Goal: Task Accomplishment & Management: Manage account settings

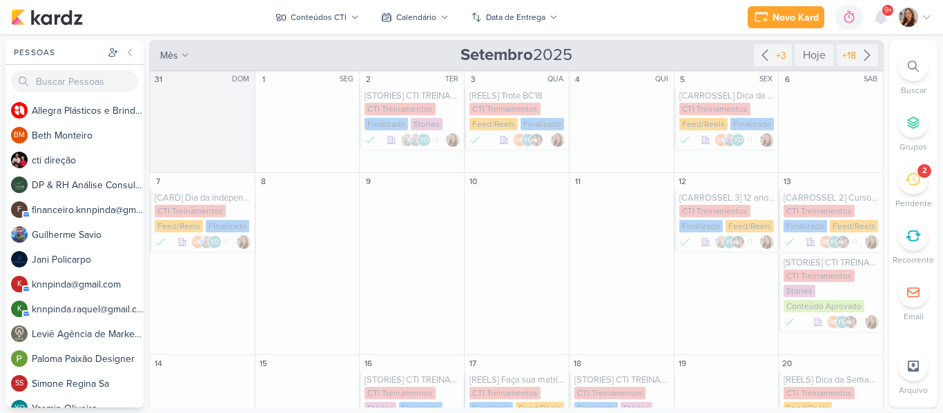
scroll to position [404, 0]
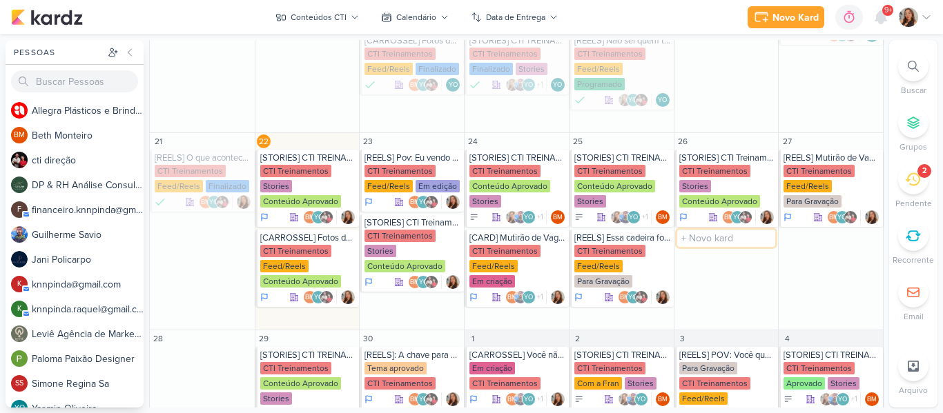
click at [712, 240] on input "text" at bounding box center [726, 238] width 99 height 17
type input "[REELS] Dica da Semana - setembro amarelo"
click at [705, 181] on div "Stories" at bounding box center [695, 186] width 32 height 12
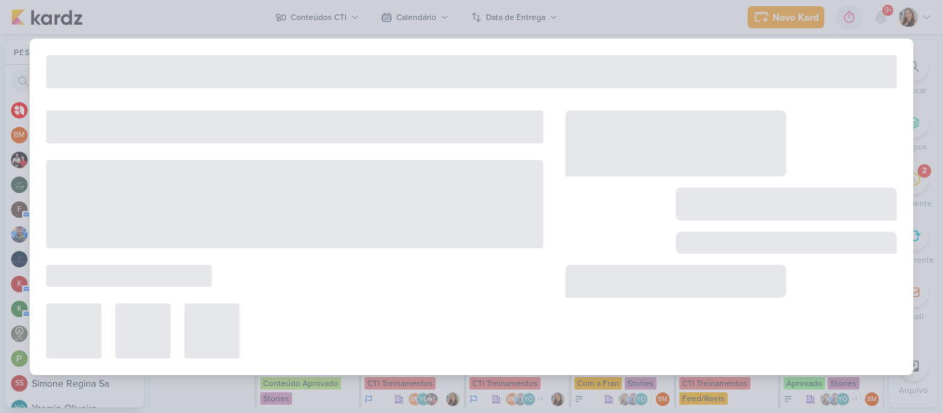
type input "[STORIES] CTI Treinamentos"
type input "[DATE] 23:59"
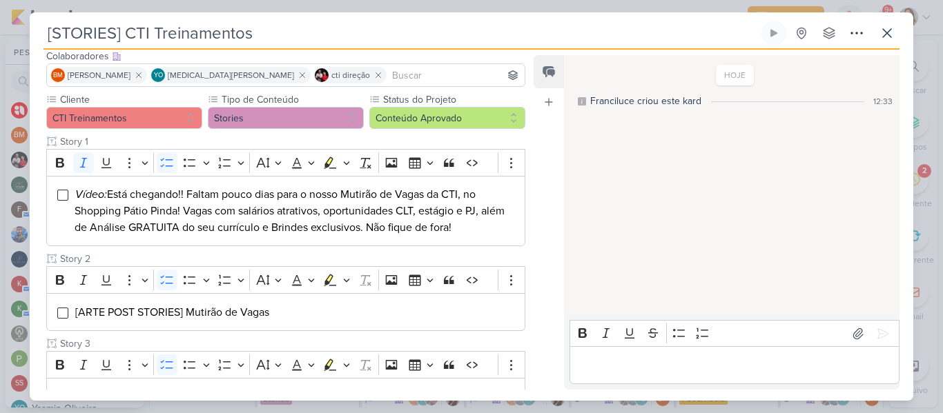
scroll to position [45, 0]
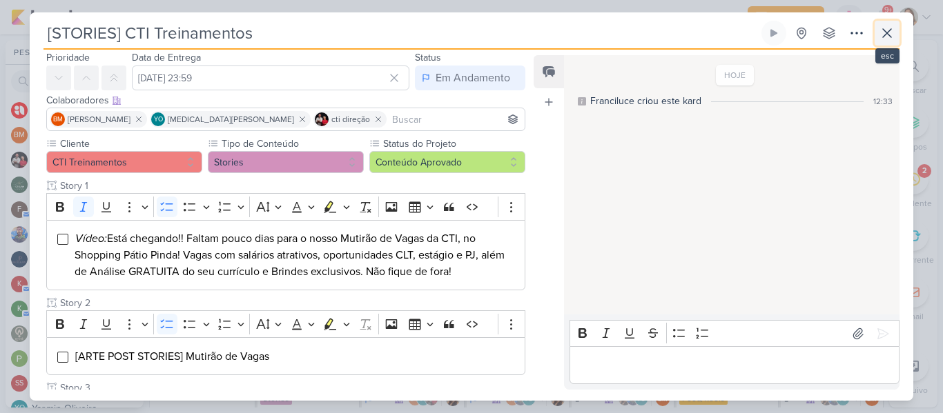
click at [890, 28] on icon at bounding box center [887, 33] width 17 height 17
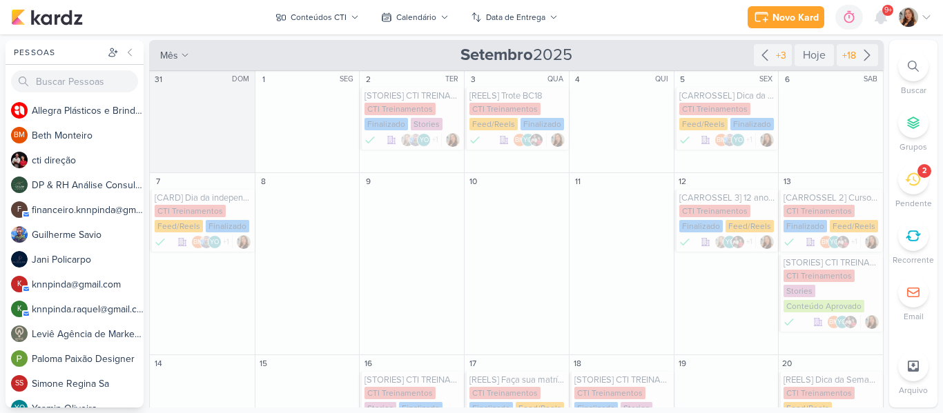
scroll to position [521, 0]
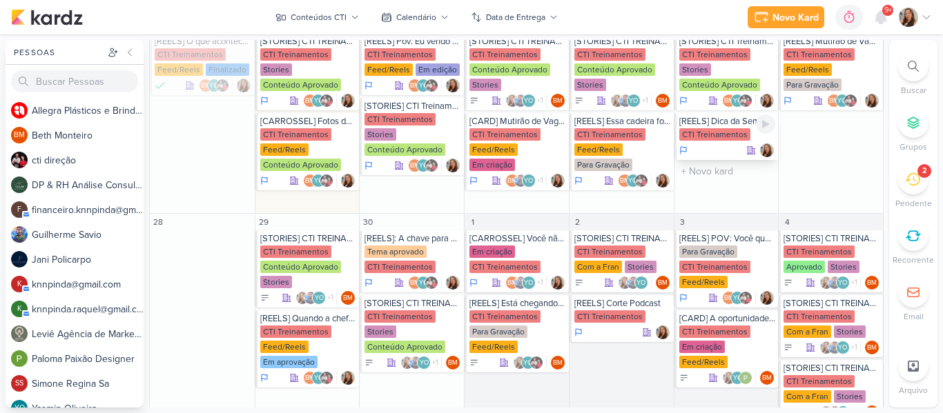
click at [707, 130] on div "CTI Treinamentos" at bounding box center [714, 134] width 71 height 12
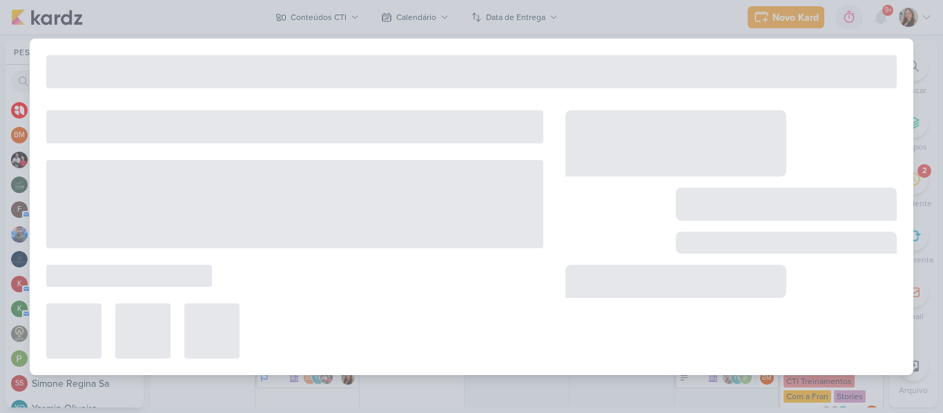
type input "[REELS] Dica da Semana - setembro amarelo"
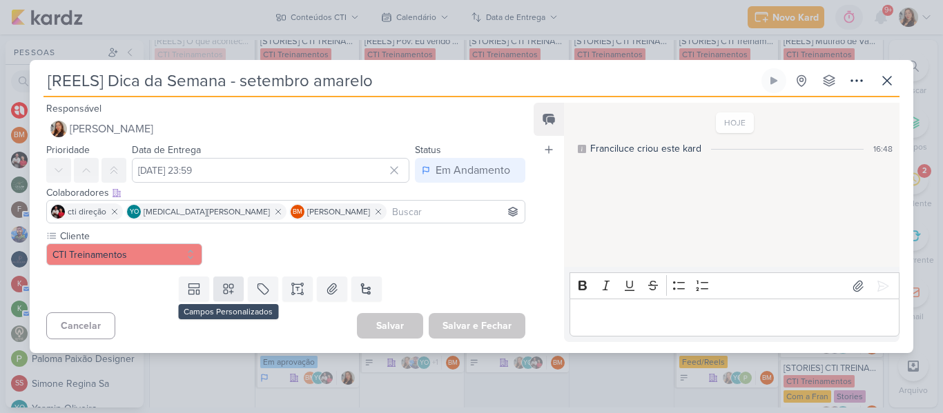
scroll to position [0, 0]
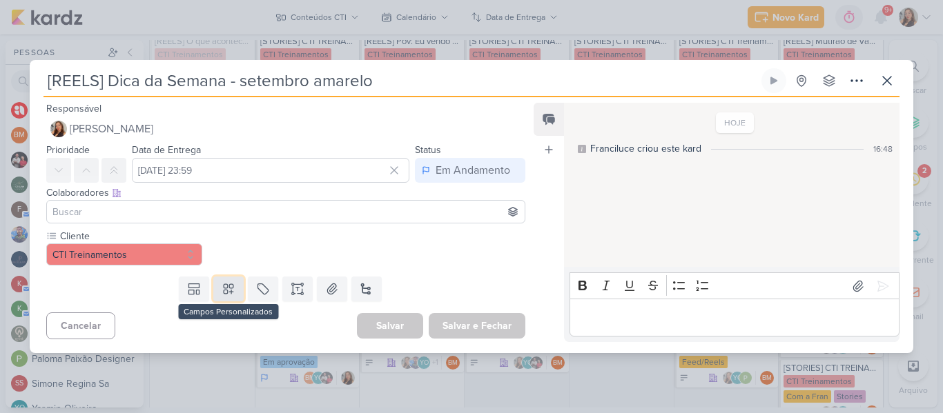
click at [237, 287] on button at bounding box center [228, 289] width 30 height 25
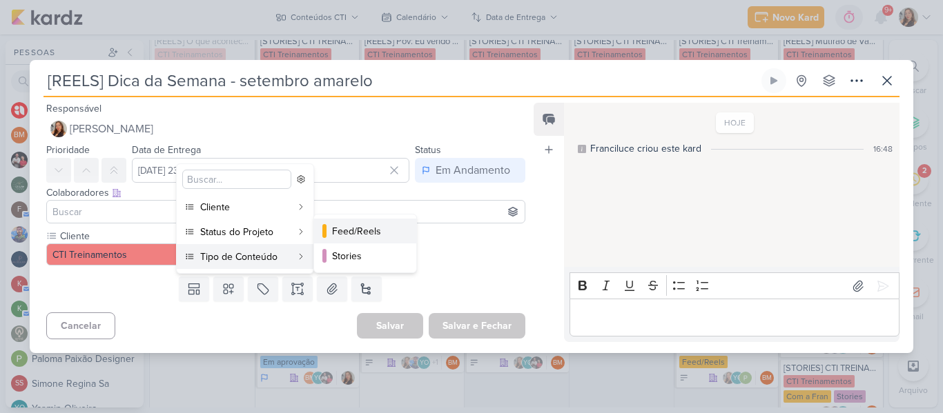
click at [335, 237] on div "Feed/Reels" at bounding box center [366, 231] width 68 height 14
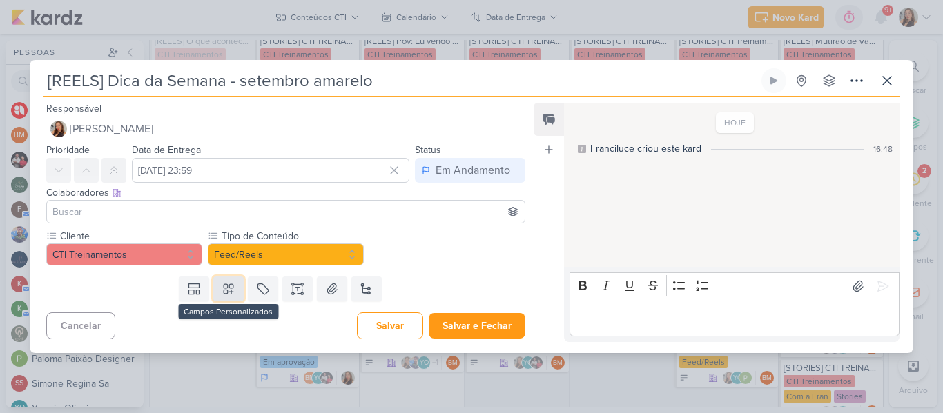
click at [230, 284] on icon at bounding box center [229, 289] width 14 height 14
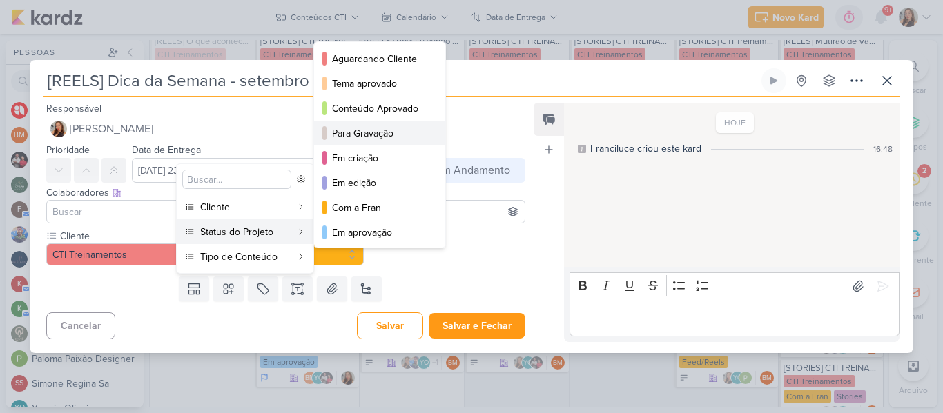
click at [362, 138] on div "Para Gravação" at bounding box center [380, 133] width 97 height 14
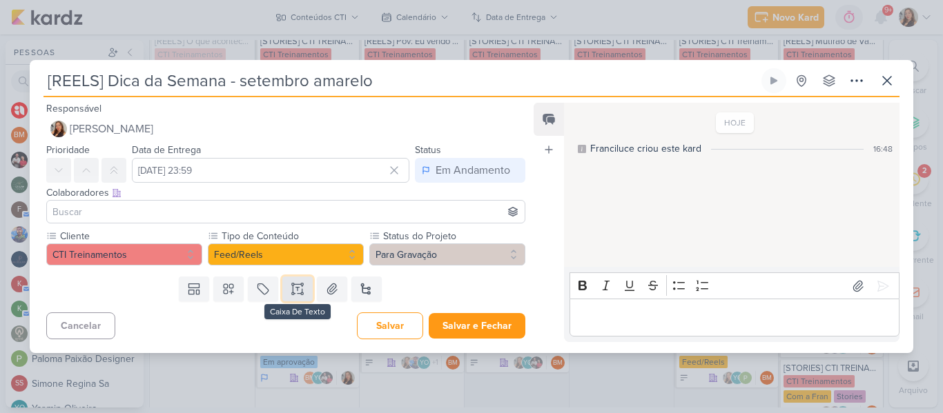
click at [295, 296] on button at bounding box center [297, 289] width 30 height 25
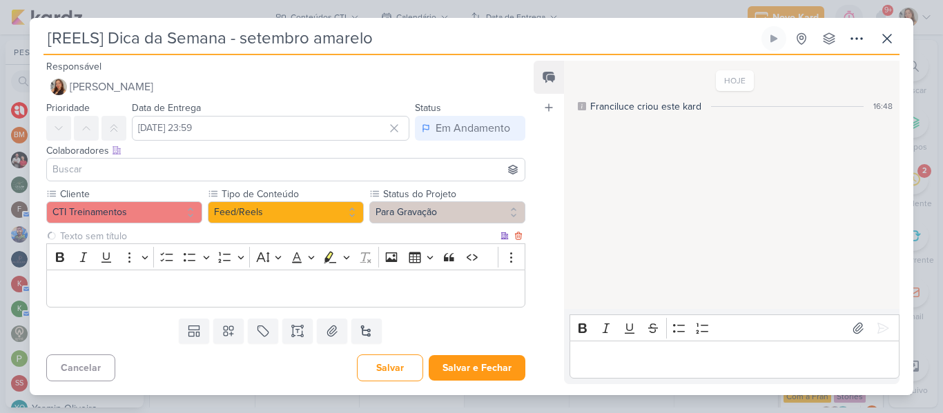
click at [213, 235] on input "text" at bounding box center [277, 236] width 440 height 14
type input "Brifieng"
click at [208, 285] on p "Editor editing area: main" at bounding box center [286, 289] width 464 height 17
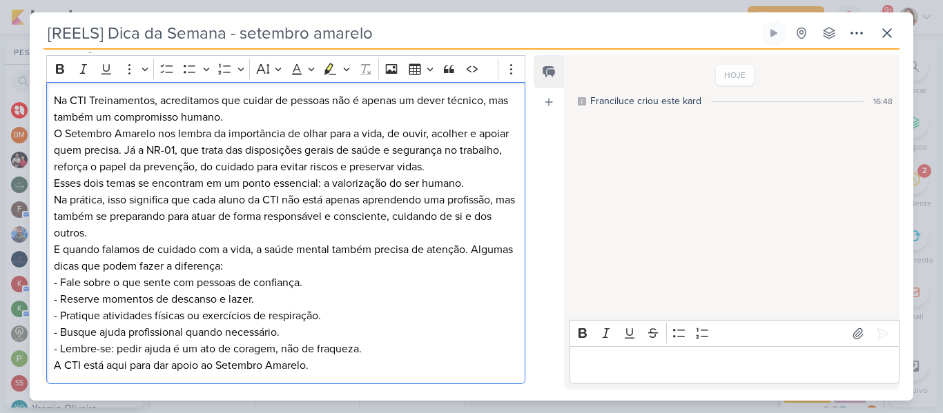
scroll to position [254, 0]
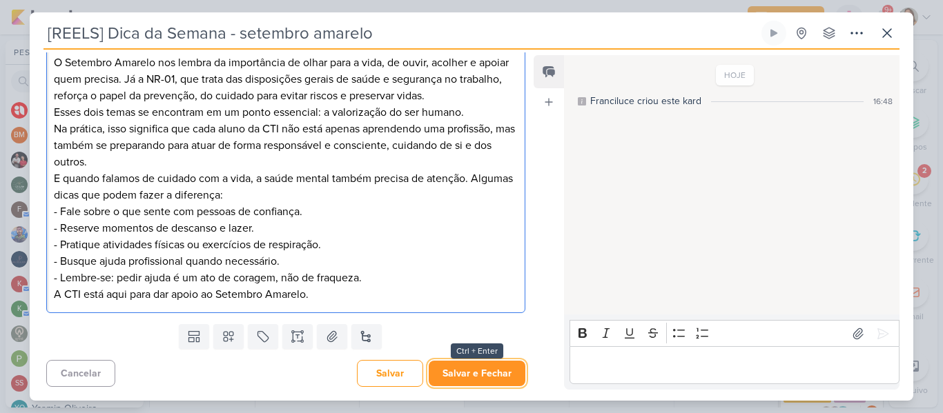
click at [485, 367] on button "Salvar e Fechar" at bounding box center [477, 374] width 97 height 26
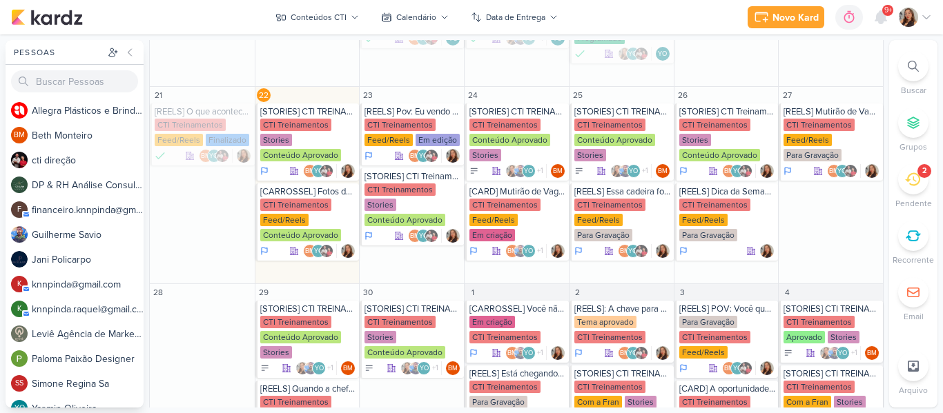
scroll to position [438, 0]
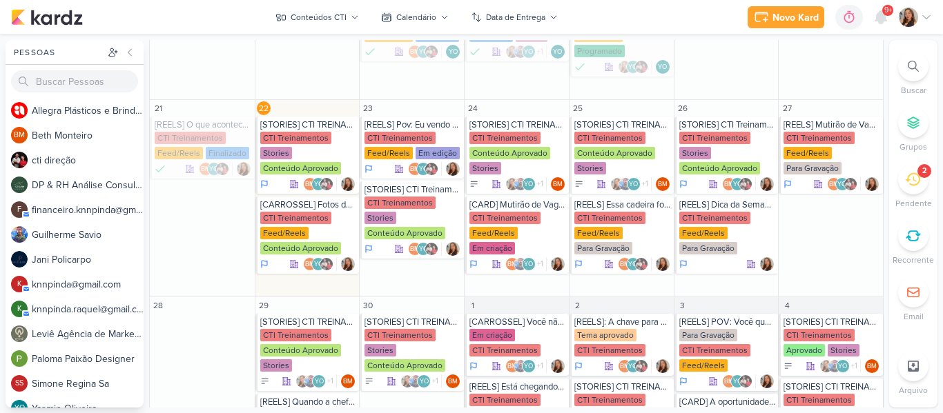
click at [660, 18] on div "Novo Kard Ctrl + k 0h0m Sessão desligada... Hoje 0h0m Semana 0h0m Mês 0h0m" at bounding box center [471, 17] width 921 height 35
click at [595, 25] on div "Novo Kard Ctrl + k 0h0m Sessão desligada... Hoje 0h0m Semana 0h0m Mês 0h0m" at bounding box center [471, 17] width 921 height 35
click at [626, 16] on div "Novo Kard Ctrl + k 0h0m Sessão desligada... Hoje 0h0m Semana 0h0m Mês 0h0m" at bounding box center [471, 17] width 921 height 35
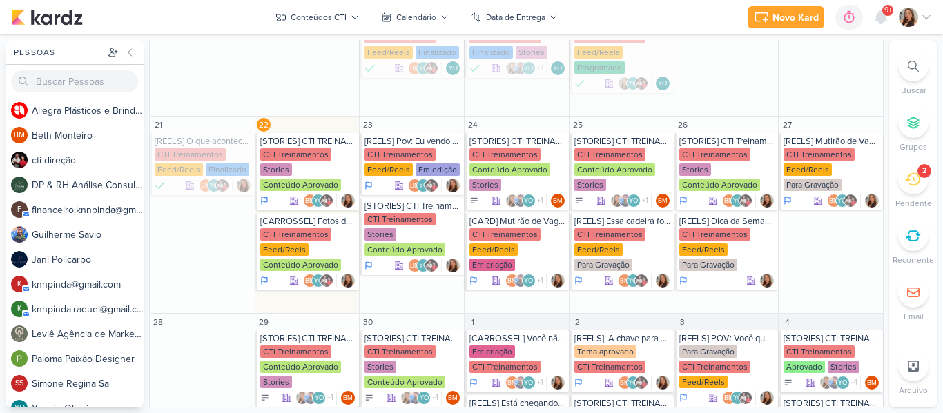
scroll to position [426, 0]
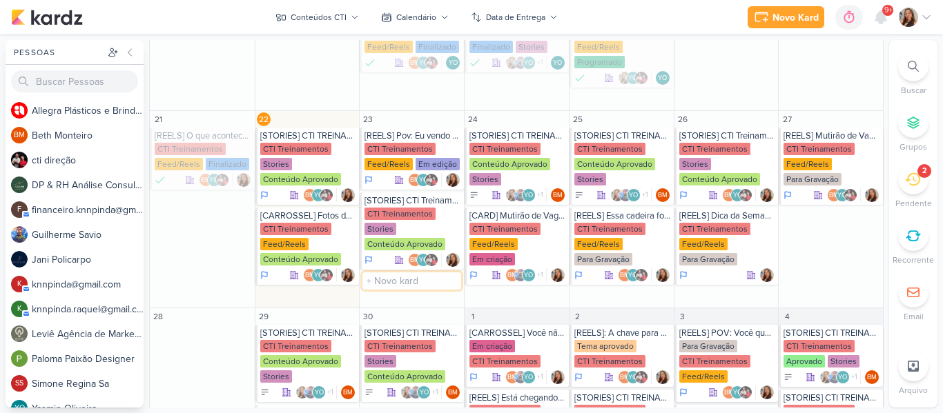
click at [390, 286] on input "text" at bounding box center [411, 281] width 99 height 17
type input "[CARROSSEL] Fotos SIPAT Viva Pinda"
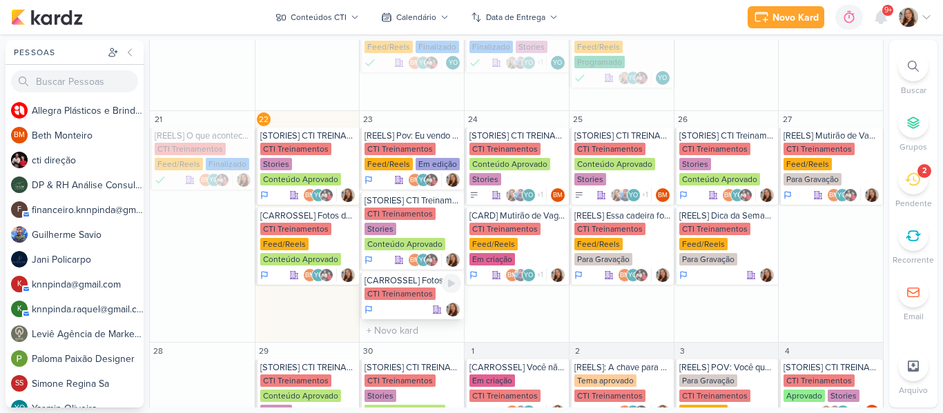
click at [418, 286] on div "[CARROSSEL] Fotos SIPAT Viva Pinda" at bounding box center [412, 280] width 97 height 11
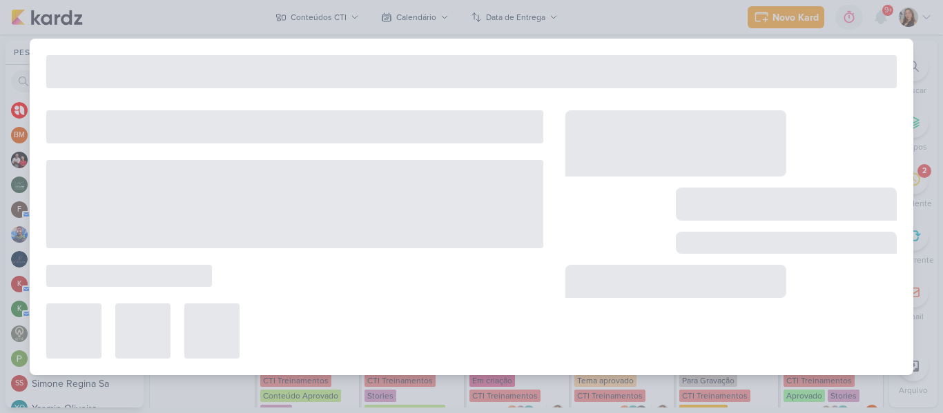
type input "[CARROSSEL] Fotos SIPAT Viva Pinda"
type input "23 de setembro de 2025 às 23:59"
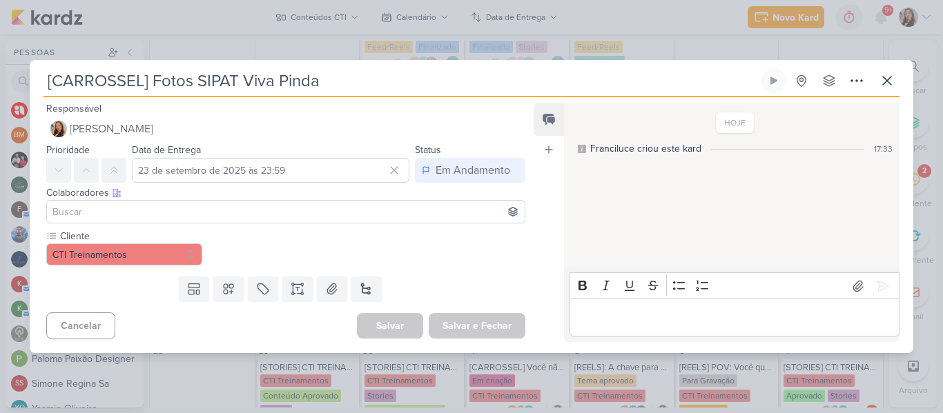
click at [279, 206] on input at bounding box center [286, 212] width 472 height 17
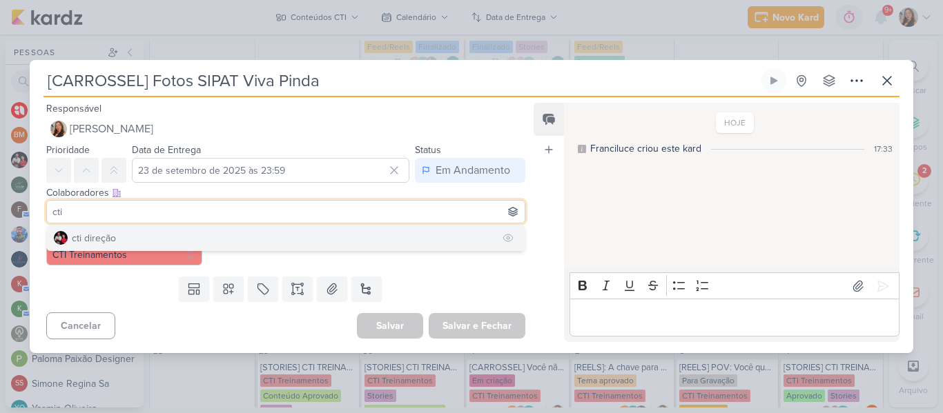
type input "cti"
click at [246, 233] on button "cti direção" at bounding box center [286, 238] width 478 height 25
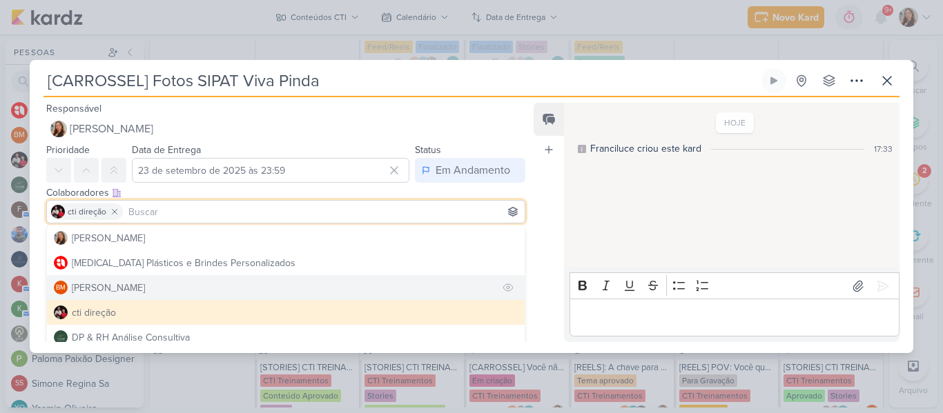
click at [224, 286] on button "BM [GEOGRAPHIC_DATA]" at bounding box center [286, 287] width 478 height 25
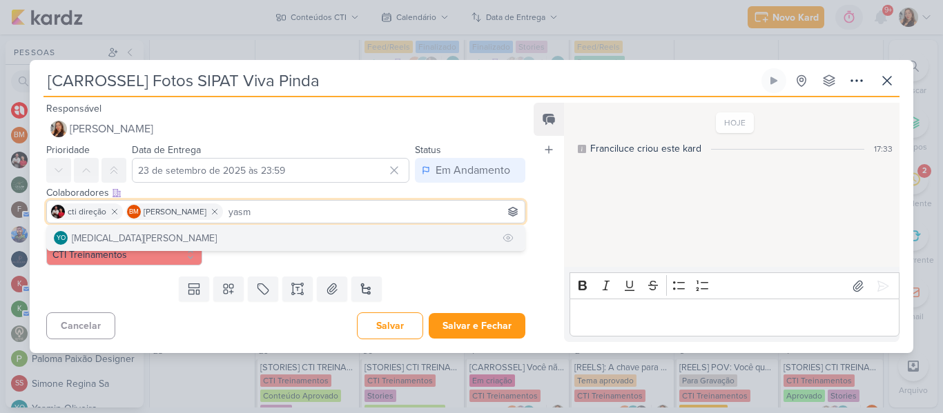
type input "yasm"
click at [197, 237] on button "YO [MEDICAL_DATA][PERSON_NAME]" at bounding box center [286, 238] width 478 height 25
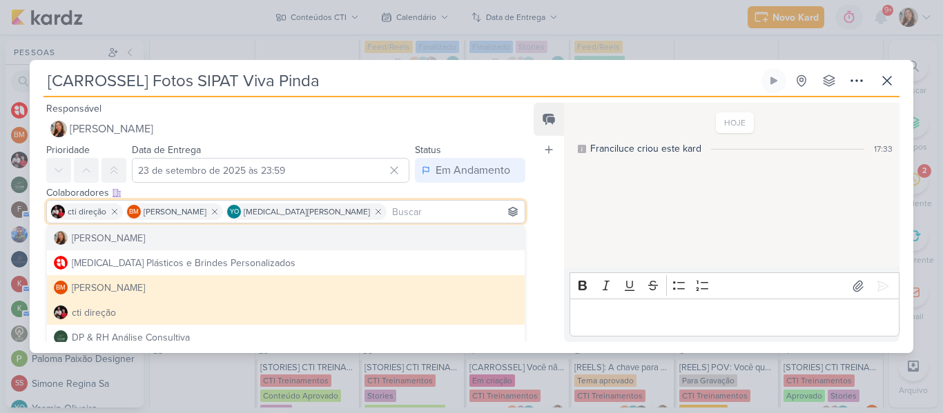
click at [596, 239] on div "HOJE Franciluce criou este kard 17:33" at bounding box center [731, 185] width 334 height 163
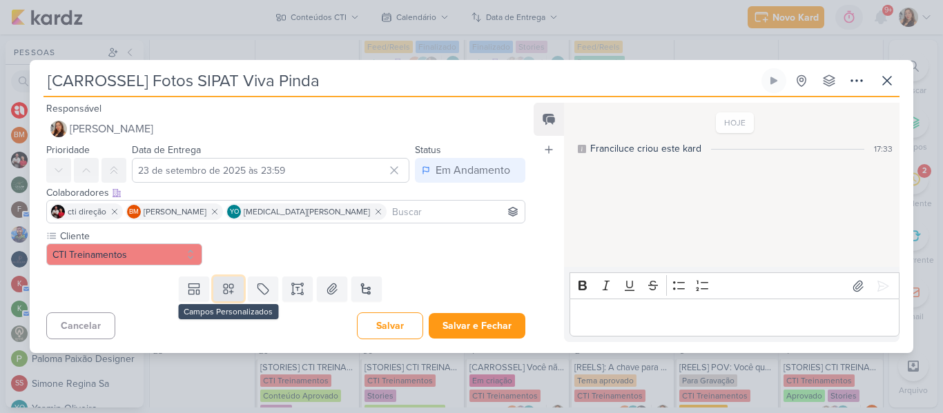
click at [235, 284] on button at bounding box center [228, 289] width 30 height 25
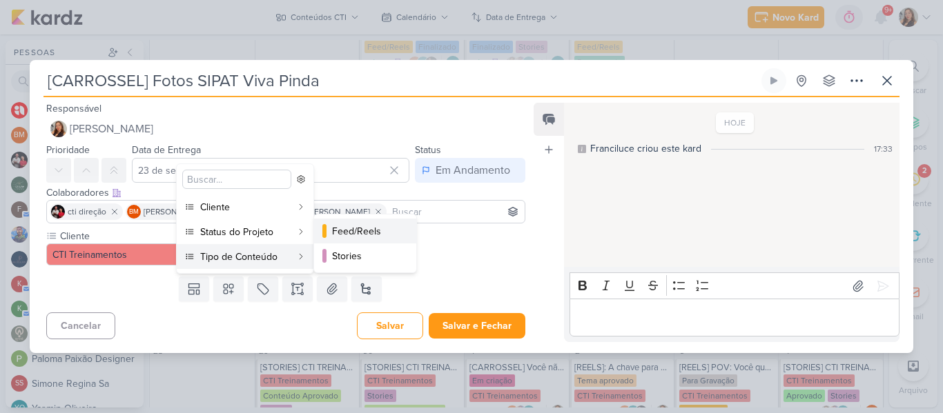
click at [340, 233] on div "Feed/Reels" at bounding box center [366, 231] width 68 height 14
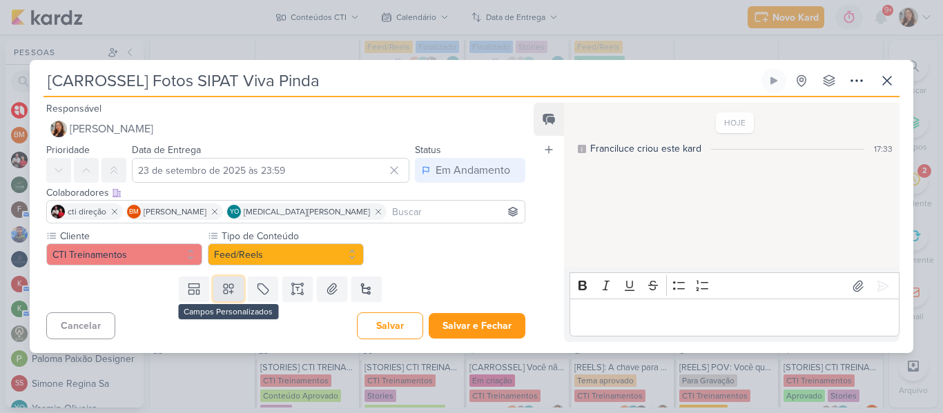
click at [227, 287] on icon at bounding box center [229, 289] width 14 height 14
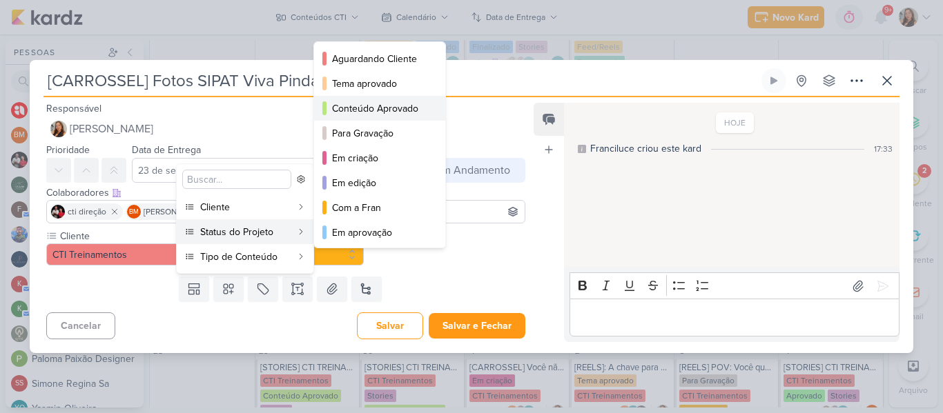
click at [392, 114] on div "Conteúdo Aprovado" at bounding box center [380, 108] width 97 height 14
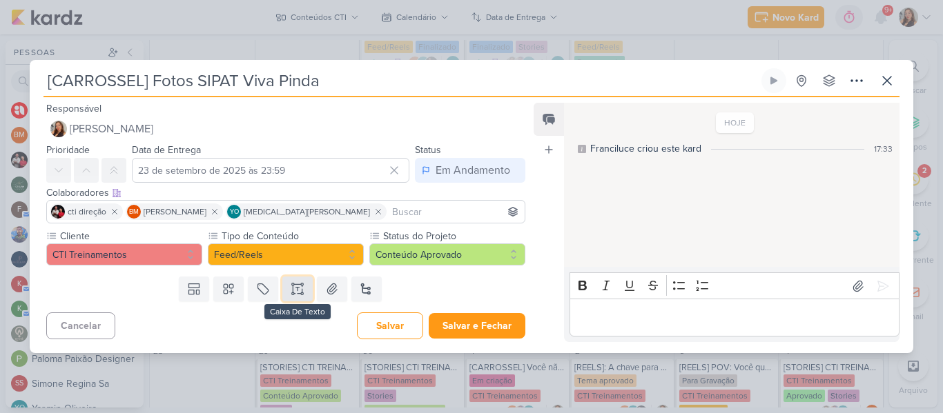
click at [295, 284] on icon at bounding box center [298, 289] width 14 height 14
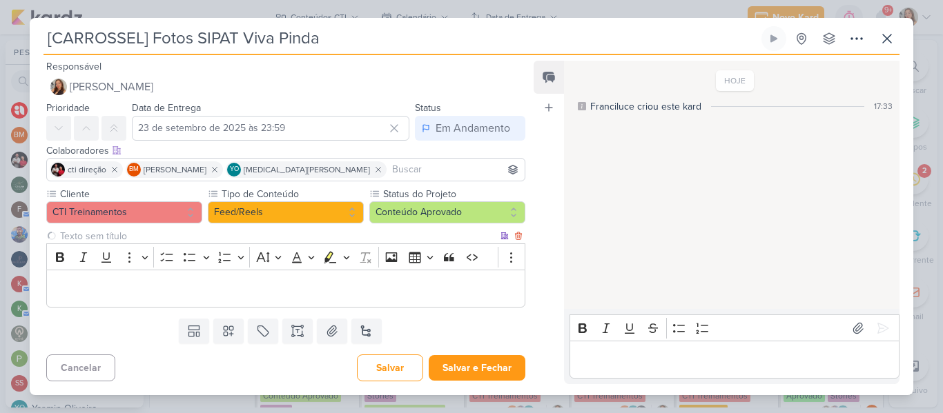
click at [260, 238] on input "text" at bounding box center [277, 236] width 440 height 14
type input "F"
type input "Brifieng"
click at [258, 273] on div "Editor editing area: main" at bounding box center [285, 289] width 479 height 38
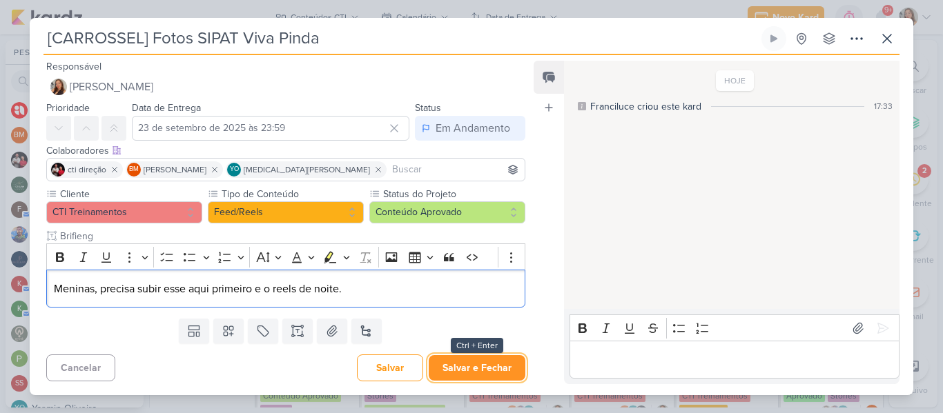
click at [457, 369] on button "Salvar e Fechar" at bounding box center [477, 368] width 97 height 26
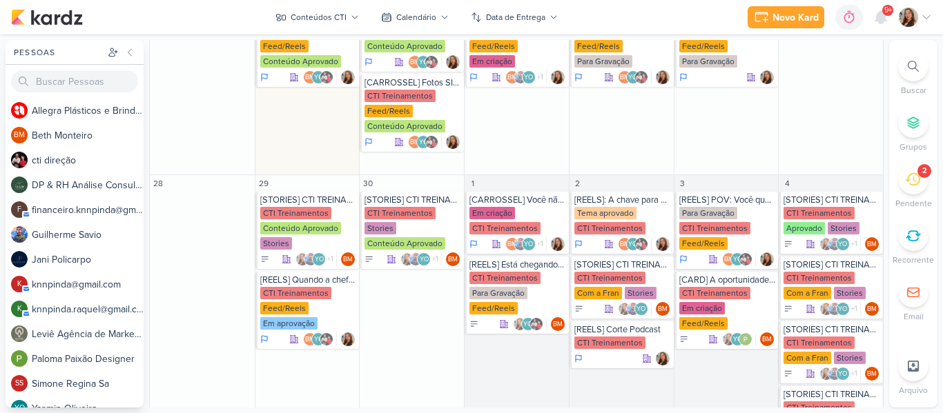
scroll to position [689, 0]
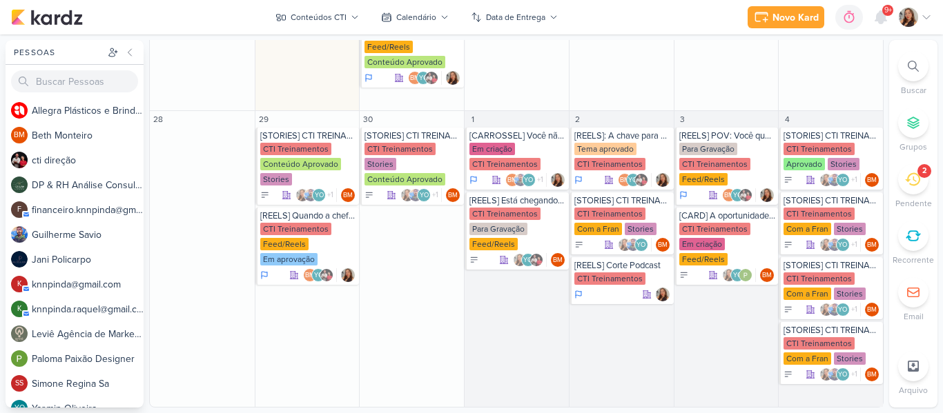
click at [914, 193] on div "2" at bounding box center [913, 179] width 30 height 30
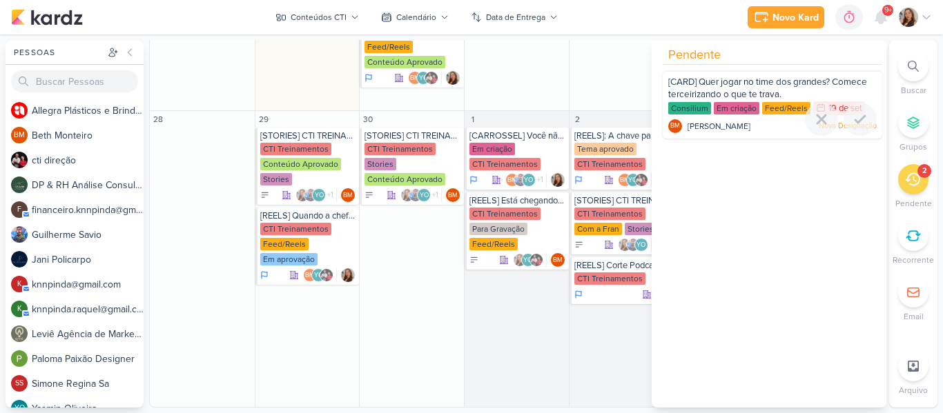
click at [774, 100] on div "[CARD] Quer jogar no time dos grandes? Comece terceirizando o que te trava." at bounding box center [772, 89] width 208 height 26
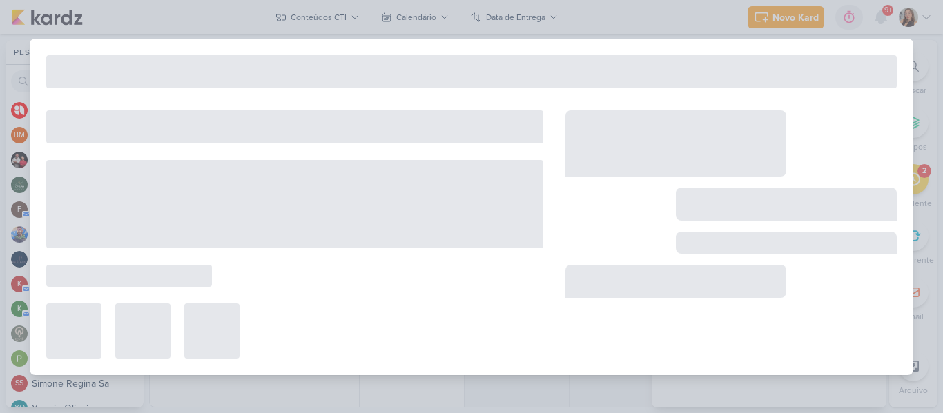
type input "[CARD] Quer jogar no time dos grandes? Comece terceirizando o que te trava."
type input "19 de setembro de 2025 às 23:59"
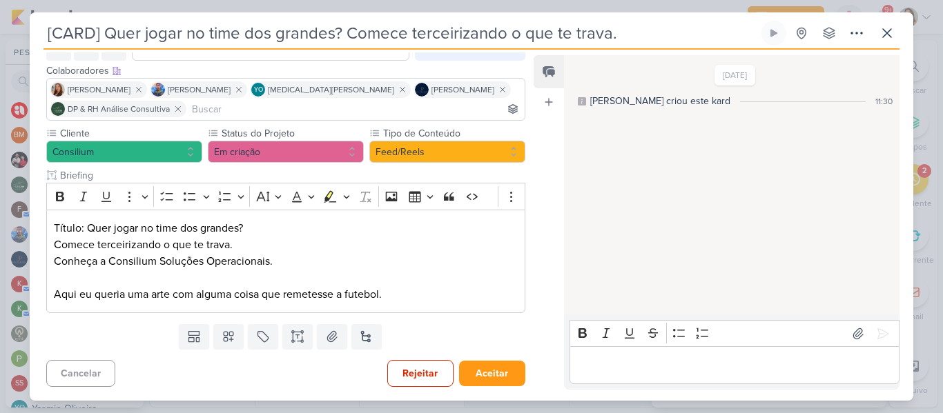
scroll to position [0, 0]
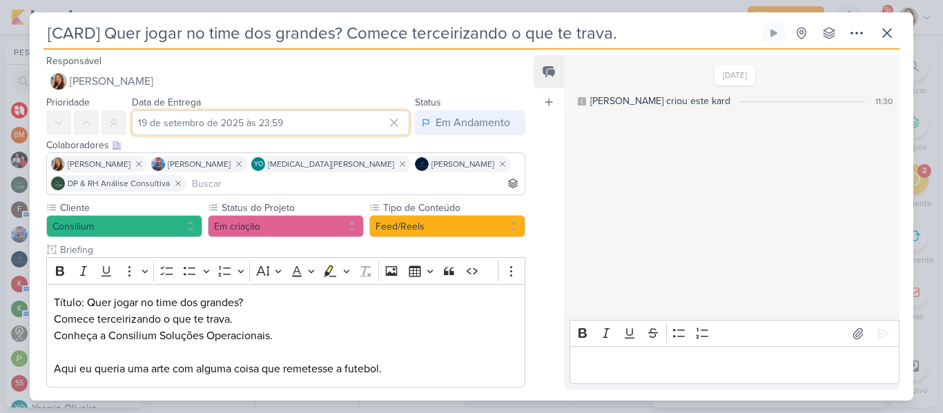
click at [341, 117] on input "19 de setembro de 2025 às 23:59" at bounding box center [270, 122] width 277 height 25
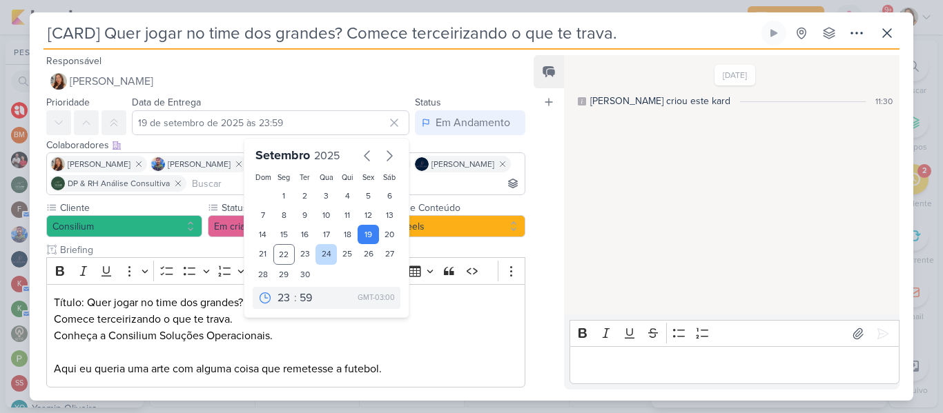
click at [326, 257] on div "24" at bounding box center [325, 254] width 21 height 21
type input "24 de setembro de 2025 às 23:59"
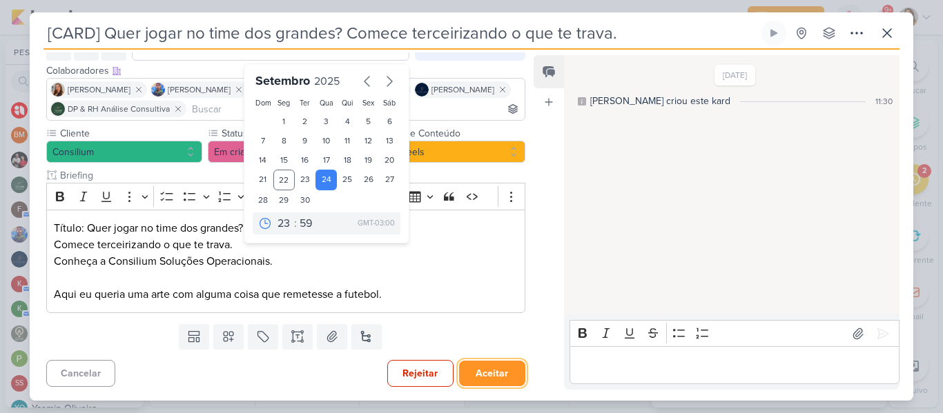
click at [489, 377] on button "Aceitar" at bounding box center [492, 374] width 66 height 26
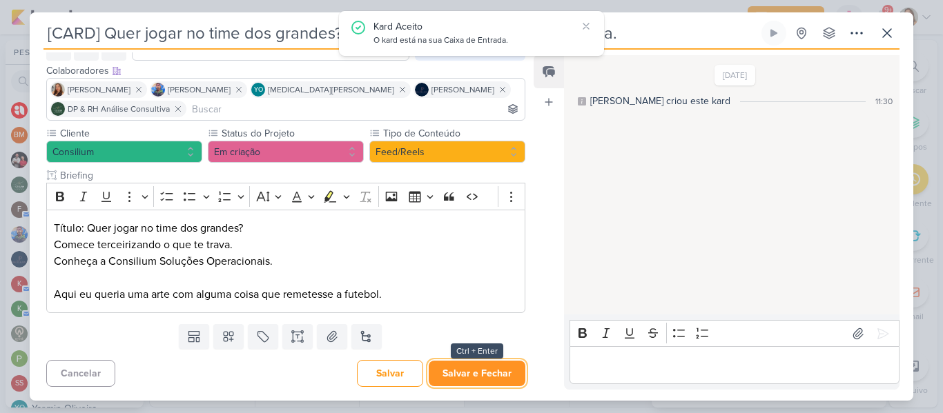
click at [477, 377] on button "Salvar e Fechar" at bounding box center [477, 374] width 97 height 26
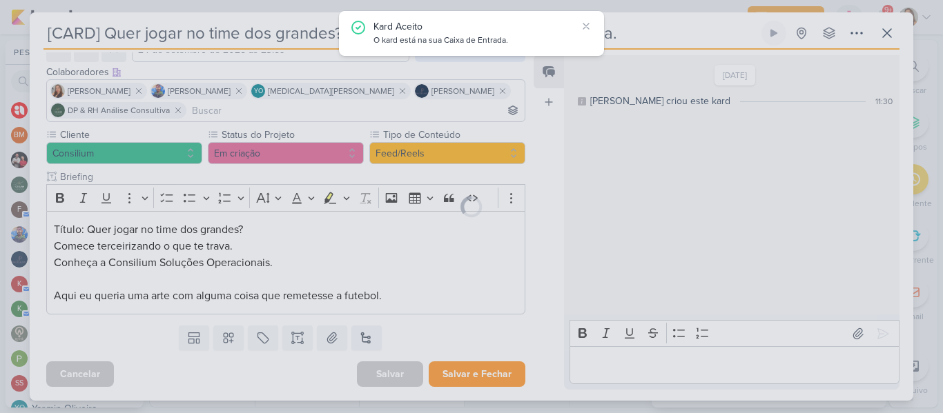
scroll to position [73, 0]
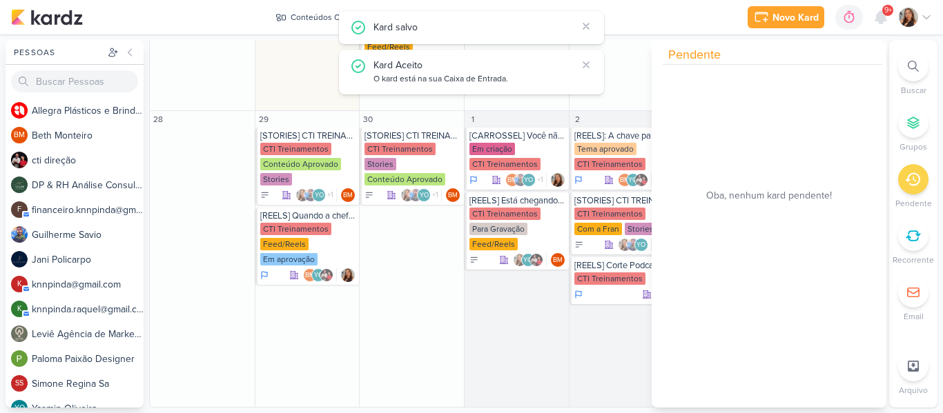
click at [685, 8] on div "Novo Kard Ctrl + k 0h0m Sessão desligada... Hoje 0h0m Semana 0h0m Mês 0h0m" at bounding box center [471, 17] width 921 height 35
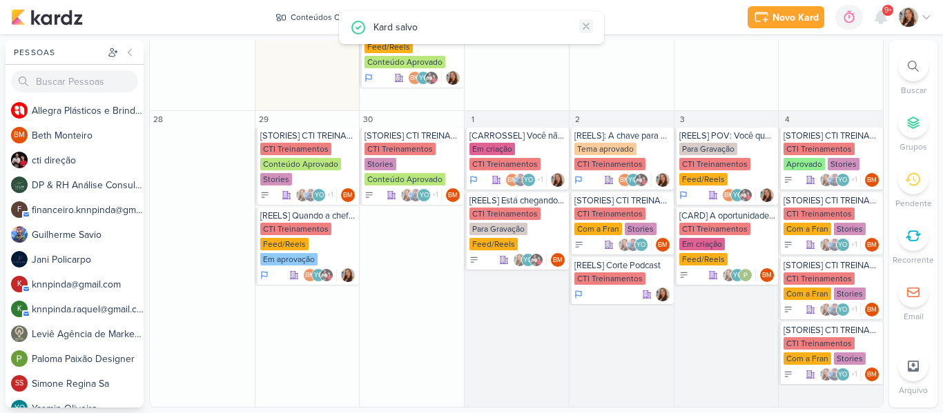
click at [588, 25] on icon at bounding box center [585, 26] width 11 height 11
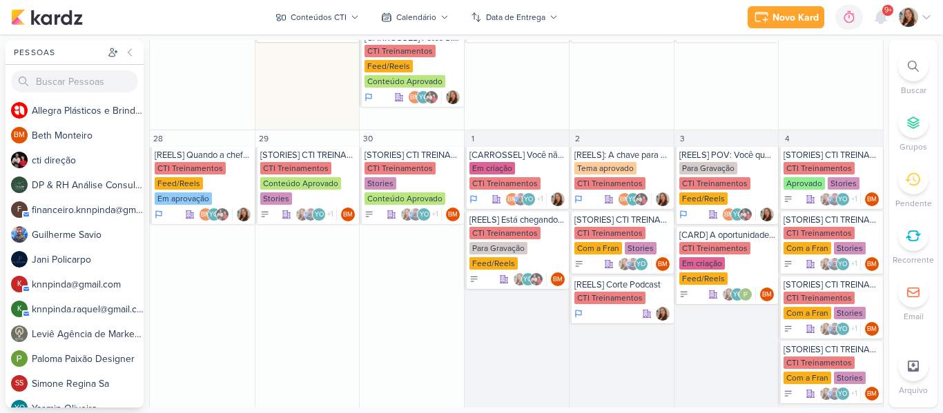
scroll to position [689, 0]
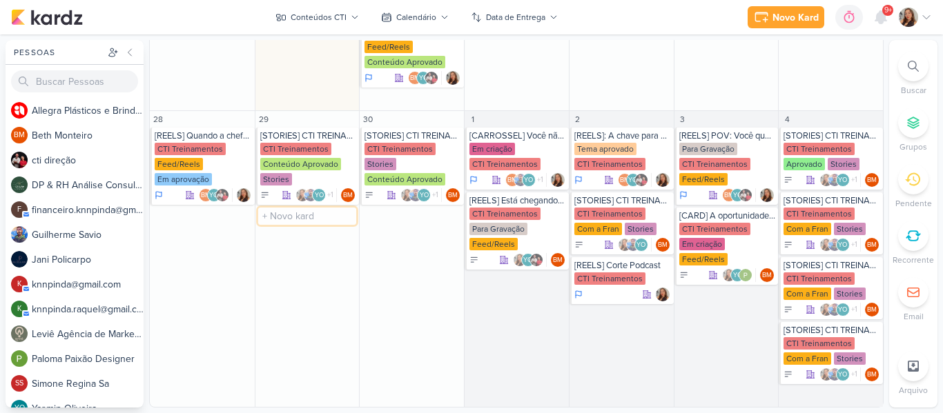
click at [271, 220] on input "text" at bounding box center [307, 216] width 99 height 17
type input "[CARROSSEL] Agências Parceiras presentes no Mutirão de Vagas"
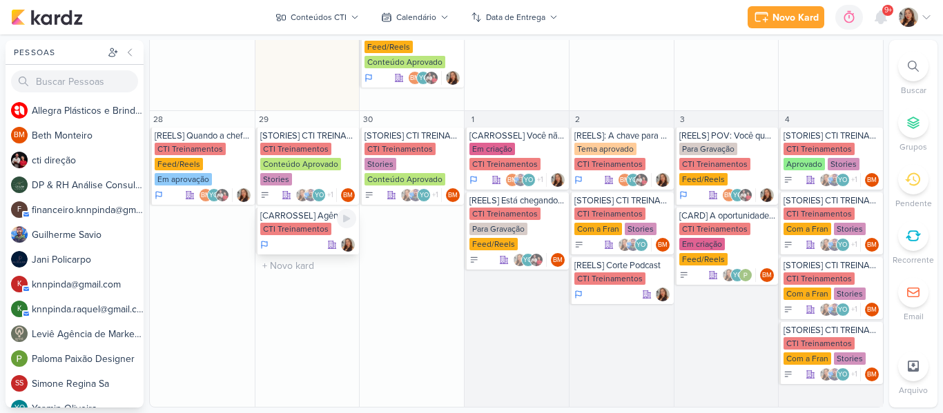
click at [311, 223] on div "CTI Treinamentos" at bounding box center [295, 229] width 71 height 12
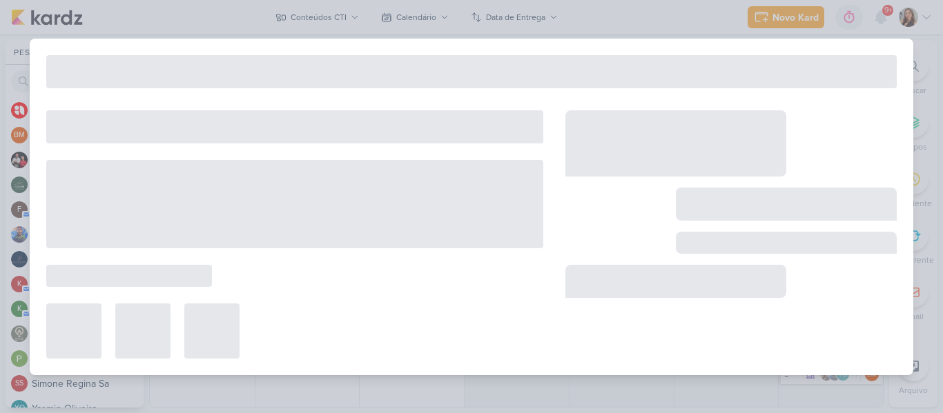
type input "[CARROSSEL] Agências Parceiras presentes no Mutirão de Vagas"
type input "29 de setembro de 2025 às 23:59"
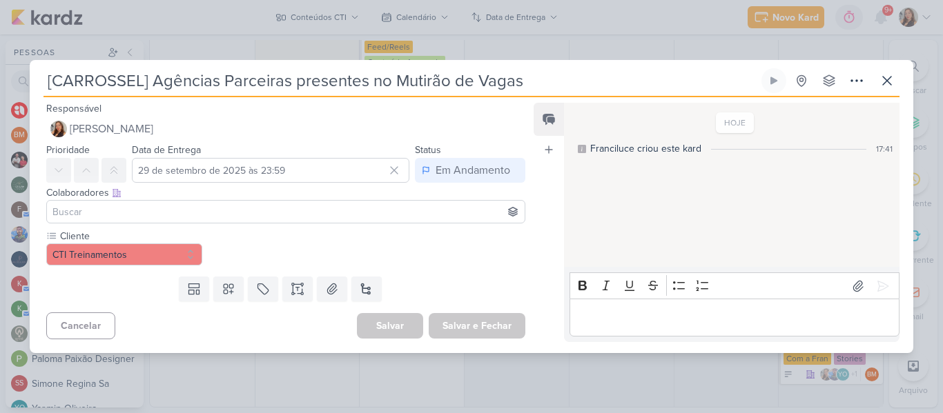
click at [293, 209] on input at bounding box center [286, 212] width 472 height 17
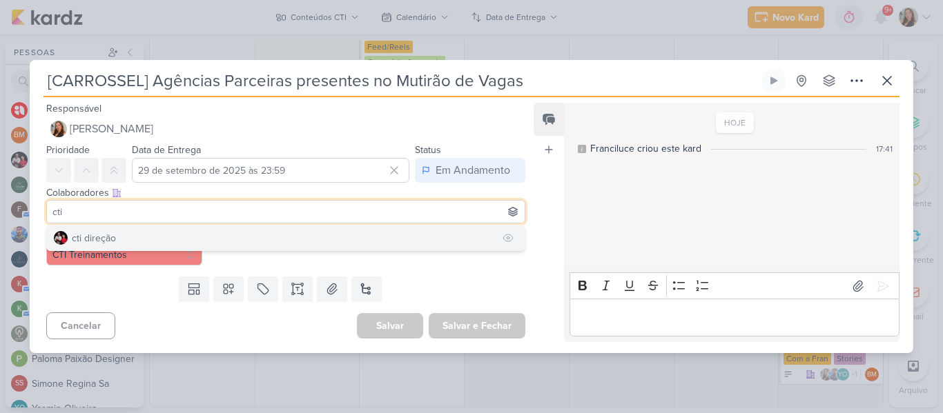
type input "cti"
click at [235, 233] on button "cti direção" at bounding box center [286, 238] width 478 height 25
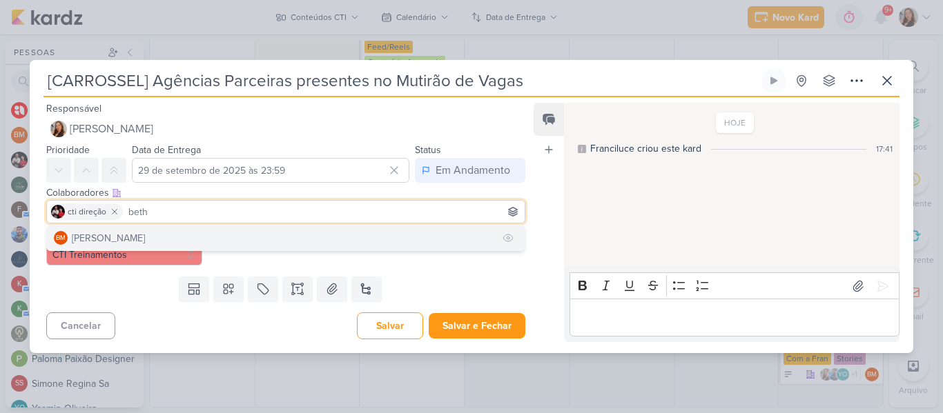
type input "beth"
click at [199, 237] on button "BM [GEOGRAPHIC_DATA]" at bounding box center [286, 238] width 478 height 25
type input "yasm"
click at [222, 233] on button "YO [MEDICAL_DATA][PERSON_NAME]" at bounding box center [286, 238] width 478 height 25
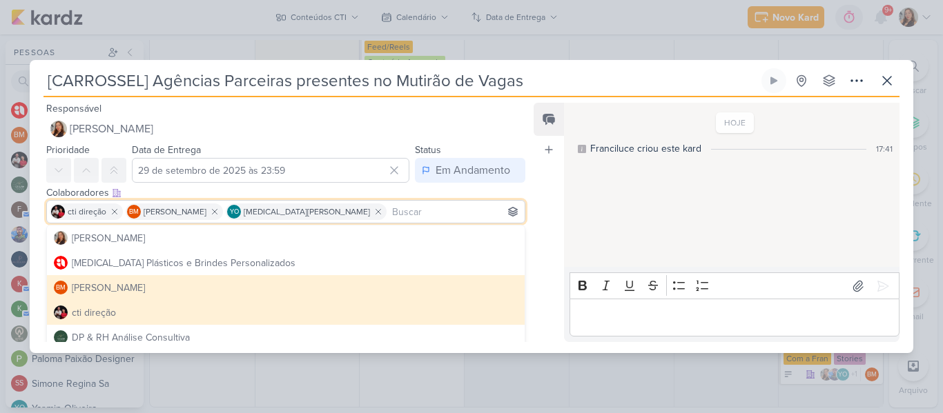
click at [558, 212] on div "Feed Atrelar email Solte o email para atrelar ao kard" at bounding box center [548, 222] width 30 height 239
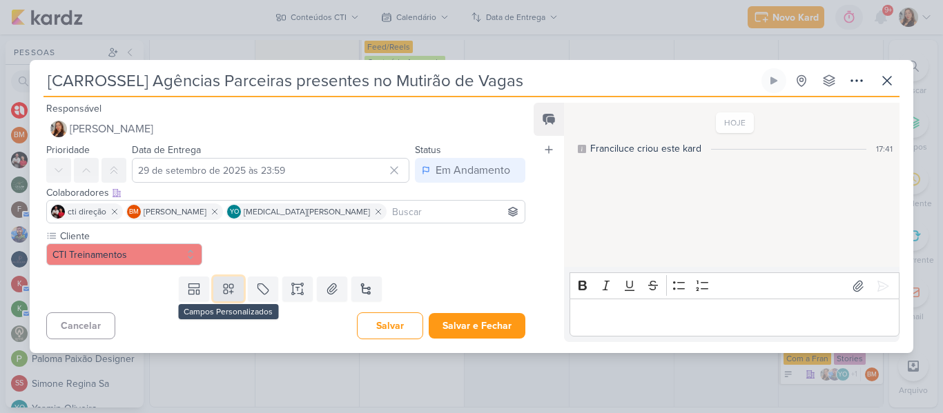
click at [226, 295] on icon at bounding box center [229, 289] width 14 height 14
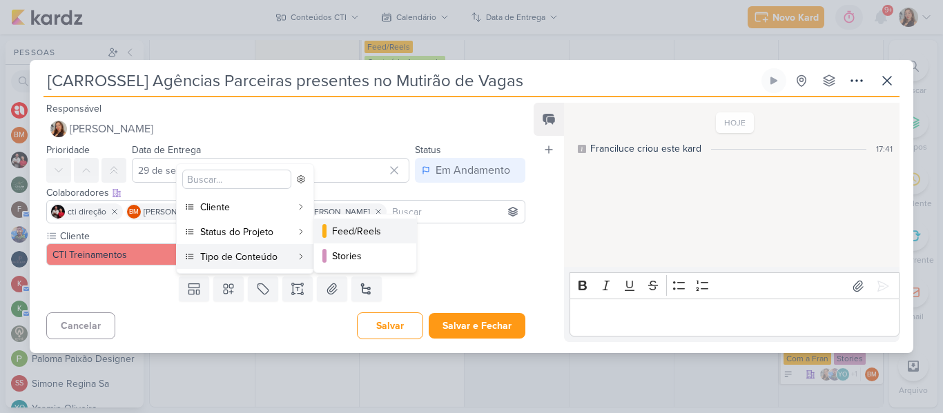
click at [360, 239] on button "Feed/Reels" at bounding box center [365, 231] width 102 height 25
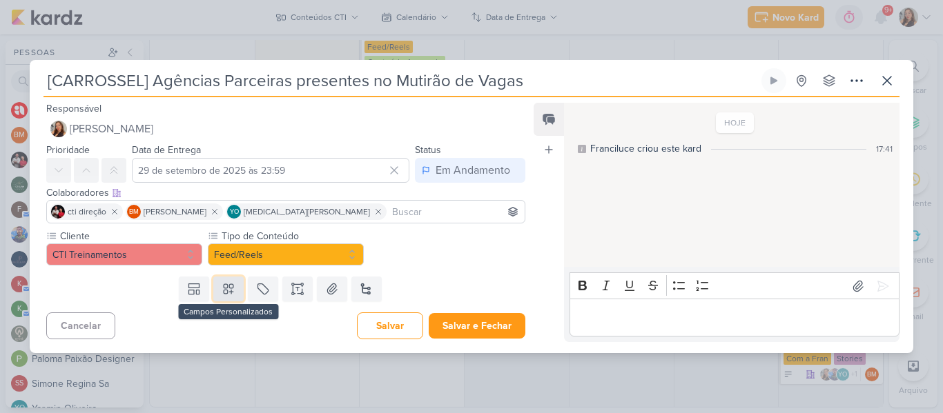
click at [230, 288] on icon at bounding box center [229, 289] width 10 height 10
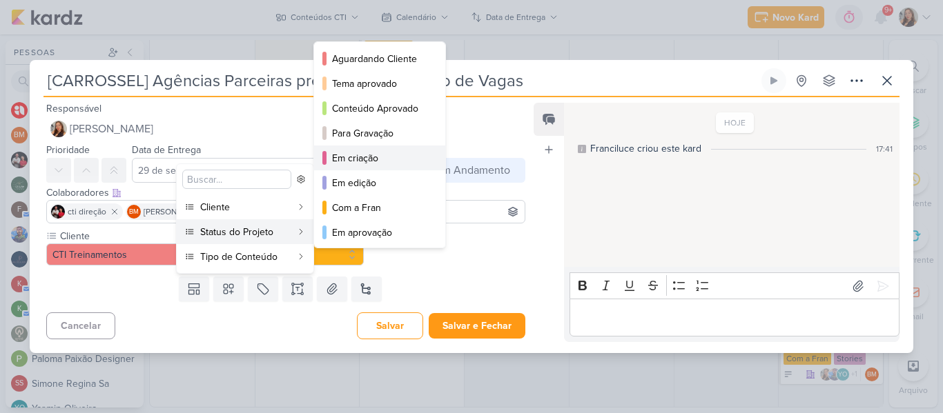
click at [345, 161] on div "Em criação" at bounding box center [380, 158] width 97 height 14
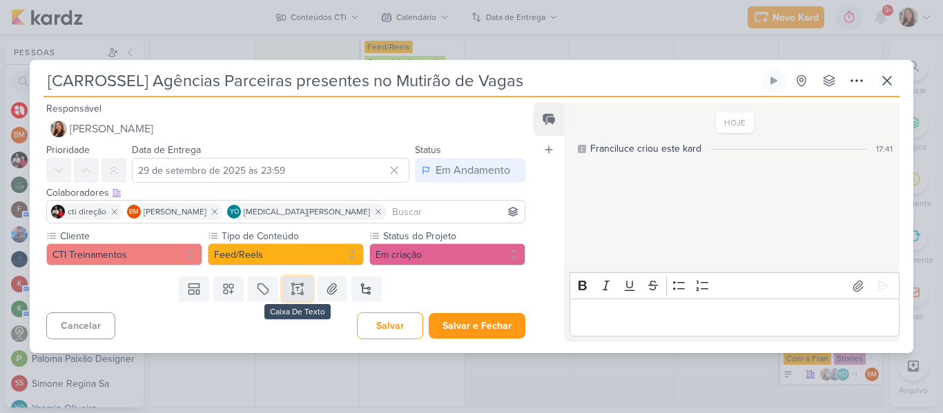
click at [302, 291] on icon at bounding box center [302, 289] width 0 height 7
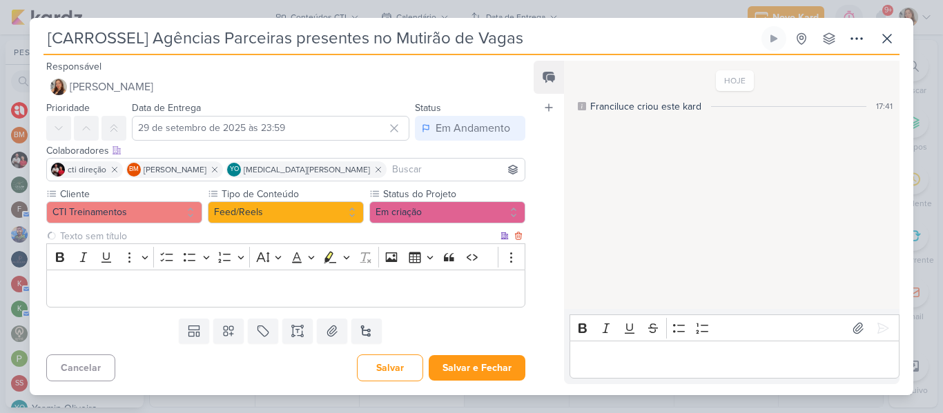
click at [254, 238] on input "text" at bounding box center [277, 236] width 440 height 14
type input "Brifieng"
click at [252, 285] on p "Editor editing area: main" at bounding box center [286, 289] width 464 height 17
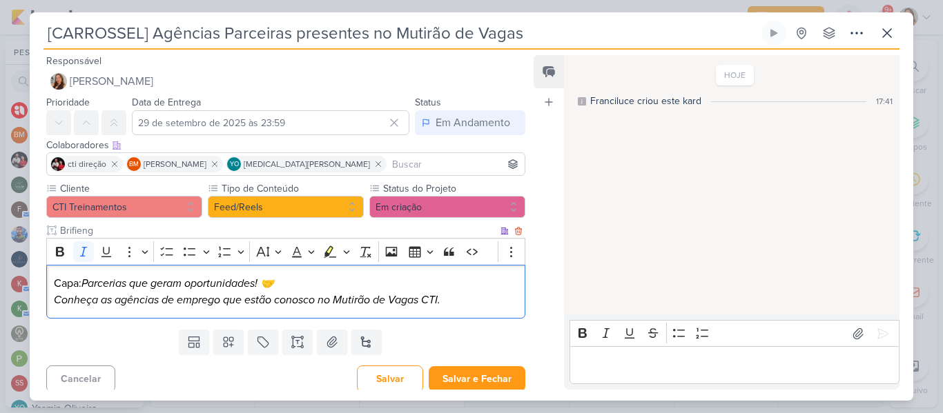
click at [283, 286] on p "Capa: Parcerias que geram oportunidades! 🤝 Conheça as agências de emprego que e…" at bounding box center [286, 291] width 464 height 33
click at [458, 302] on p "Capa: Parcerias que geram oportunidades! Conheça as agências de emprego que est…" at bounding box center [286, 291] width 464 height 33
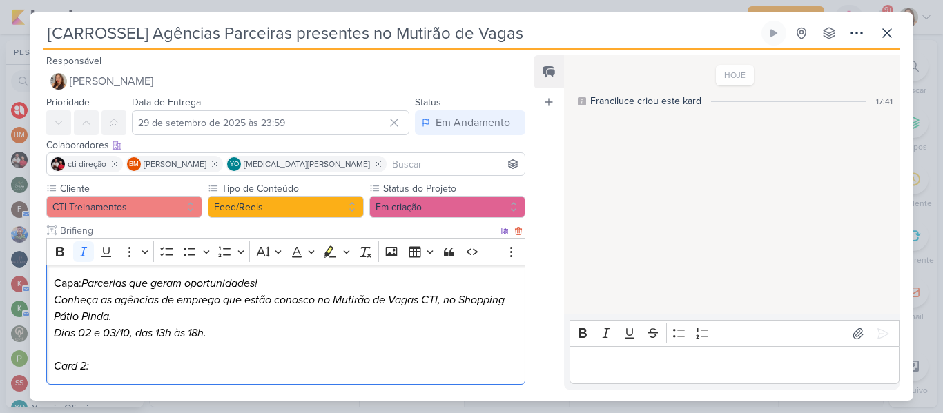
scroll to position [83, 0]
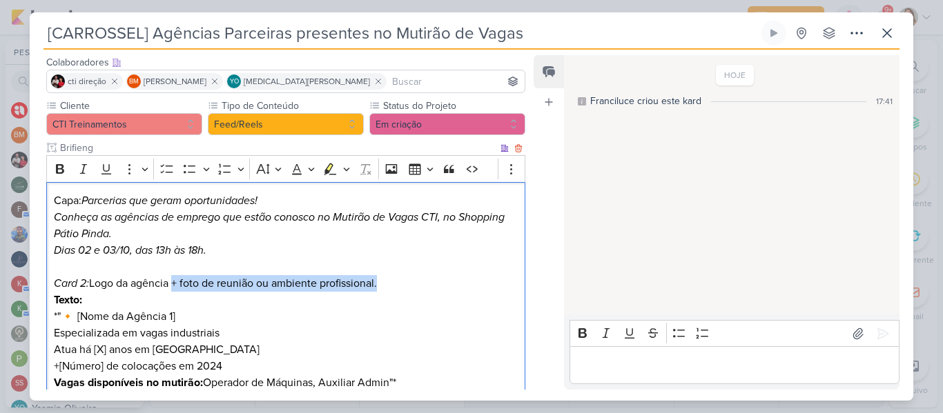
drag, startPoint x: 176, startPoint y: 282, endPoint x: 391, endPoint y: 284, distance: 214.6
click at [391, 284] on p "Card 2: Logo da agência + foto de reunião ou ambiente profissional." at bounding box center [286, 283] width 464 height 17
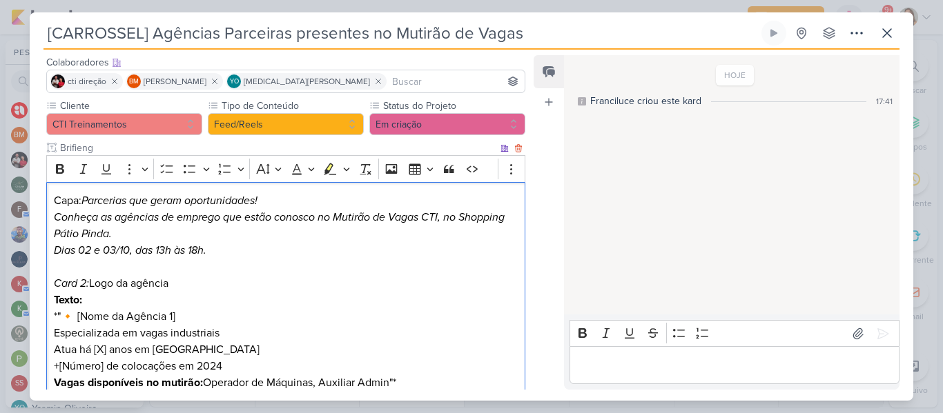
click at [78, 314] on p "Texto: *"🔸 [Nome da Agência 1]" at bounding box center [286, 308] width 464 height 33
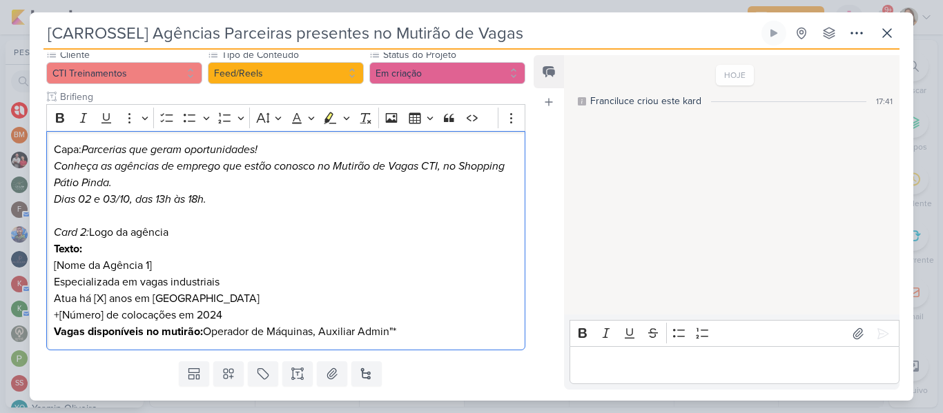
scroll to position [150, 0]
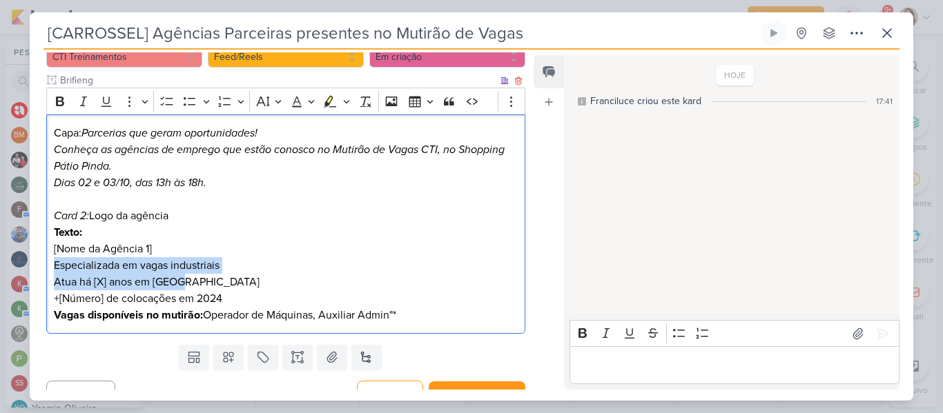
drag, startPoint x: 52, startPoint y: 266, endPoint x: 242, endPoint y: 286, distance: 190.8
click at [242, 286] on div "Capa: Parcerias que geram oportunidades! Conheça as agências de emprego que est…" at bounding box center [285, 225] width 479 height 220
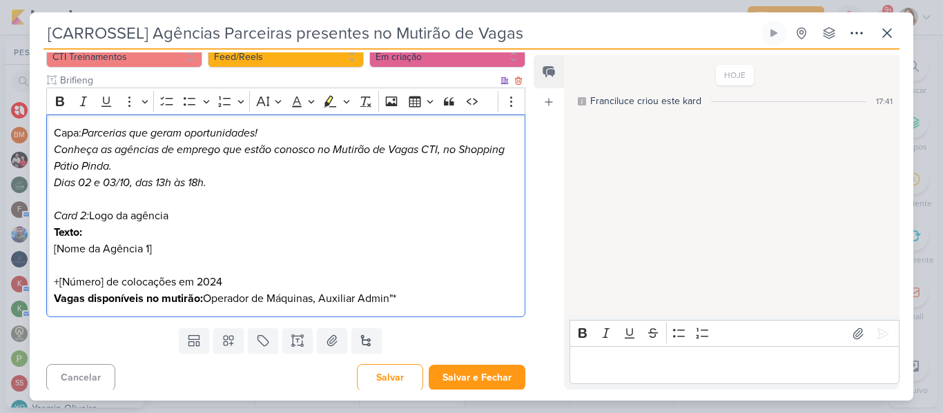
scroll to position [138, 0]
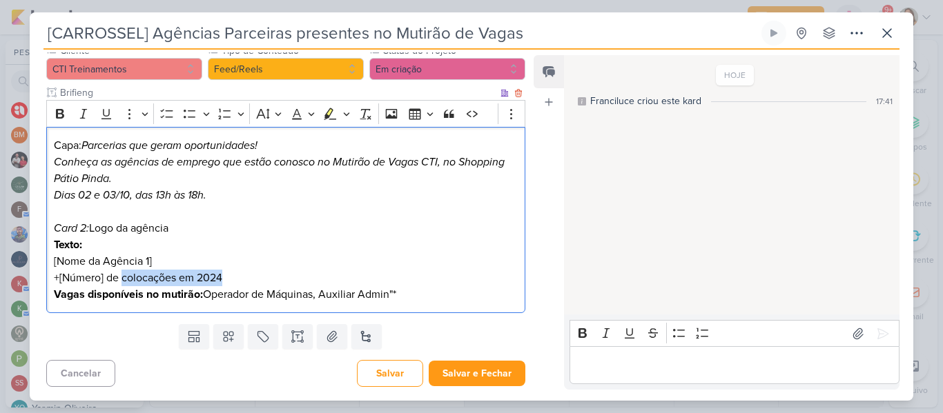
drag, startPoint x: 121, startPoint y: 278, endPoint x: 264, endPoint y: 283, distance: 142.2
click at [264, 283] on p "+[Número] de colocações em 2024 Vagas disponíveis no mutirão: Operador de Máqui…" at bounding box center [286, 286] width 464 height 33
drag, startPoint x: 51, startPoint y: 295, endPoint x: 451, endPoint y: 309, distance: 399.8
click at [451, 309] on div "Capa: Parcerias que geram oportunidades! Conheça as agências de emprego que est…" at bounding box center [285, 220] width 479 height 187
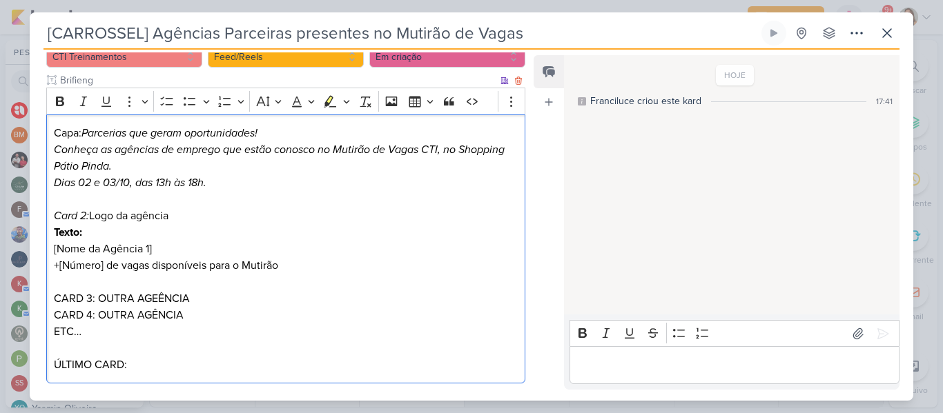
scroll to position [182, 0]
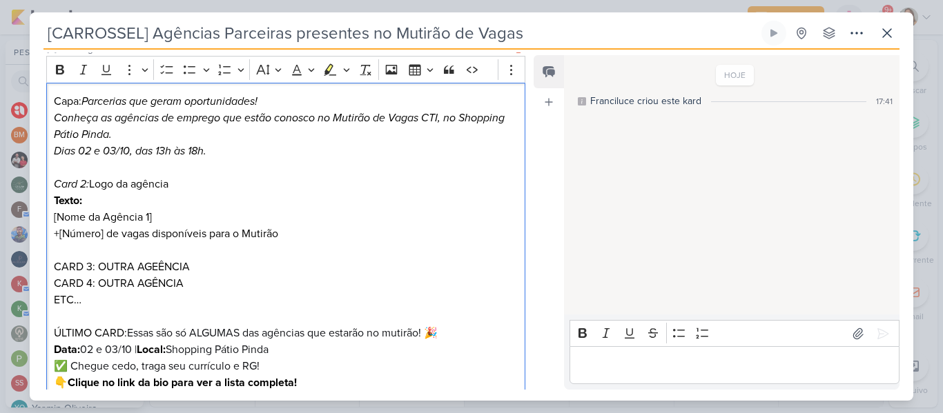
click at [451, 350] on p "ÚLTIMO CARD: [PERSON_NAME] são só ALGUMAS das agências que estarão no mutirão! …" at bounding box center [286, 358] width 464 height 66
click at [448, 340] on p "ÚLTIMO CARD: [PERSON_NAME] são só ALGUMAS das agências que estarão no mutirão! …" at bounding box center [286, 358] width 464 height 66
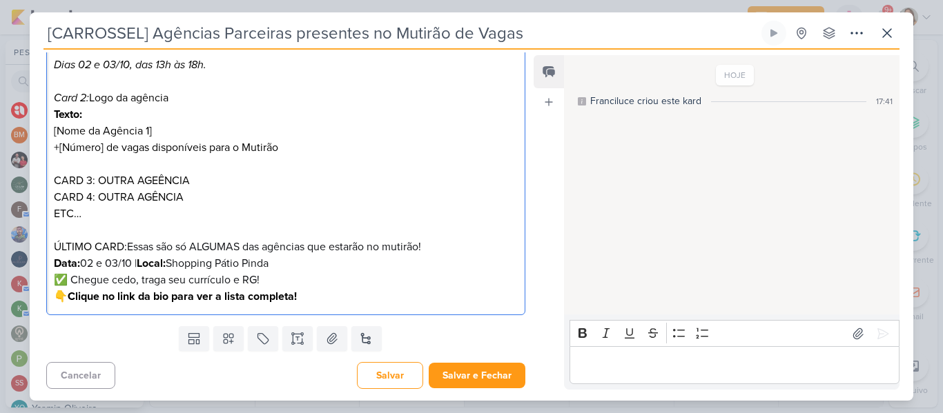
scroll to position [271, 0]
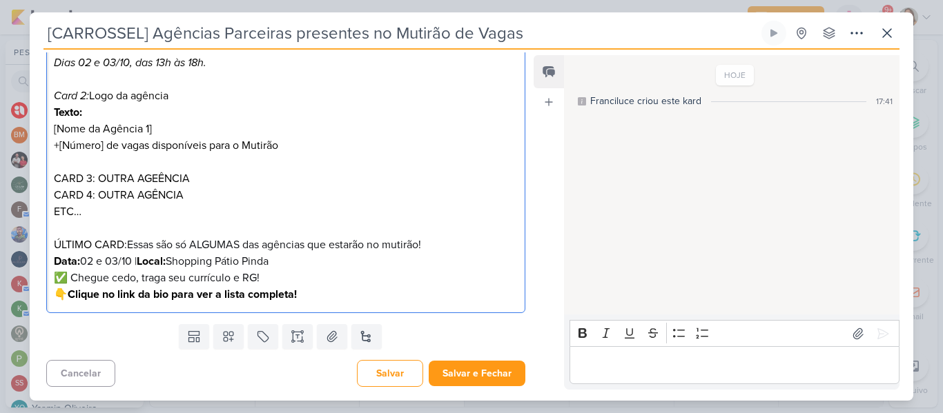
click at [190, 284] on span "✅ Chegue cedo, traga seu currículo e RG!" at bounding box center [157, 278] width 206 height 14
click at [72, 275] on span "✅ Chegue cedo, traga seu currículo e RG!" at bounding box center [157, 278] width 206 height 14
click at [72, 295] on strong "Clique no link da bio para ver a lista completa!" at bounding box center [182, 295] width 229 height 14
click at [301, 298] on p "ÚLTIMO CARD: [PERSON_NAME] são só ALGUMAS das agências que estarão no mutirão! …" at bounding box center [286, 270] width 464 height 66
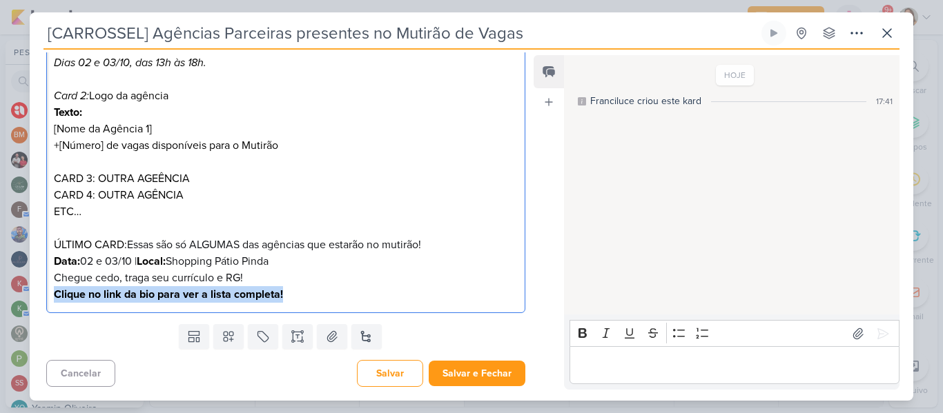
drag, startPoint x: 301, startPoint y: 298, endPoint x: 52, endPoint y: 295, distance: 248.5
click at [52, 295] on div "Capa: Parcerias que geram oportunidades! Conheça as agências de emprego que est…" at bounding box center [285, 154] width 479 height 320
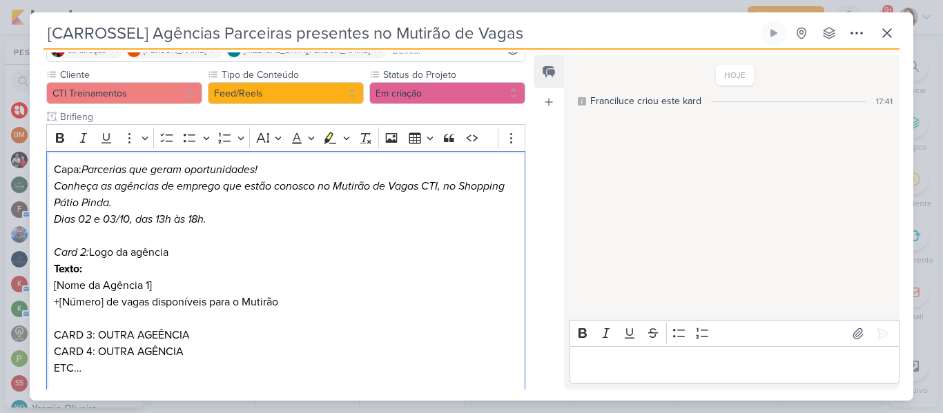
scroll to position [254, 0]
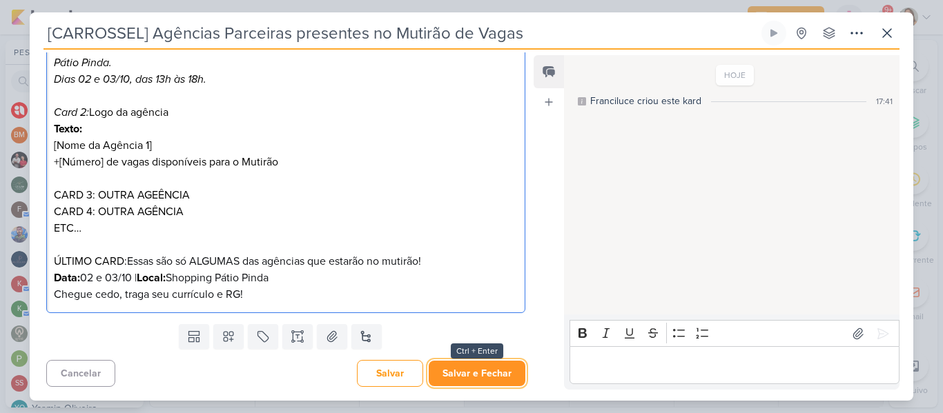
click at [489, 382] on button "Salvar e Fechar" at bounding box center [477, 374] width 97 height 26
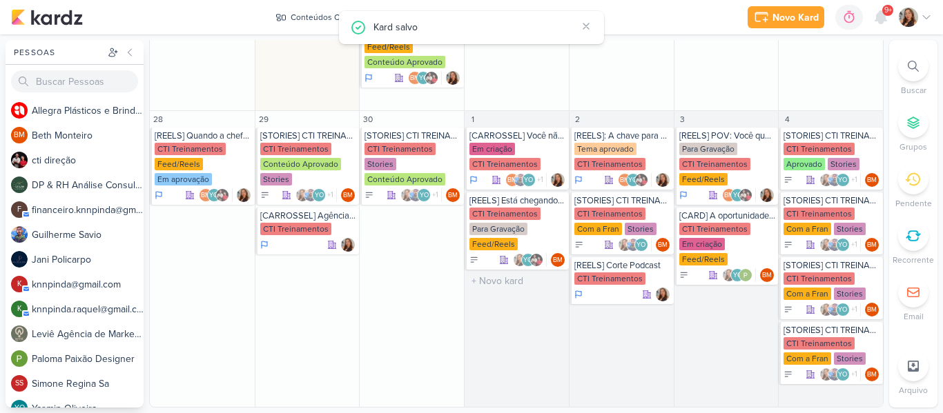
scroll to position [0, 0]
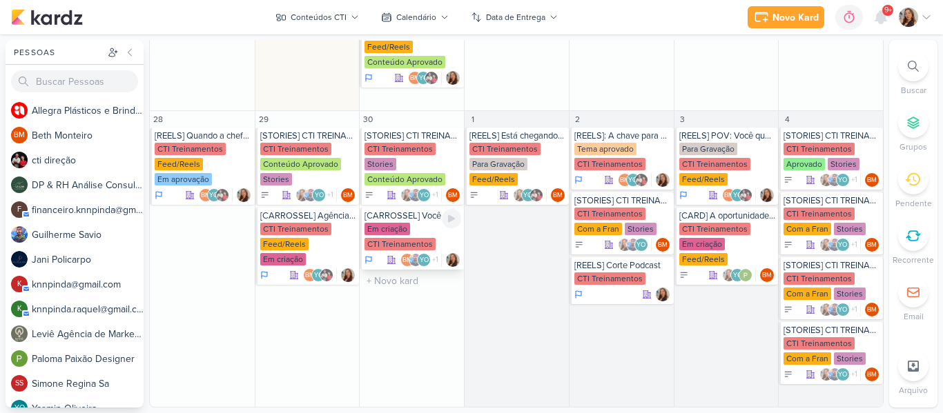
click at [393, 217] on div "[CARROSSEL] Você não é o candidato perfeito." at bounding box center [412, 215] width 97 height 11
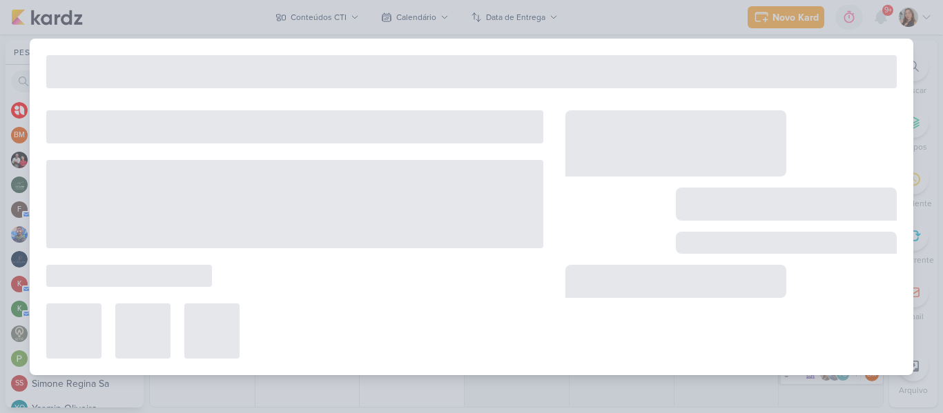
type input "[CARROSSEL] Você não é o candidato perfeito."
type input "[DATE] 23:59"
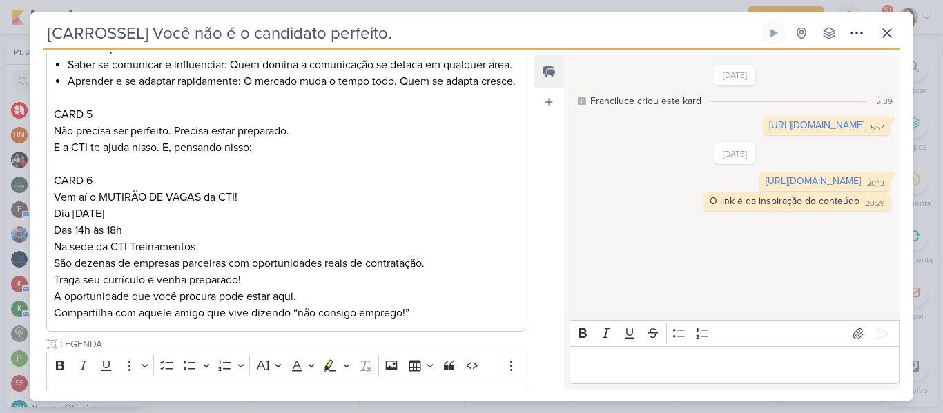
scroll to position [569, 0]
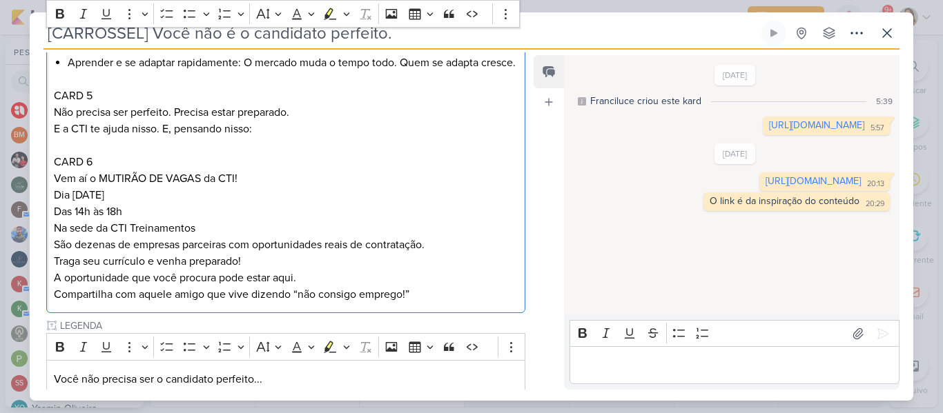
drag, startPoint x: 140, startPoint y: 226, endPoint x: 70, endPoint y: 226, distance: 69.7
click at [70, 204] on p "Dia [DATE]" at bounding box center [286, 195] width 464 height 17
click at [83, 220] on p "Das 14h às 18h" at bounding box center [286, 212] width 464 height 17
click at [167, 237] on p "Na sede da CTI Treinamentos" at bounding box center [286, 228] width 464 height 17
drag, startPoint x: 54, startPoint y: 260, endPoint x: 233, endPoint y: 268, distance: 179.6
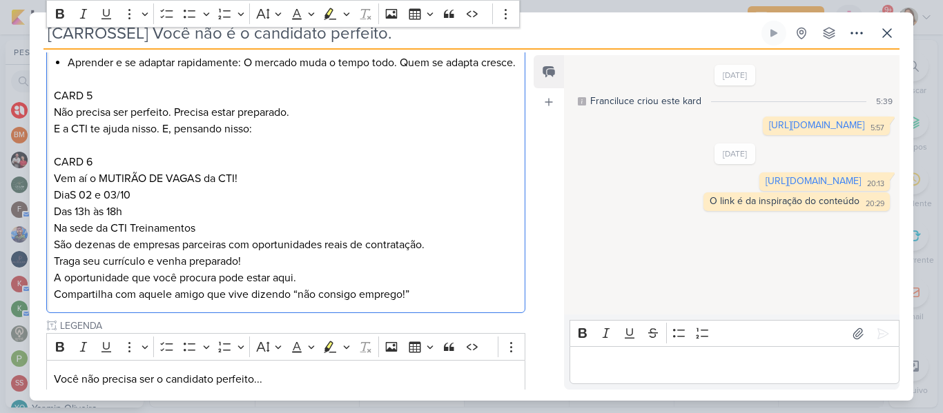
click at [233, 237] on p "Na sede da CTI Treinamentos" at bounding box center [286, 228] width 464 height 17
click at [233, 253] on p "São dezenas de empresas parceiras com oportunidades reais de contratação." at bounding box center [286, 245] width 464 height 17
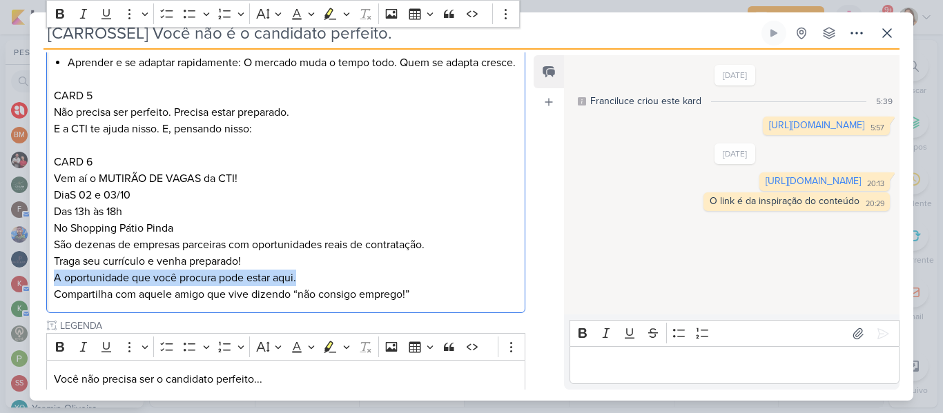
drag, startPoint x: 54, startPoint y: 313, endPoint x: 350, endPoint y: 313, distance: 296.1
click at [350, 286] on p "A oportunidade que você procura pode estar aqui." at bounding box center [286, 278] width 464 height 17
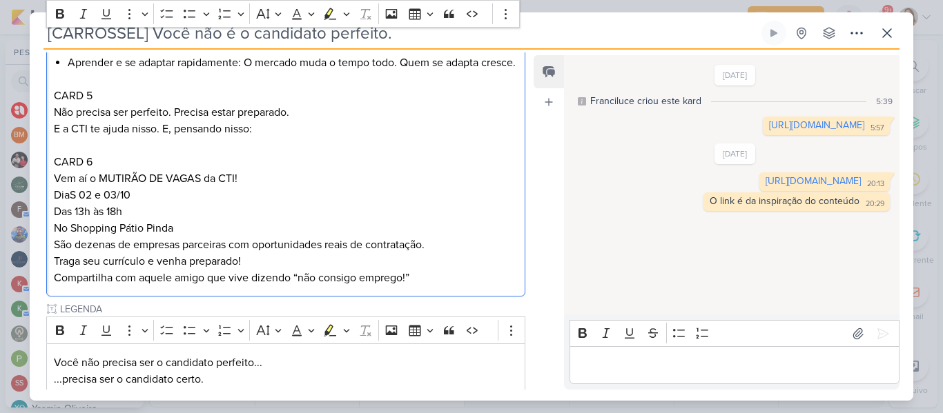
click at [129, 204] on p "DiaS 02 e 03/10" at bounding box center [286, 195] width 464 height 17
click at [73, 204] on p "DiaS 02 e 03/10" at bounding box center [286, 195] width 464 height 17
click at [63, 220] on p "Das 13h às 18h" at bounding box center [286, 212] width 464 height 17
click at [61, 237] on p "No Shopping Pátio Pinda" at bounding box center [286, 228] width 464 height 17
click at [61, 253] on p "São dezenas de empresas parceiras com oportunidades reais de contratação." at bounding box center [286, 245] width 464 height 17
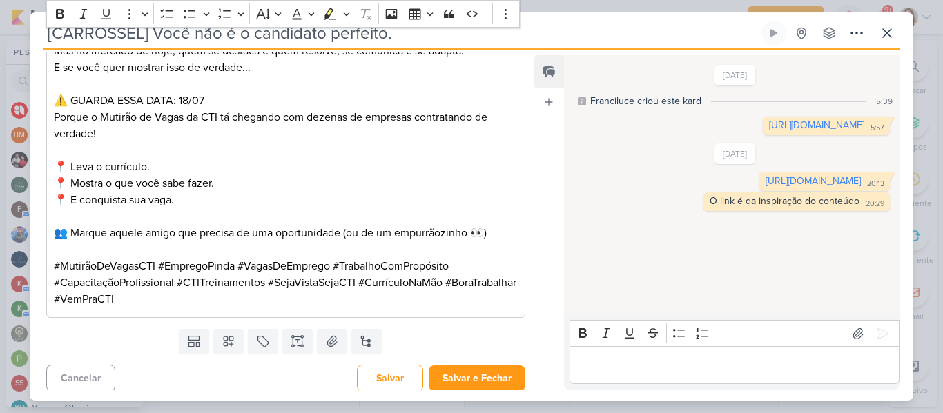
scroll to position [952, 0]
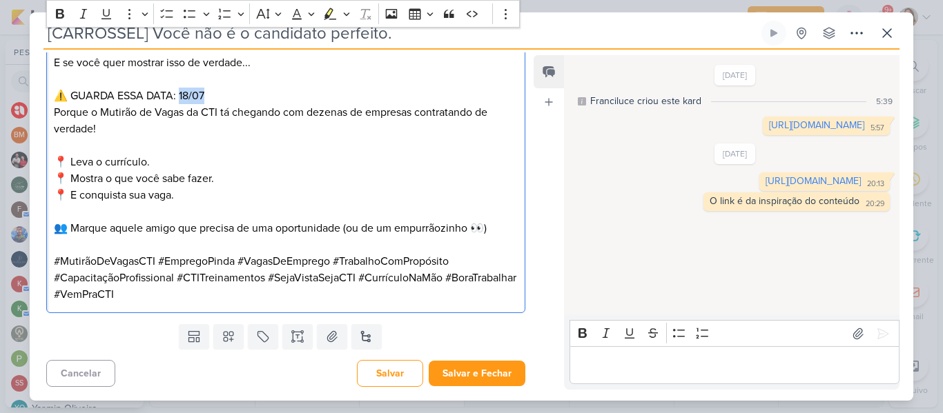
drag, startPoint x: 209, startPoint y: 130, endPoint x: 181, endPoint y: 130, distance: 28.3
click at [181, 130] on p "⚠️ GUARDA ESSA DATA: 18/07 Porque o Mutirão de Vagas da CTI tá chegando com dez…" at bounding box center [286, 104] width 464 height 66
click at [195, 137] on p "⚠️ GUARDA ESSA DATA: 02 e 03/10, das 13h às 18h. Porque o Mutirão de Vagas da C…" at bounding box center [286, 104] width 464 height 66
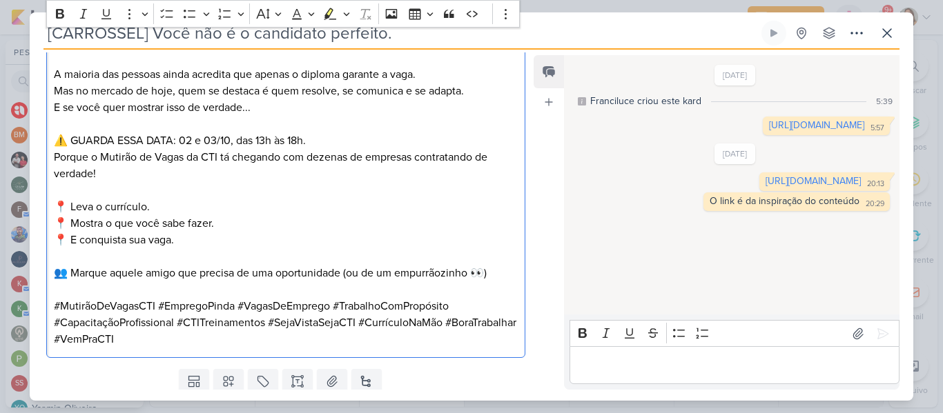
scroll to position [985, 0]
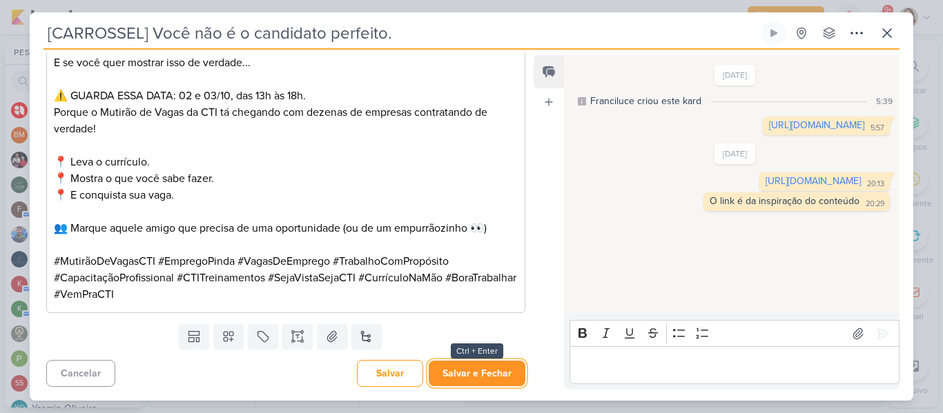
click at [499, 371] on button "Salvar e Fechar" at bounding box center [477, 374] width 97 height 26
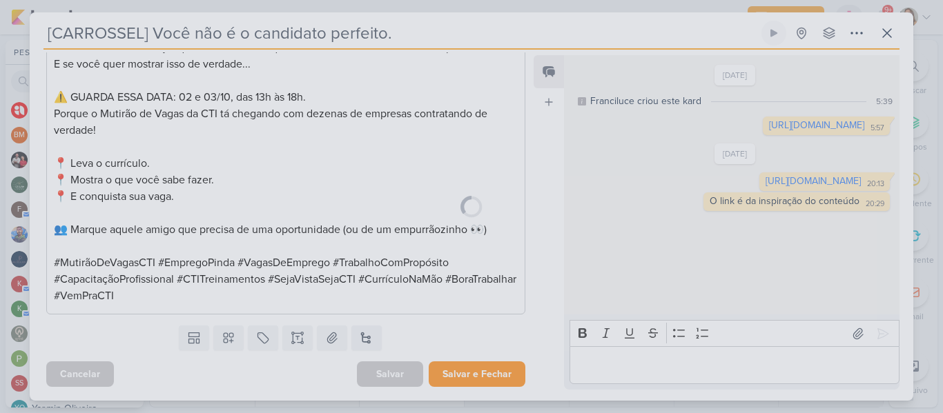
scroll to position [983, 0]
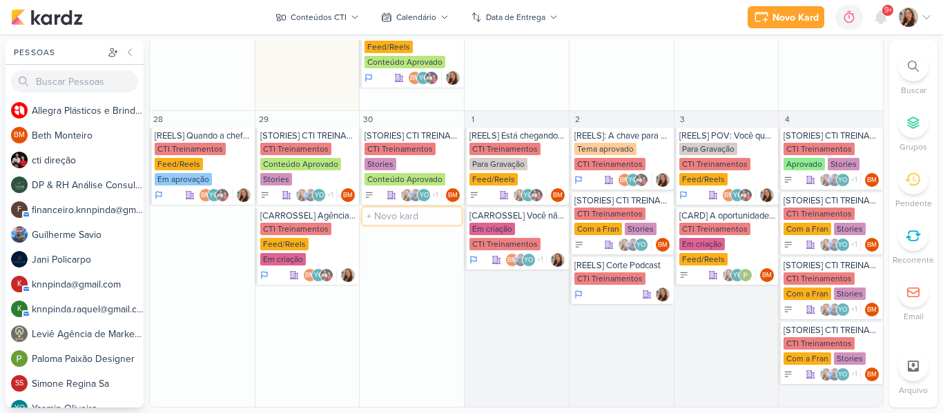
click at [412, 217] on input "text" at bounding box center [411, 216] width 99 height 17
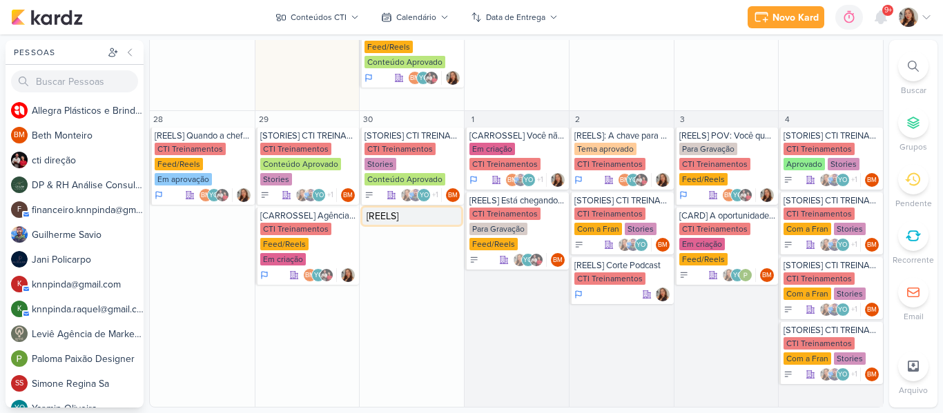
click at [393, 213] on input "[REELS]" at bounding box center [411, 216] width 99 height 17
click at [405, 216] on input "[REELS]" at bounding box center [411, 216] width 99 height 17
click at [405, 218] on input "[REELS]" at bounding box center [411, 216] width 99 height 17
paste input "SETEMBRO AMARELO + MUTIRÃO DE VAGAS CTI"
type input "[REELS] SETEMBRO AMARELO + MUTIRÃO DE VAGAS CTI"
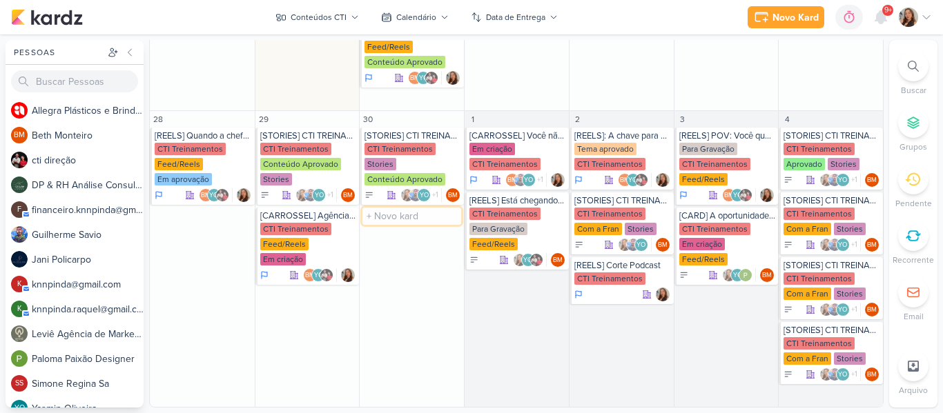
scroll to position [0, 0]
click at [404, 234] on div "CTI Treinamentos" at bounding box center [399, 229] width 71 height 12
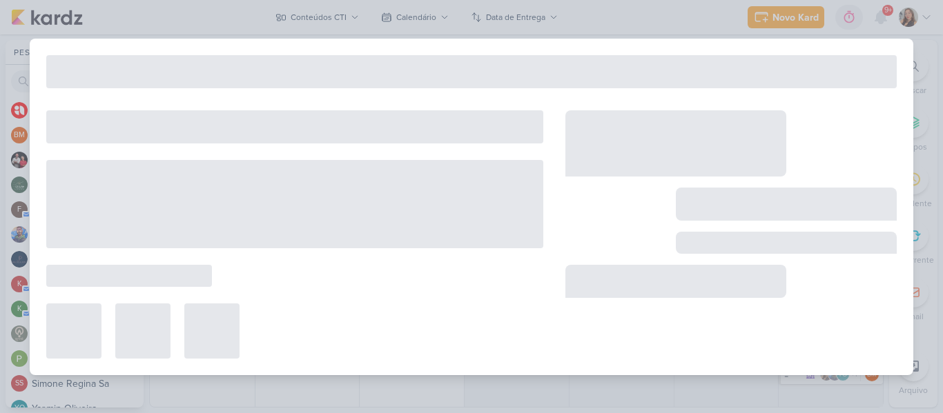
type input "[REELS] SETEMBRO AMARELO + MUTIRÃO DE VAGAS CTI"
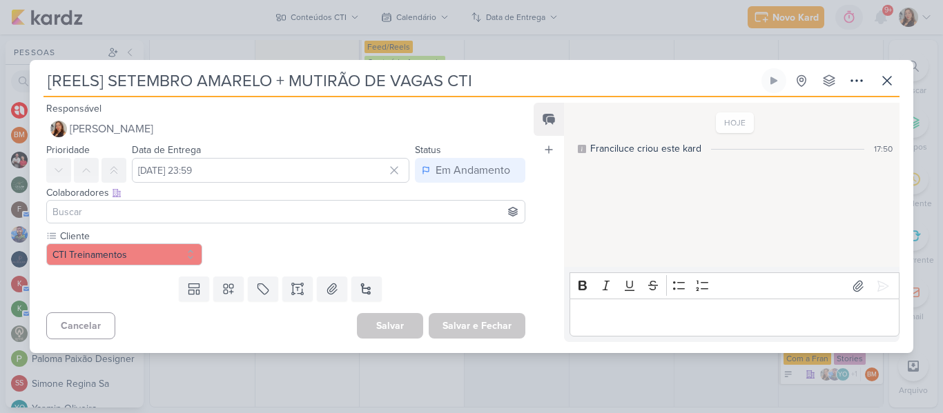
click at [200, 213] on input at bounding box center [286, 212] width 472 height 17
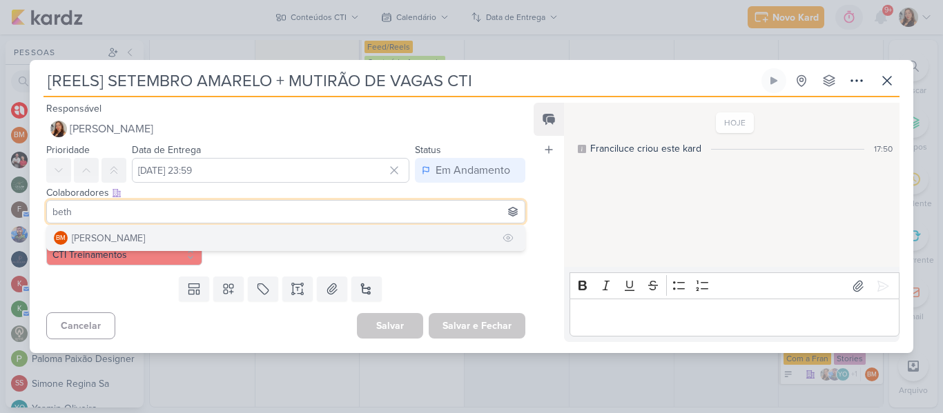
type input "beth"
click at [179, 250] on button "BM [GEOGRAPHIC_DATA]" at bounding box center [286, 238] width 478 height 25
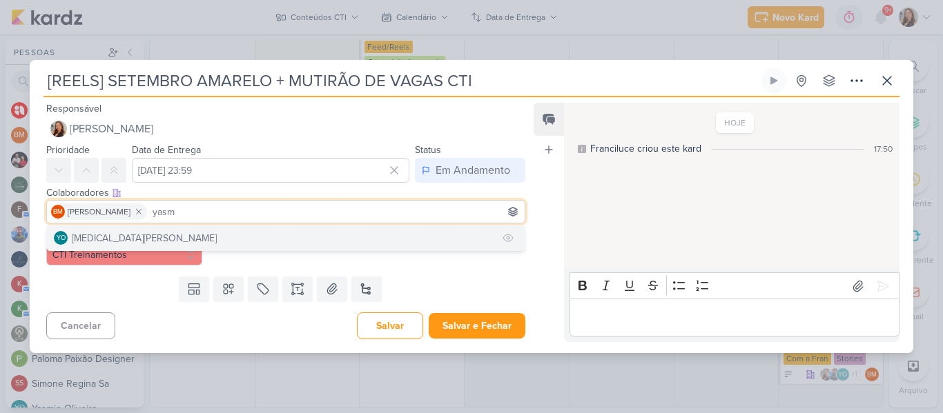
type input "yasm"
click at [159, 242] on button "YO [MEDICAL_DATA][PERSON_NAME]" at bounding box center [286, 238] width 478 height 25
type input "cti"
click at [145, 242] on button "cti direção" at bounding box center [286, 238] width 478 height 25
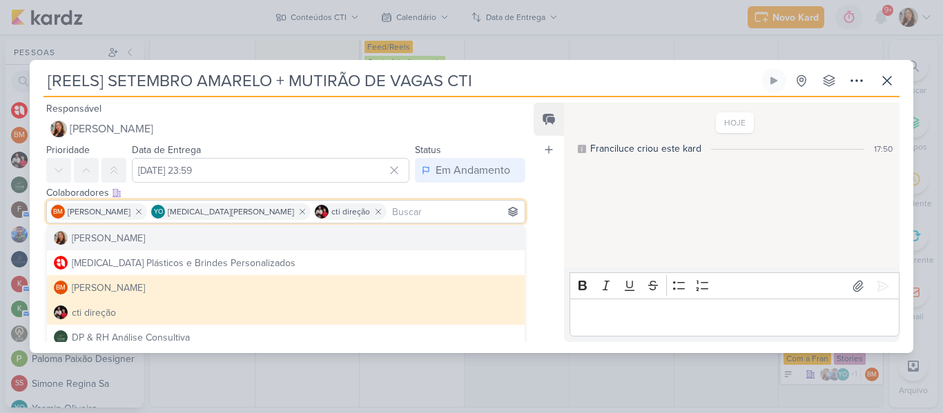
click at [538, 199] on div "Feed Atrelar email Solte o email para atrelar ao kard" at bounding box center [548, 222] width 30 height 239
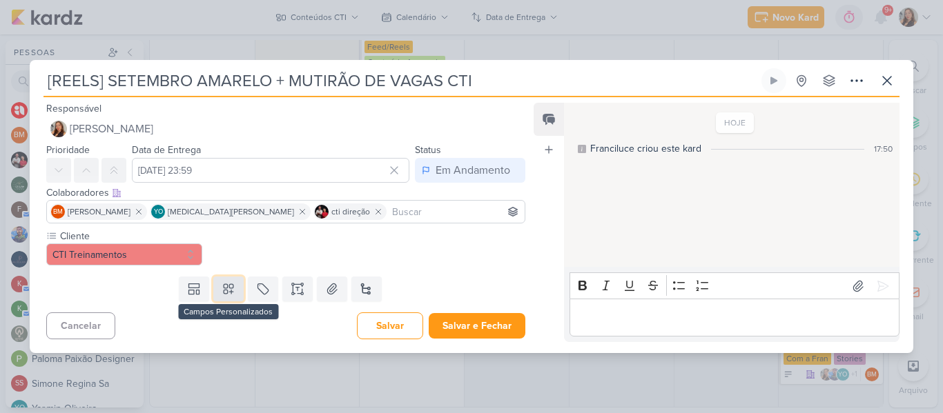
click at [233, 286] on button at bounding box center [228, 289] width 30 height 25
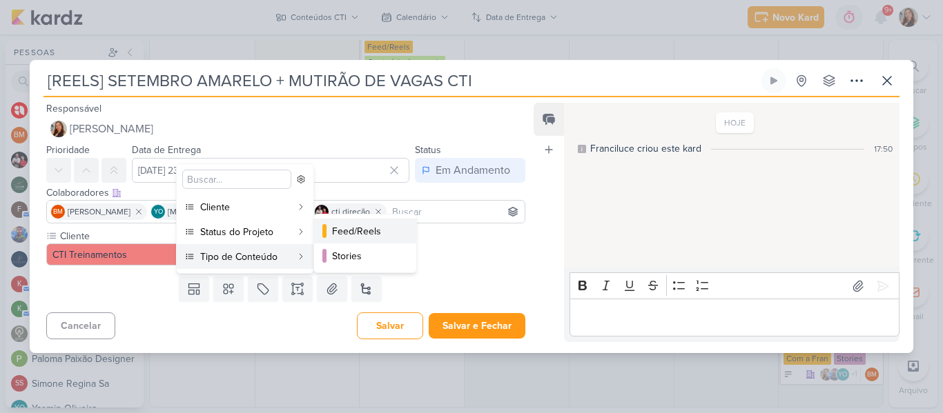
click at [346, 242] on button "Feed/Reels" at bounding box center [365, 231] width 102 height 25
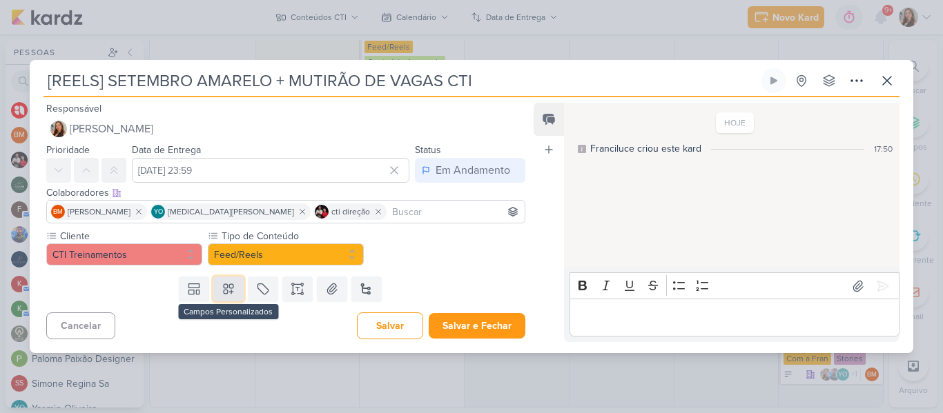
click at [228, 286] on icon at bounding box center [229, 289] width 14 height 14
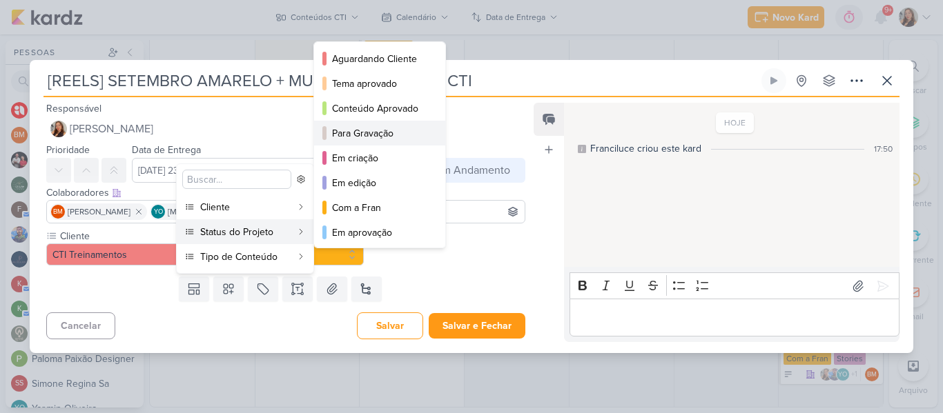
click at [322, 143] on button "Para Gravação" at bounding box center [379, 133] width 131 height 25
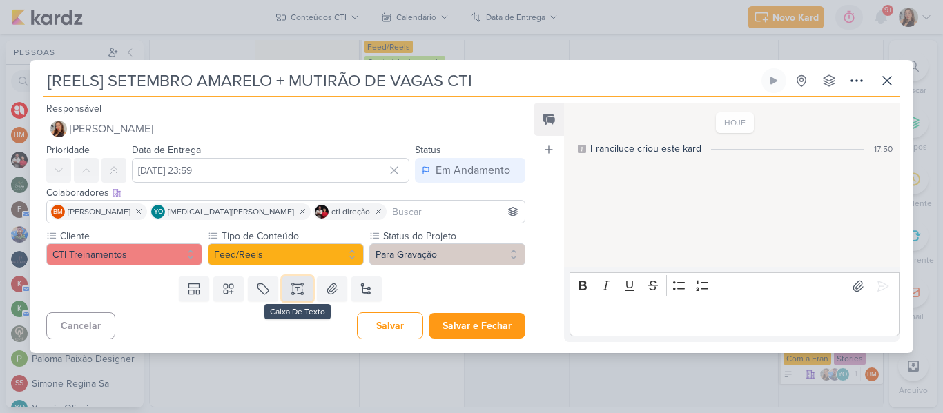
click at [291, 296] on button at bounding box center [297, 289] width 30 height 25
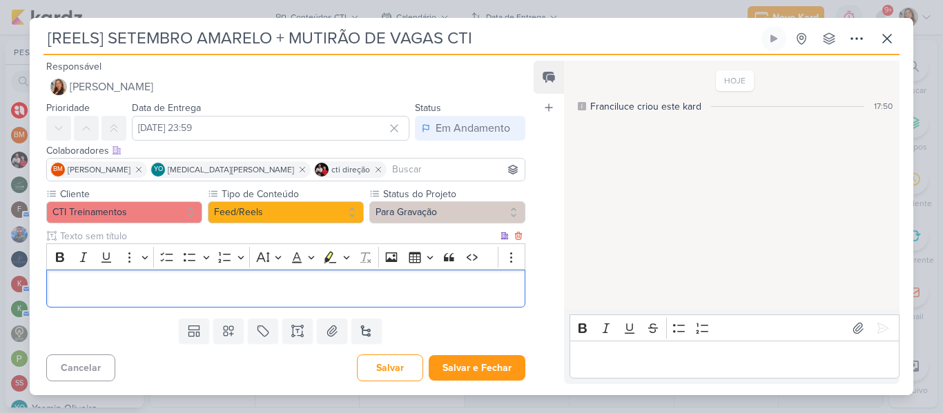
click at [195, 290] on p "Editor editing area: main" at bounding box center [286, 289] width 464 height 17
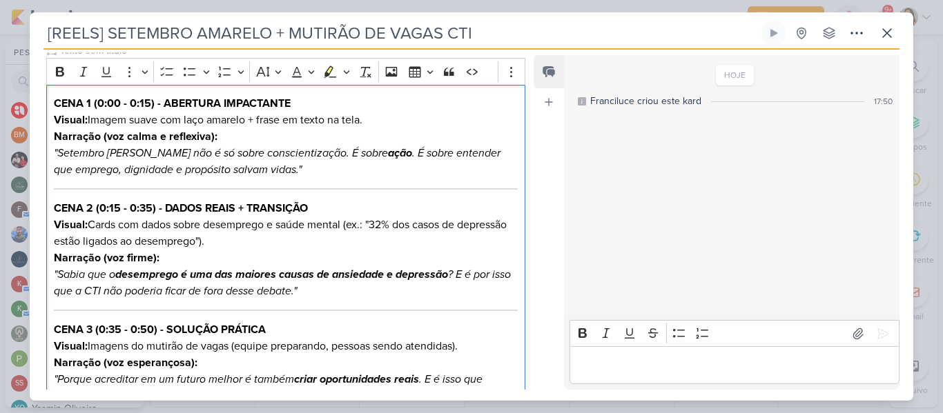
scroll to position [178, 0]
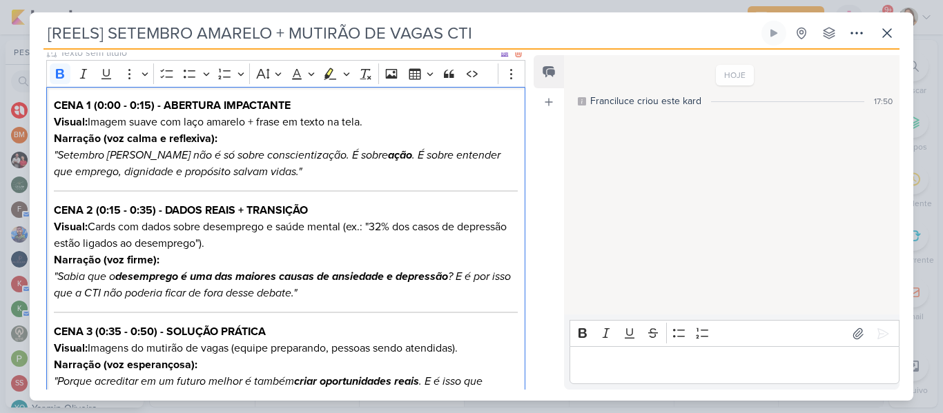
click at [263, 135] on p "Visual: Imagem suave com laço amarelo + frase em texto na tela. Narração (voz c…" at bounding box center [286, 147] width 464 height 66
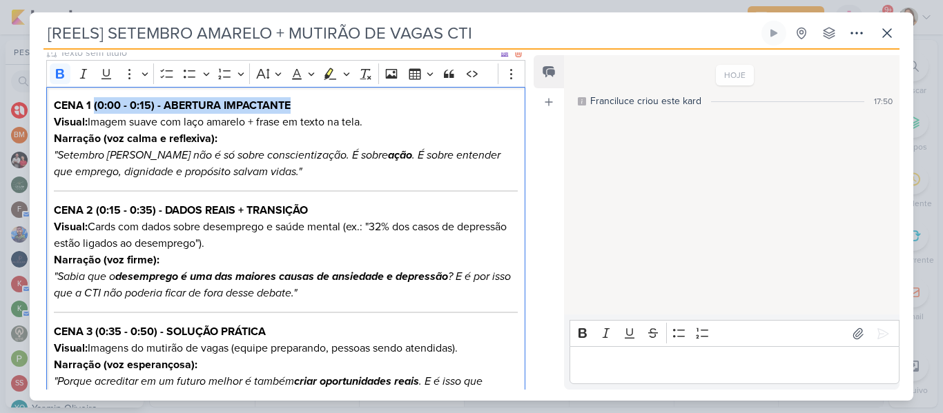
drag, startPoint x: 306, startPoint y: 111, endPoint x: 92, endPoint y: 104, distance: 214.1
click at [92, 104] on h4 "CENA 1 (0:00 - 0:15) - ABERTURA IMPACTANTE" at bounding box center [286, 105] width 464 height 17
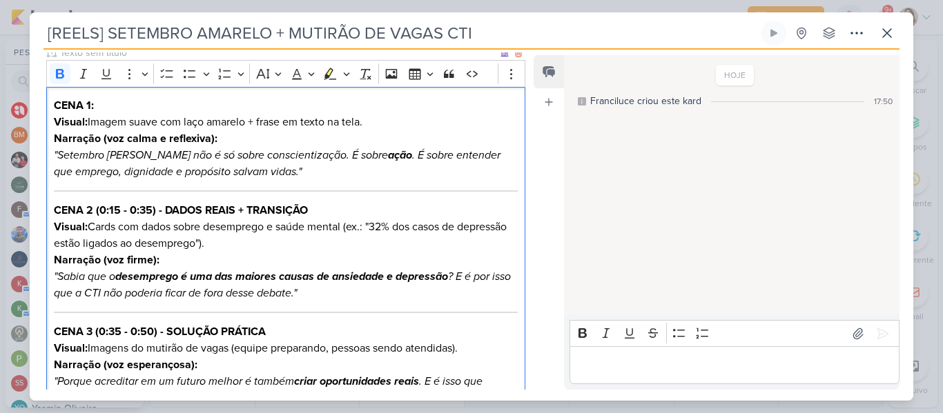
click at [85, 130] on p "Visual: Imagem suave com laço amarelo + frase em texto na tela. Narração (voz c…" at bounding box center [286, 147] width 464 height 66
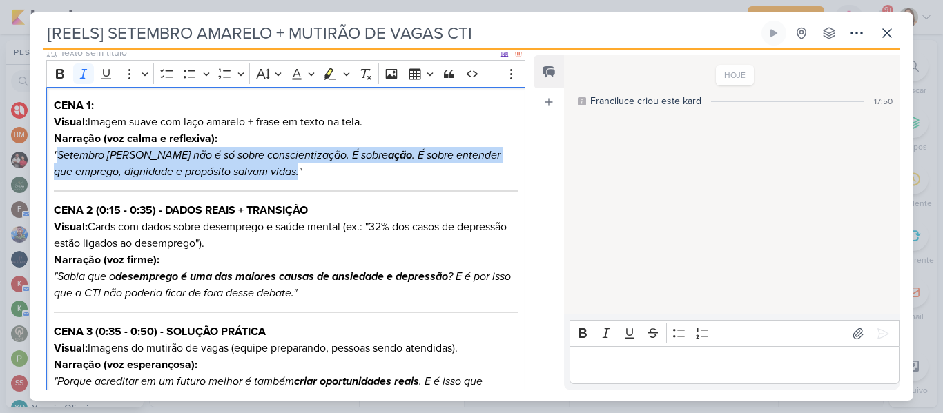
drag, startPoint x: 57, startPoint y: 155, endPoint x: 278, endPoint y: 170, distance: 221.4
click at [278, 170] on icon ""Setembro [PERSON_NAME] não é só sobre conscientização. É sobre ação . É sobre …" at bounding box center [277, 163] width 447 height 30
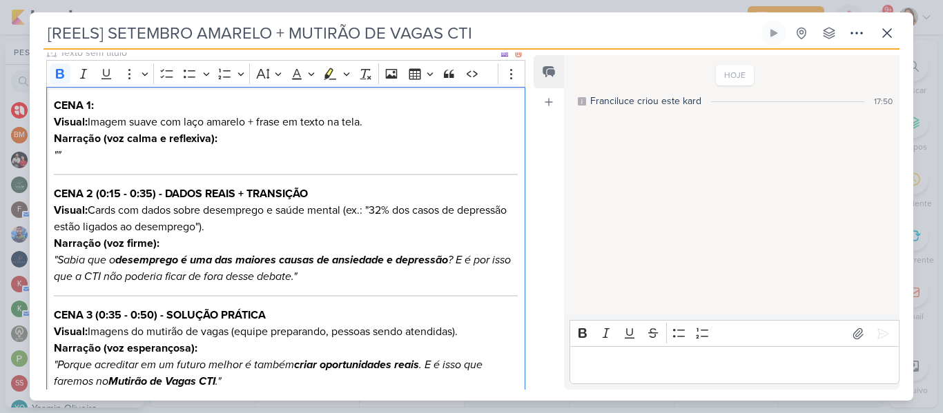
click at [178, 105] on h4 "CENA 1:" at bounding box center [286, 105] width 464 height 17
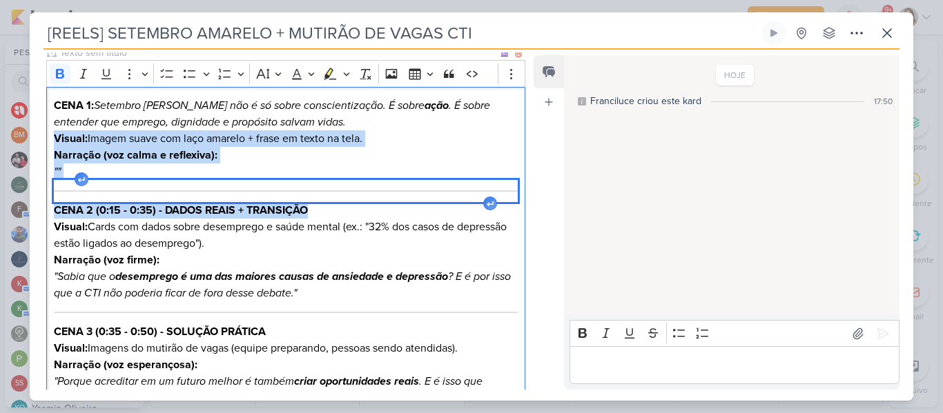
drag, startPoint x: 54, startPoint y: 137, endPoint x: 328, endPoint y: 211, distance: 284.6
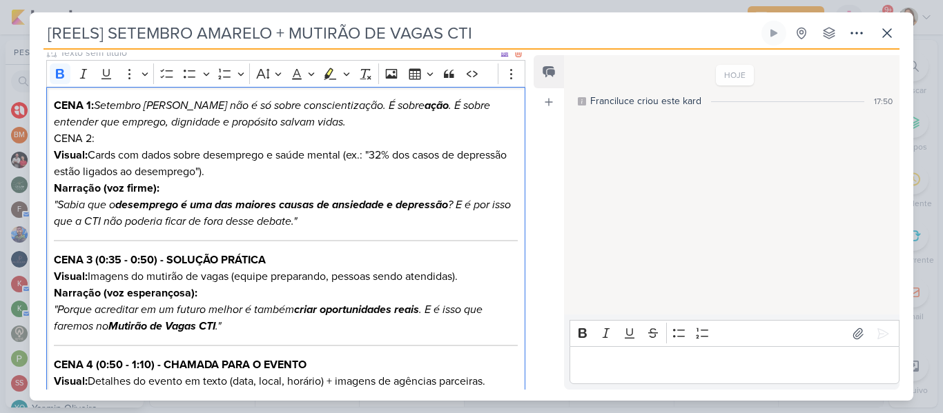
click at [55, 153] on strong "Visual:" at bounding box center [71, 155] width 34 height 14
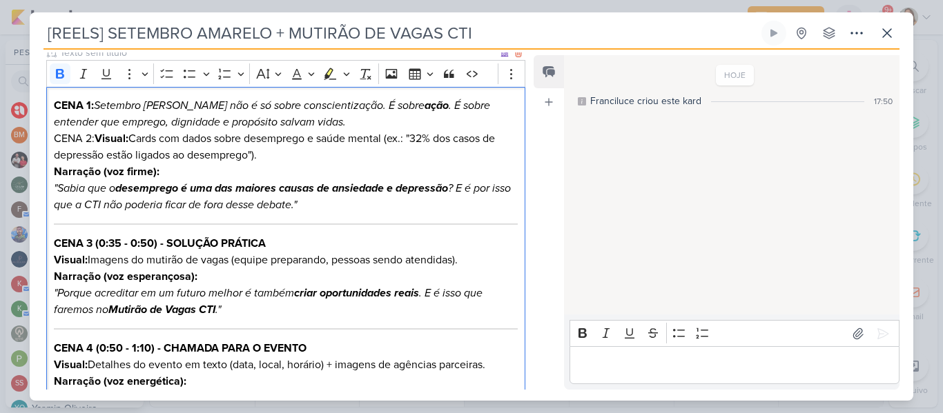
click at [300, 180] on p "CENA 2: Visual: Cards com dados sobre desemprego e saúde mental (ex.: "32% dos …" at bounding box center [286, 171] width 464 height 83
click at [57, 187] on icon ""Sabia que o desemprego é uma das maiores causas de ansiedade e depressão ? E é…" at bounding box center [282, 196] width 457 height 30
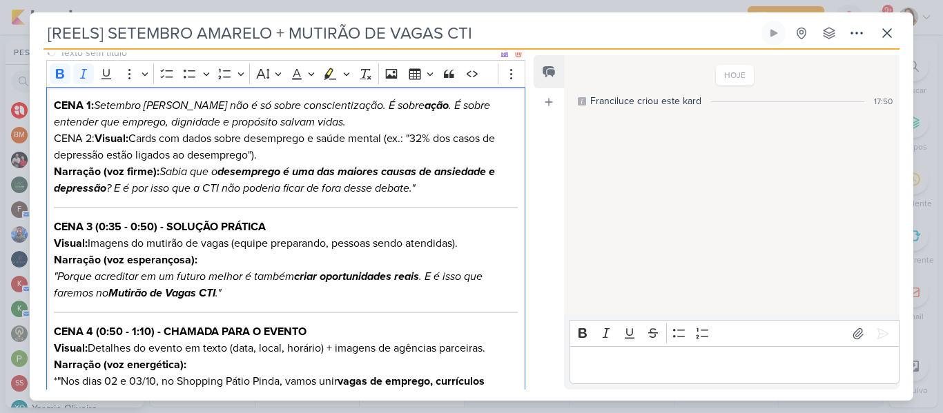
click at [316, 180] on p "CENA 2: Visual: Cards com dados sobre desemprego e saúde mental (ex.: "32% dos …" at bounding box center [286, 163] width 464 height 66
click at [438, 191] on p "CENA 2: Visual: Cards com dados sobre desemprego e saúde mental (ex.: "32% dos …" at bounding box center [286, 163] width 464 height 66
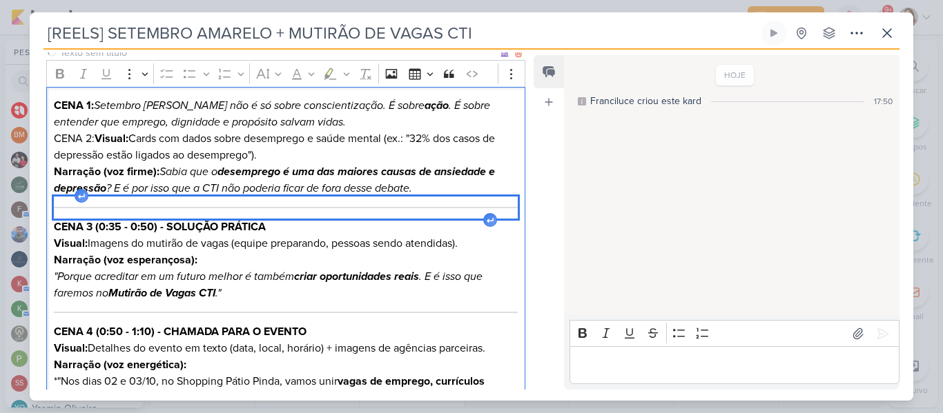
click at [438, 204] on div "Editor editing area: main" at bounding box center [286, 208] width 464 height 22
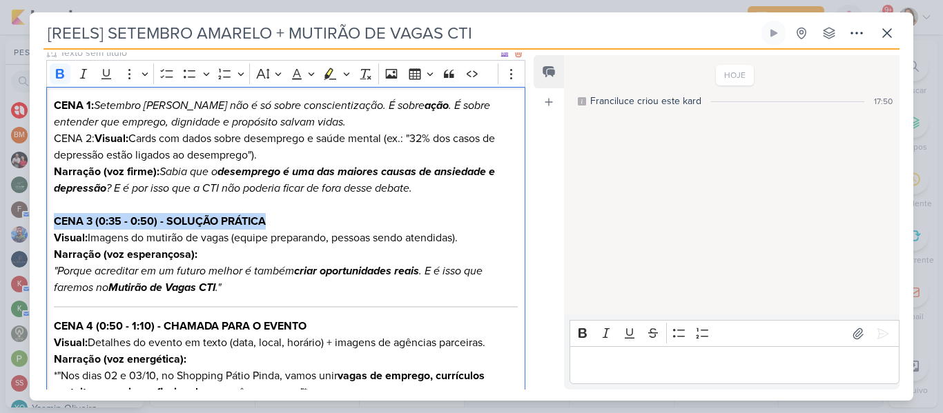
drag, startPoint x: 276, startPoint y: 225, endPoint x: 46, endPoint y: 223, distance: 230.5
click at [46, 223] on div "Cliente CTI Treinamentos Tipo de Conteúdo" at bounding box center [280, 331] width 501 height 656
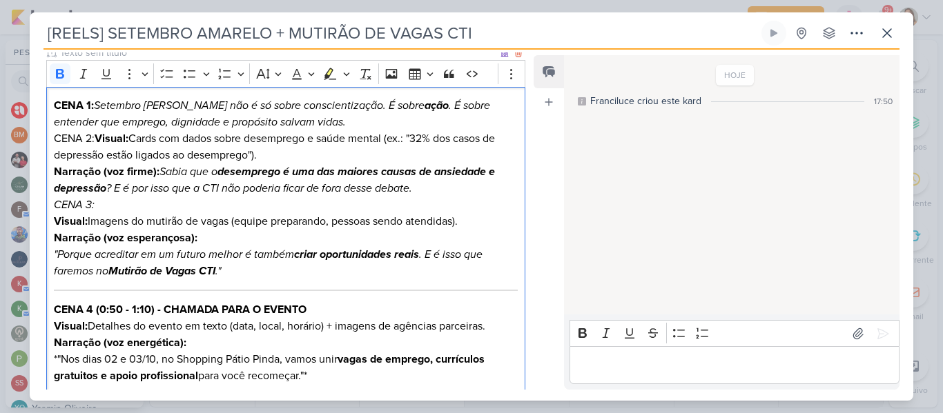
click at [57, 222] on strong "Visual:" at bounding box center [71, 222] width 34 height 14
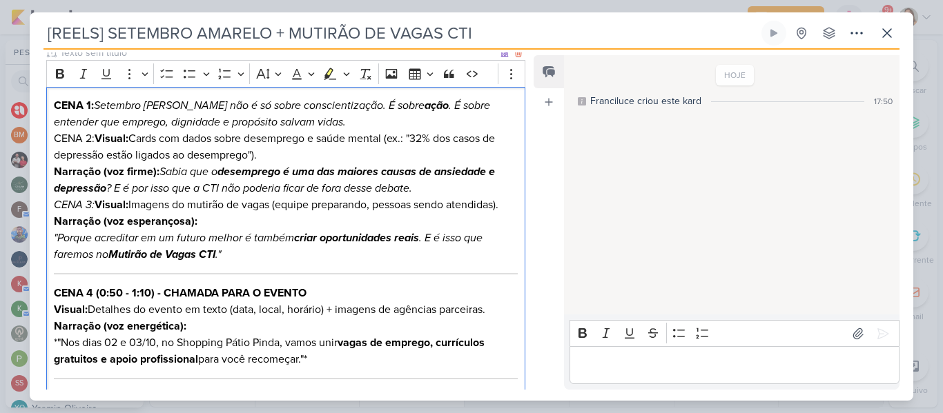
click at [242, 210] on p "CENA 3: Visual: Imagens do mutirão de vagas (equipe preparando, pessoas sendo a…" at bounding box center [286, 230] width 464 height 66
click at [244, 222] on p "CENA 3: Visual: Imagens do mutirão de vagas (equipe preparando, pessoas sendo a…" at bounding box center [286, 230] width 464 height 66
click at [57, 236] on icon ""Porque acreditar em um futuro melhor é também criar oportunidades reais . E é …" at bounding box center [268, 246] width 429 height 30
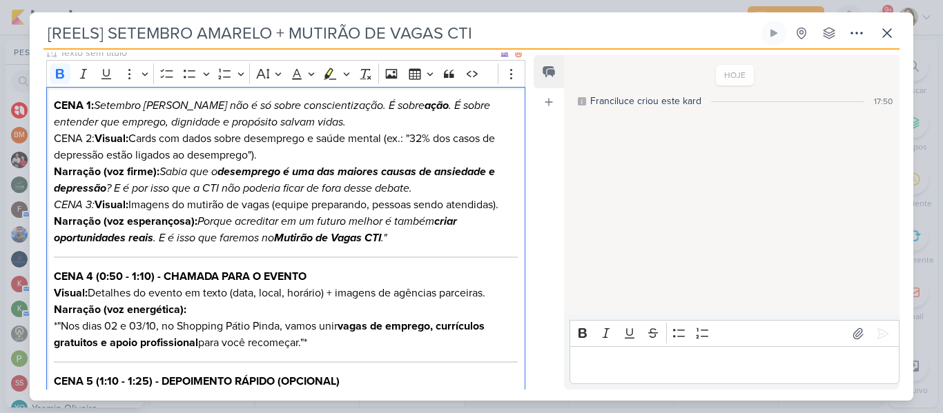
click at [411, 239] on p "CENA 3: Visual: Imagens do mutirão de vagas (equipe preparando, pessoas sendo a…" at bounding box center [286, 222] width 464 height 50
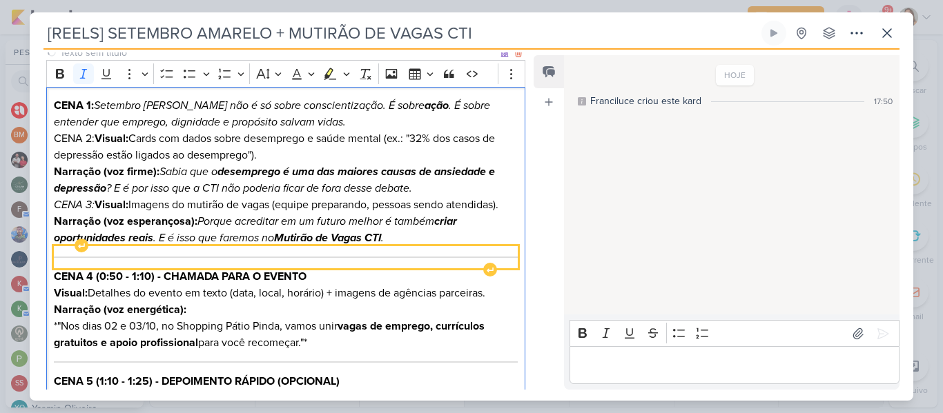
click at [411, 251] on div "Editor editing area: main" at bounding box center [286, 257] width 464 height 22
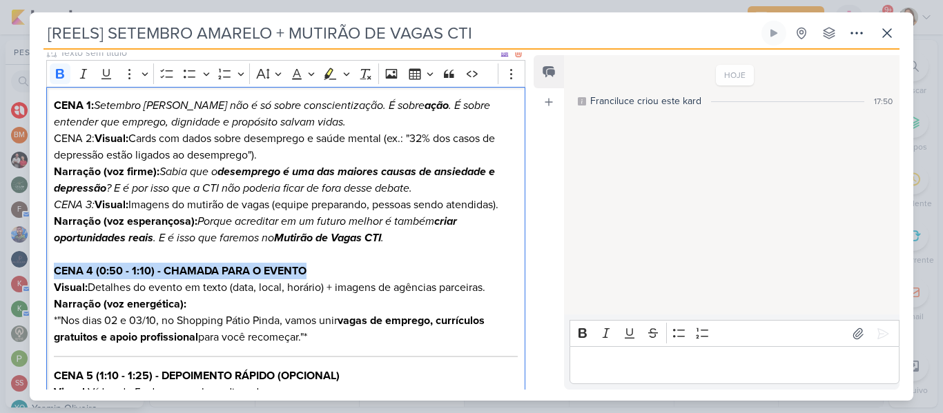
drag, startPoint x: 50, startPoint y: 269, endPoint x: 365, endPoint y: 265, distance: 315.4
click at [365, 265] on div "CENA 1: Setembro [PERSON_NAME] não é só sobre conscientização. É sobre ação . É…" at bounding box center [285, 343] width 479 height 513
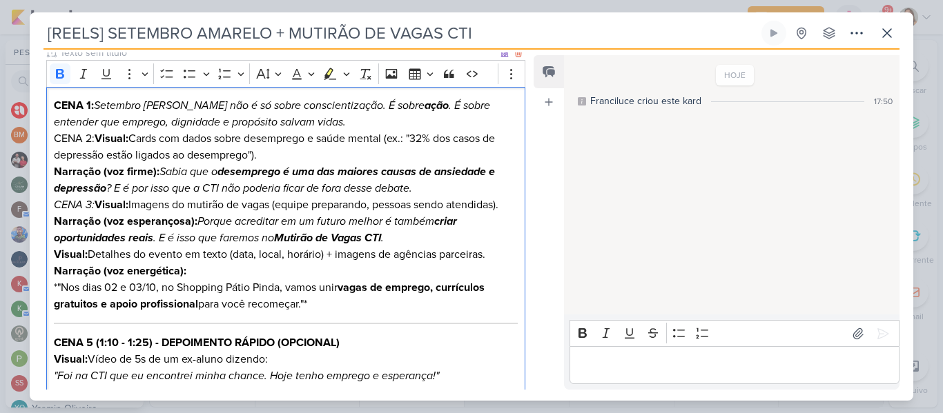
click at [204, 268] on p "Visual: Detalhes do evento em texto (data, local, horário) + imagens de agência…" at bounding box center [286, 279] width 464 height 66
click at [52, 253] on div "CENA 1: Setembro [PERSON_NAME] não é só sobre conscientização. É sobre ação . É…" at bounding box center [285, 327] width 479 height 480
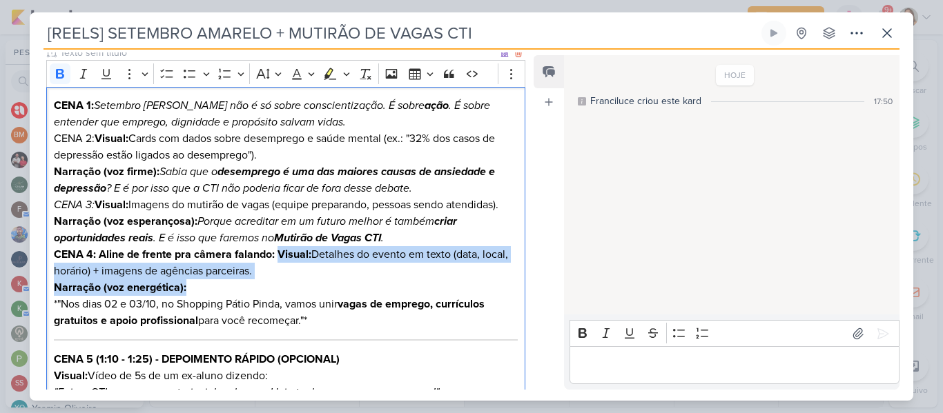
drag, startPoint x: 277, startPoint y: 254, endPoint x: 281, endPoint y: 288, distance: 34.1
click at [281, 288] on p "CENA 4: Aline de frente pra câmera falando: Visual: Detalhes do evento em texto…" at bounding box center [286, 287] width 464 height 83
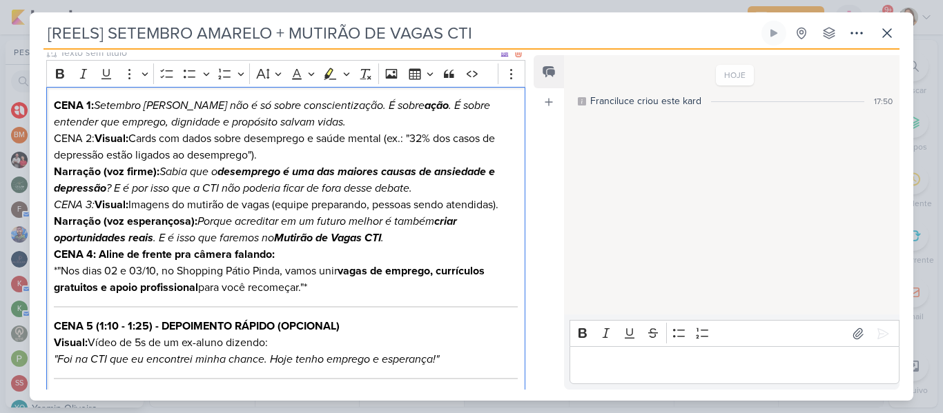
click at [63, 273] on p "CENA 4: Aline de frente pra câmera falando: *"Nos dias 02 e 03/10, no Shopping …" at bounding box center [286, 271] width 464 height 50
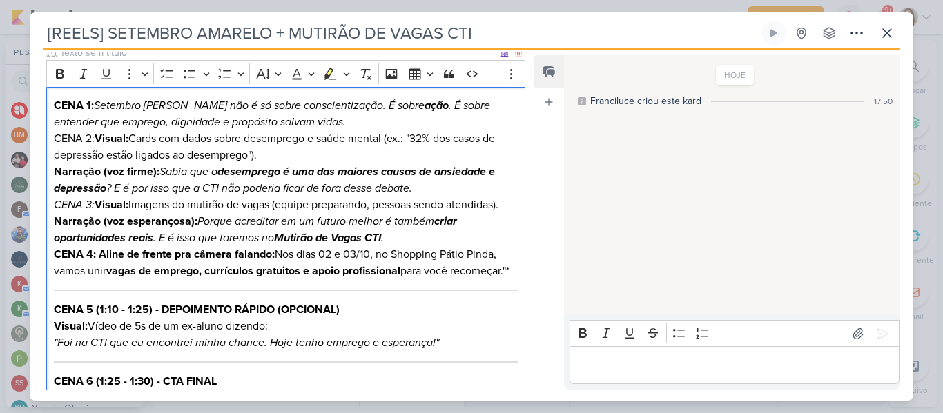
click at [282, 279] on p "CENA 4: Aline de frente pra câmera falando: Nos dias 02 e 03/10, no Shopping Pá…" at bounding box center [286, 262] width 464 height 33
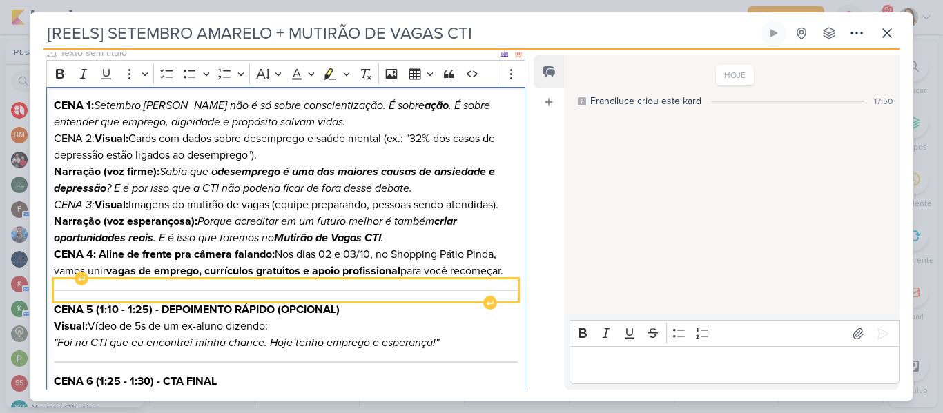
click at [254, 287] on div "Editor editing area: main" at bounding box center [286, 290] width 464 height 22
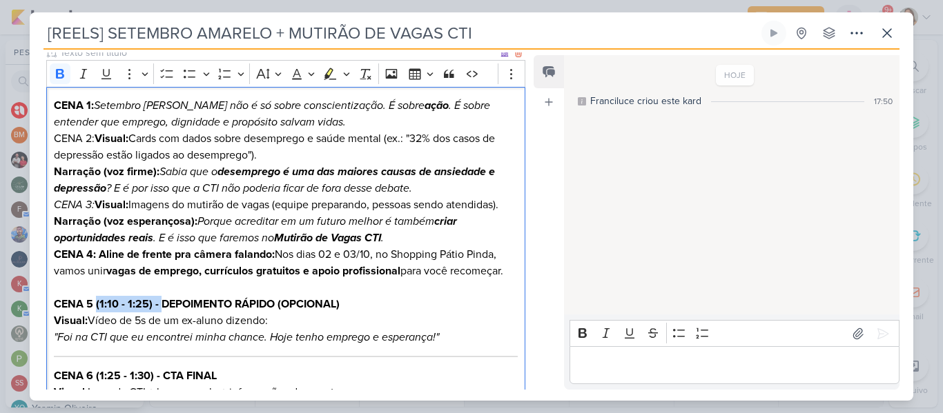
drag, startPoint x: 97, startPoint y: 304, endPoint x: 160, endPoint y: 308, distance: 63.6
click at [160, 308] on strong "CENA 5 (1:10 - 1:25) - DEPOIMENTO RÁPIDO (OPCIONAL)" at bounding box center [197, 304] width 286 height 14
click at [54, 302] on strong "CENA 5 DEPOIMENTO RÁPIDO (OPCIONAL)" at bounding box center [164, 304] width 220 height 14
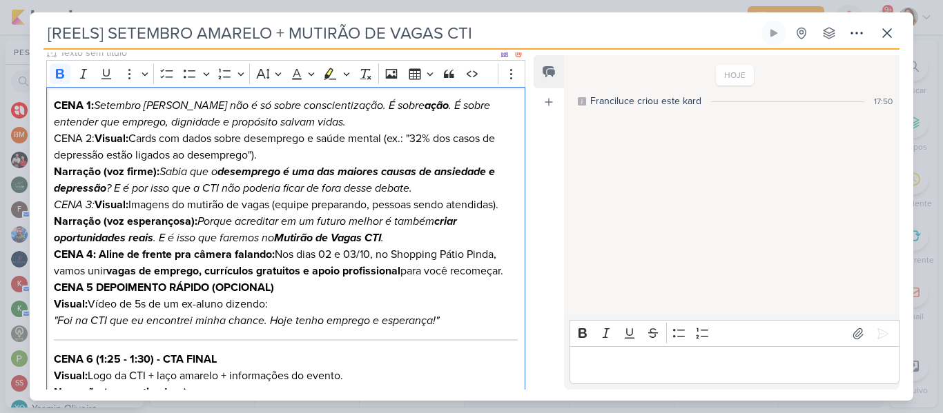
click at [95, 288] on strong "CENA 5 DEPOIMENTO RÁPIDO (OPCIONAL)" at bounding box center [164, 288] width 220 height 14
drag, startPoint x: 221, startPoint y: 288, endPoint x: 275, endPoint y: 290, distance: 54.6
click at [275, 290] on strong "CENA 5: DEPOIMENTO RÁPIDO (OPCIONAL)" at bounding box center [165, 288] width 223 height 14
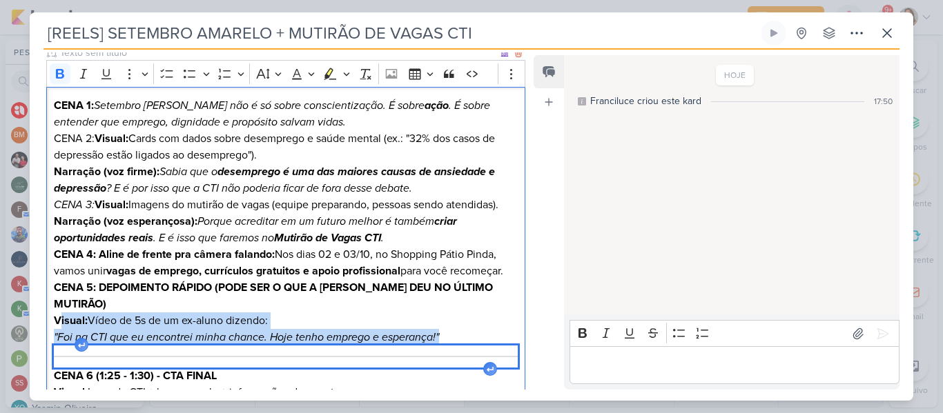
drag, startPoint x: 58, startPoint y: 307, endPoint x: 508, endPoint y: 340, distance: 451.1
click at [508, 340] on div "CENA 1: Setembro [PERSON_NAME] não é só sobre conscientização. É sobre ação . É…" at bounding box center [285, 307] width 479 height 441
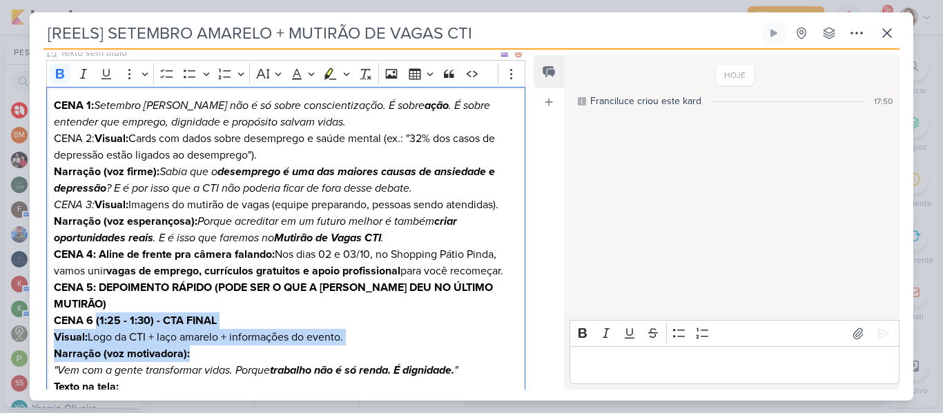
drag, startPoint x: 96, startPoint y: 304, endPoint x: 365, endPoint y: 337, distance: 271.2
click at [365, 337] on div "CENA 1: Setembro [PERSON_NAME] não é só sobre conscientização. É sobre ação . É…" at bounding box center [285, 280] width 479 height 386
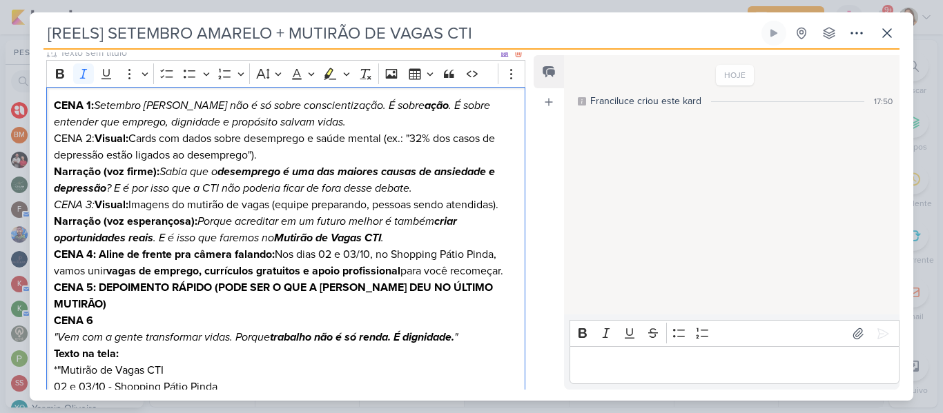
click at [59, 331] on icon ""Vem com a gente transformar vidas. Porque trabalho não é só renda. É dignidade…" at bounding box center [256, 338] width 404 height 14
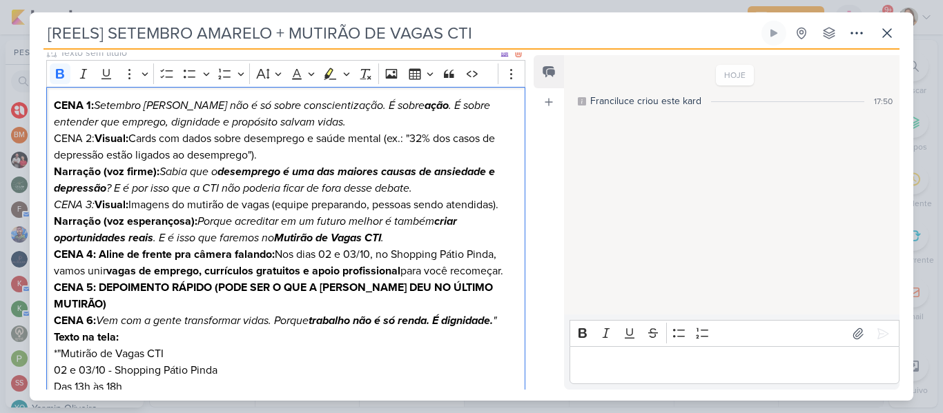
drag, startPoint x: 99, startPoint y: 255, endPoint x: 277, endPoint y: 258, distance: 178.8
click at [277, 258] on p "CENA 4: Aline de frente pra câmera falando: Nos dias 02 e 03/10, no Shopping Pá…" at bounding box center [286, 262] width 464 height 33
copy strong "Aline de frente pra câmera falando:"
click at [99, 314] on icon "Vem com a gente transformar vidas. Porque trabalho não é só renda. É dignidade.…" at bounding box center [296, 321] width 400 height 14
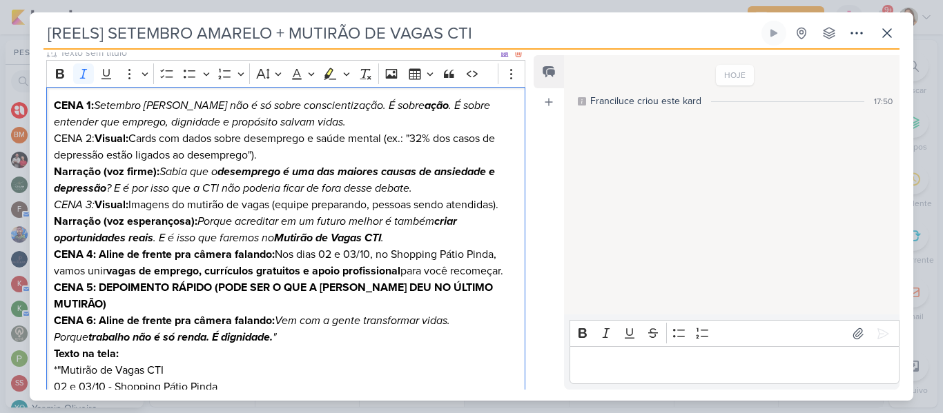
click at [320, 314] on icon "Vem com a gente transformar vidas. Porque trabalho não é só renda. É dignidade.…" at bounding box center [252, 329] width 396 height 30
click at [298, 319] on h4 "CENA 6: Aline de frente pra câmera falando: Vem com a gente transformar vidas. …" at bounding box center [286, 371] width 464 height 116
drag, startPoint x: 52, startPoint y: 334, endPoint x: 60, endPoint y: 355, distance: 22.9
click at [60, 355] on div "CENA 1: Setembro [PERSON_NAME] não é só sobre conscientização. É sobre ação . É…" at bounding box center [285, 263] width 479 height 353
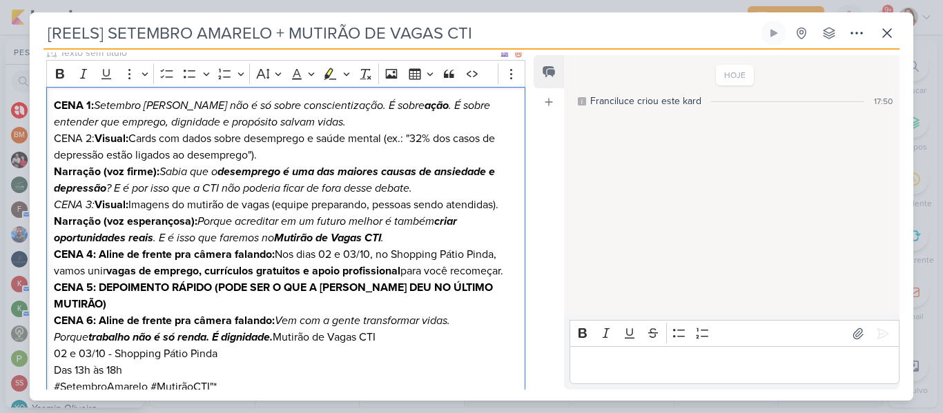
click at [50, 335] on div "CENA 1: Setembro [PERSON_NAME] não é só sobre conscientização. É sobre ação . É…" at bounding box center [285, 247] width 479 height 320
click at [55, 351] on h4 "CENA 6: Aline de frente pra câmera falando: Vem com a gente transformar vidas. …" at bounding box center [286, 354] width 464 height 83
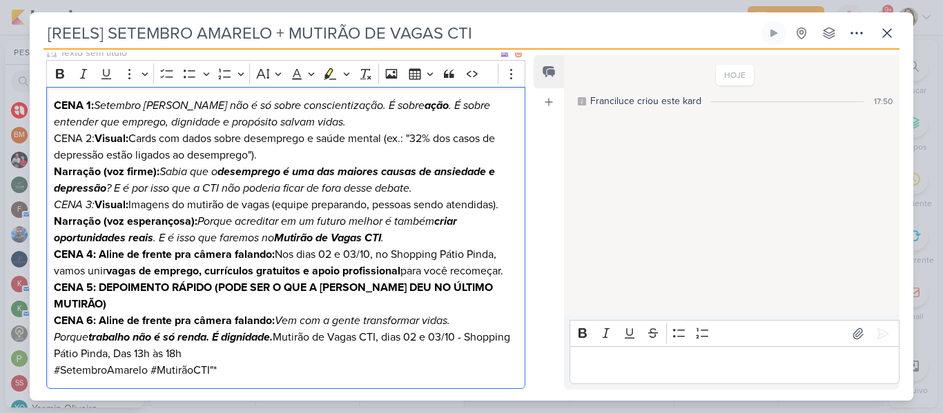
click at [161, 342] on h4 "CENA 6: Aline de frente pra câmera falando: Vem com a gente transformar vidas. …" at bounding box center [286, 346] width 464 height 66
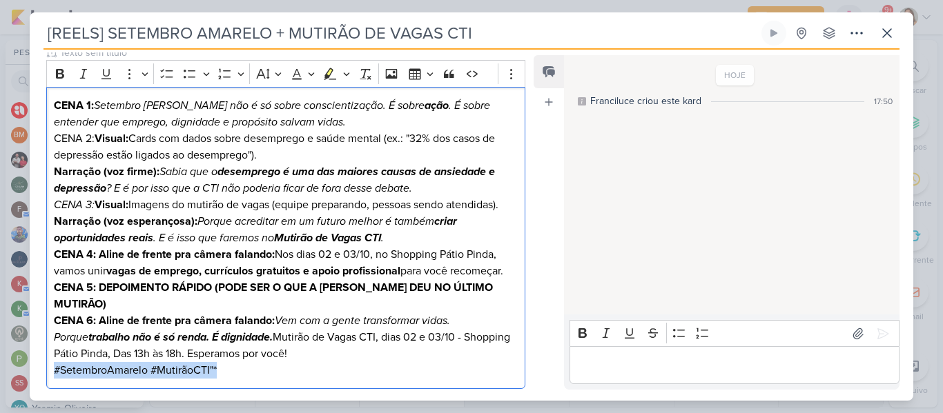
drag, startPoint x: 259, startPoint y: 355, endPoint x: 25, endPoint y: 374, distance: 235.4
click at [25, 374] on div "[REELS] SETEMBRO AMARELO + MUTIRÃO DE VAGAS CTI" at bounding box center [471, 206] width 943 height 413
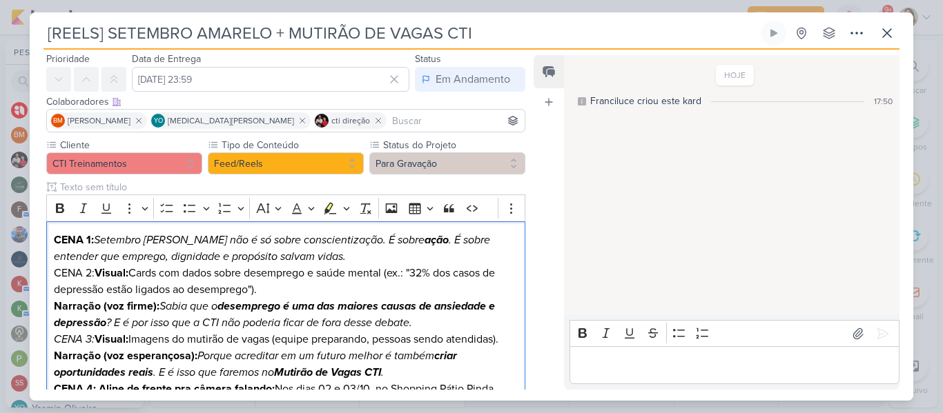
scroll to position [221, 0]
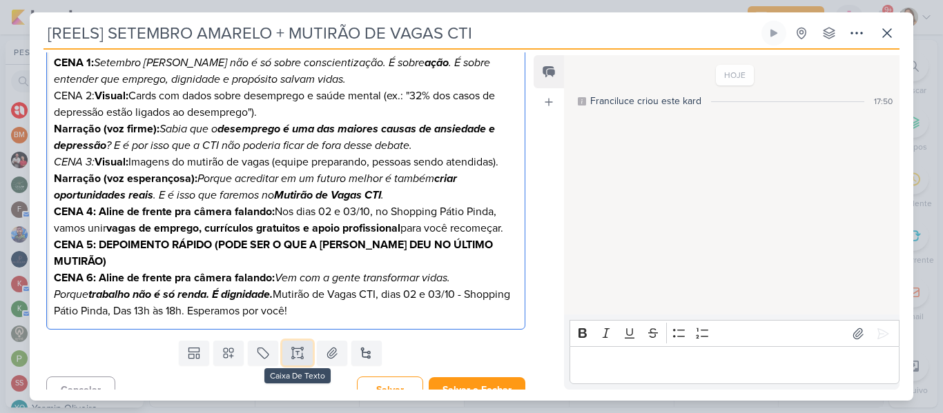
click at [291, 357] on icon at bounding box center [292, 358] width 2 height 2
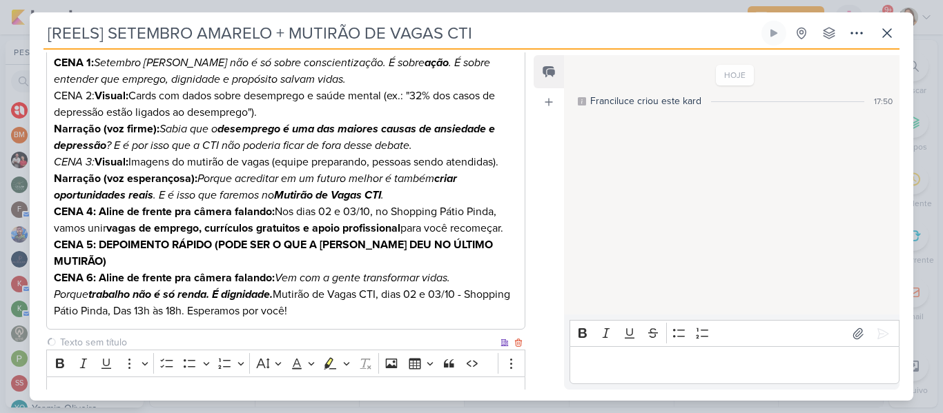
click at [210, 335] on input "text" at bounding box center [277, 342] width 440 height 14
type input "Legenda"
click at [209, 388] on p "Editor editing area: main" at bounding box center [286, 396] width 464 height 17
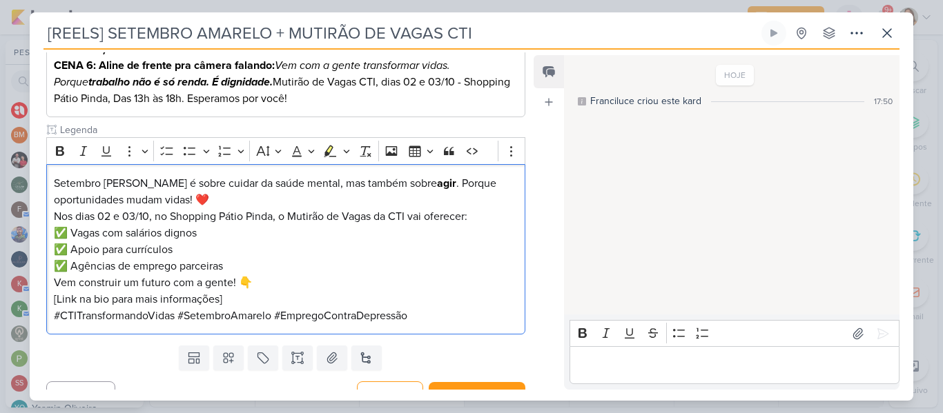
scroll to position [438, 0]
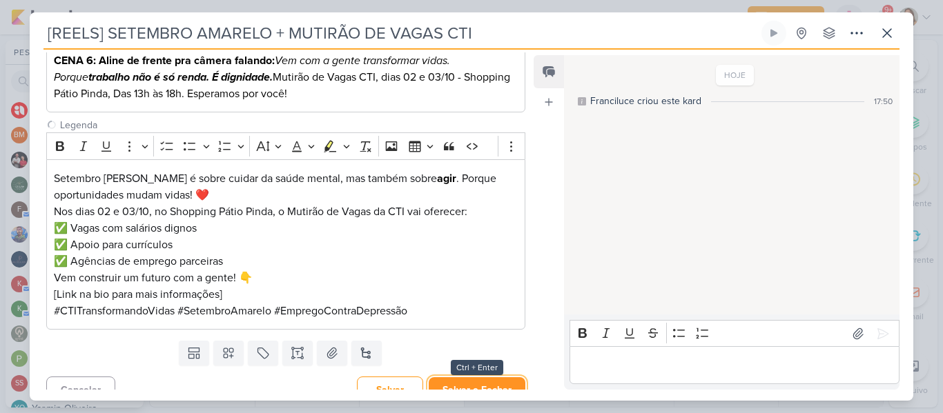
click at [491, 377] on button "Salvar e Fechar" at bounding box center [477, 390] width 97 height 26
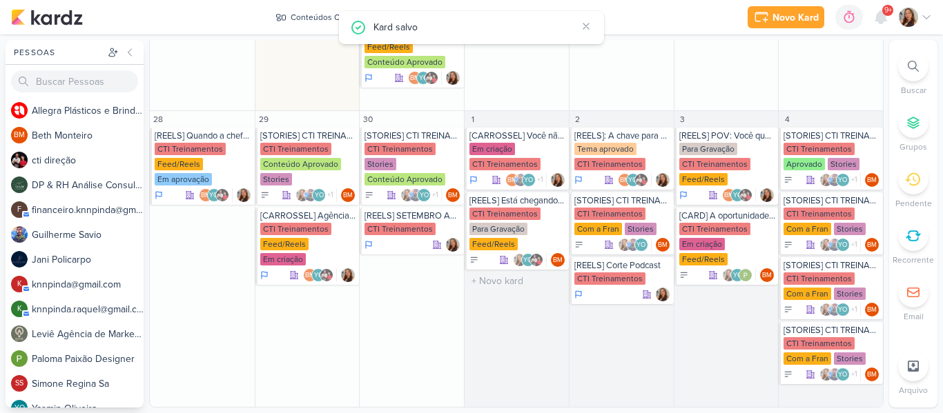
scroll to position [0, 0]
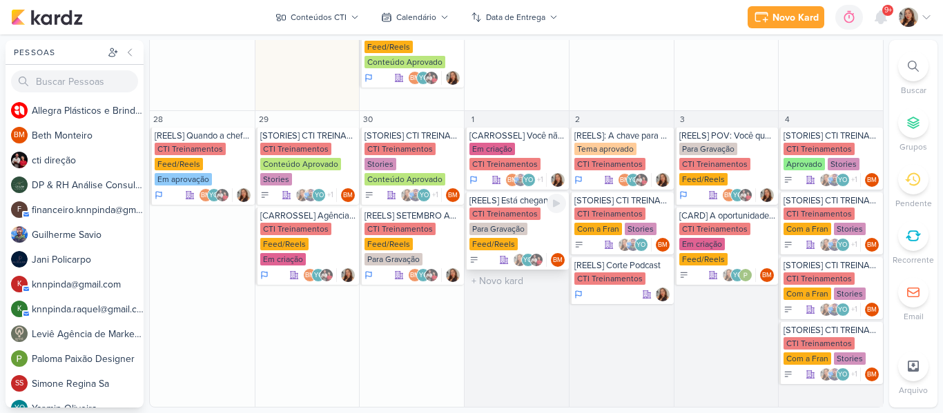
click at [502, 204] on div "[REELS] Está chegando a hora..." at bounding box center [517, 200] width 97 height 11
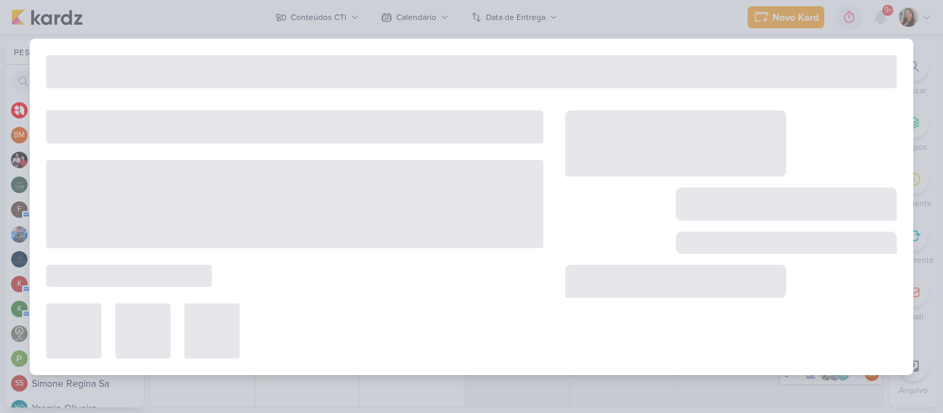
type input "[REELS] Está chegando a hora..."
type input "[DATE] 23:59"
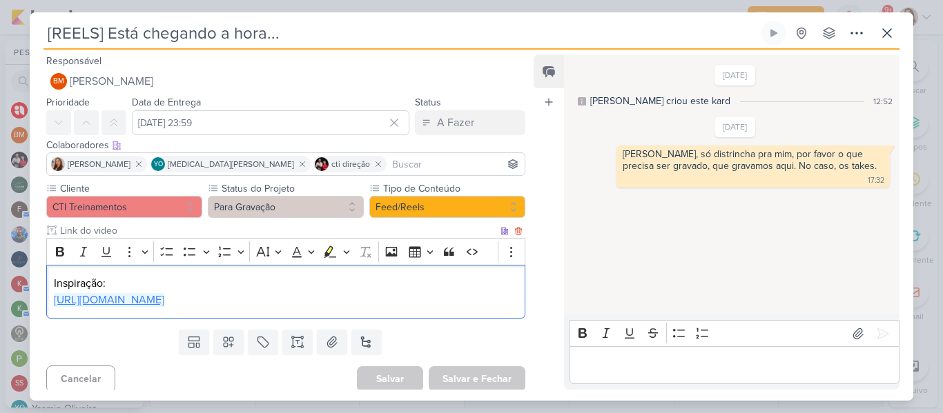
click at [164, 304] on link "[URL][DOMAIN_NAME]" at bounding box center [109, 300] width 110 height 14
click at [879, 44] on button at bounding box center [886, 33] width 25 height 25
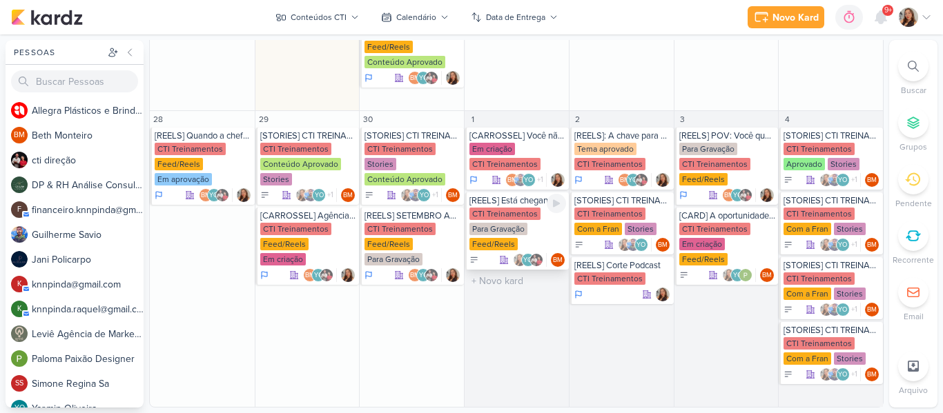
click at [500, 235] on div "Para Gravação" at bounding box center [498, 229] width 58 height 12
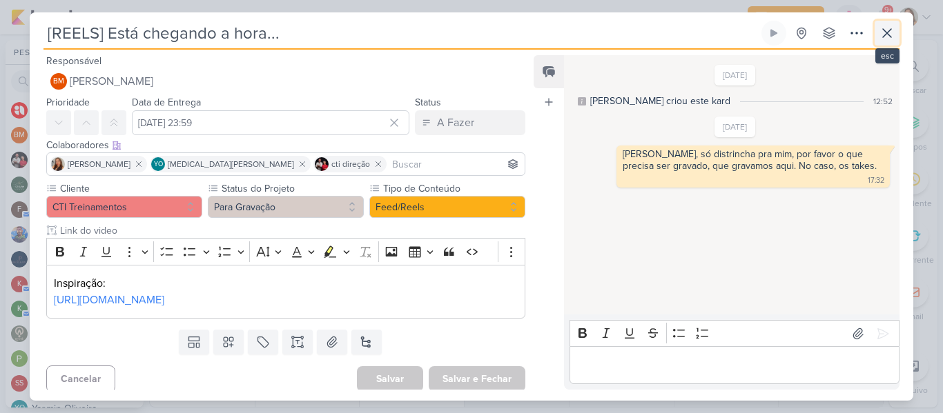
click at [884, 39] on icon at bounding box center [887, 33] width 17 height 17
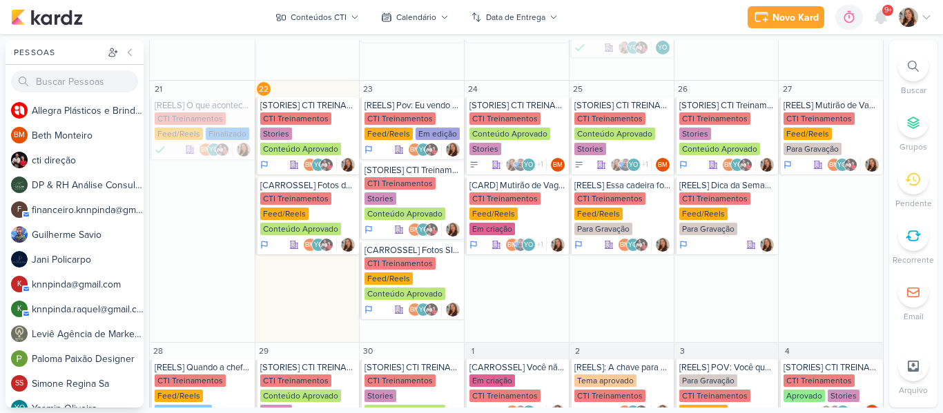
scroll to position [447, 0]
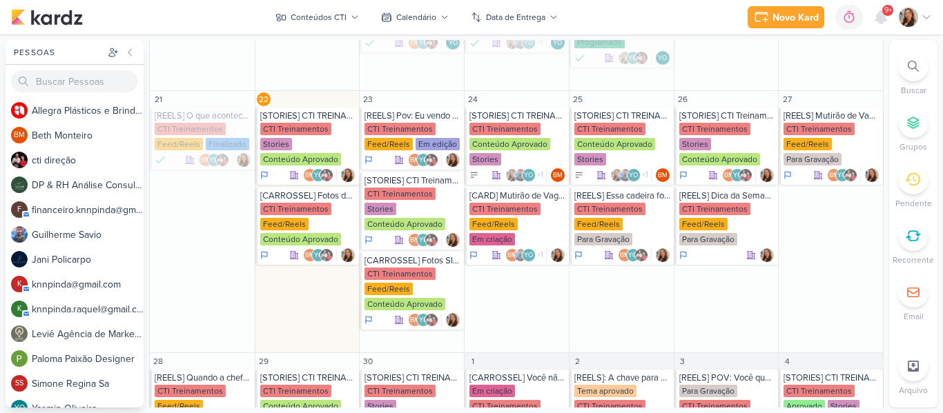
click at [661, 10] on div "Novo Kard Ctrl + k 0h0m Sessão desligada... Hoje 0h0m Semana 0h0m Mês 0h0m" at bounding box center [471, 17] width 921 height 35
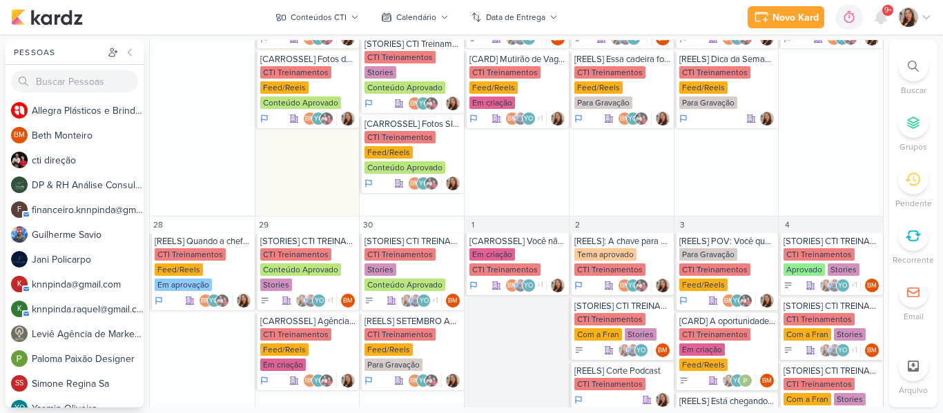
scroll to position [689, 0]
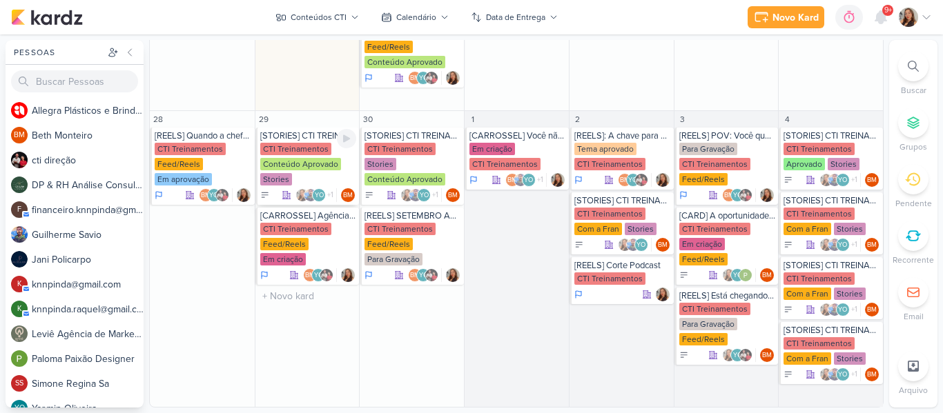
click at [302, 139] on div "[STORIES] CTI TREINAMENTOS" at bounding box center [308, 135] width 97 height 11
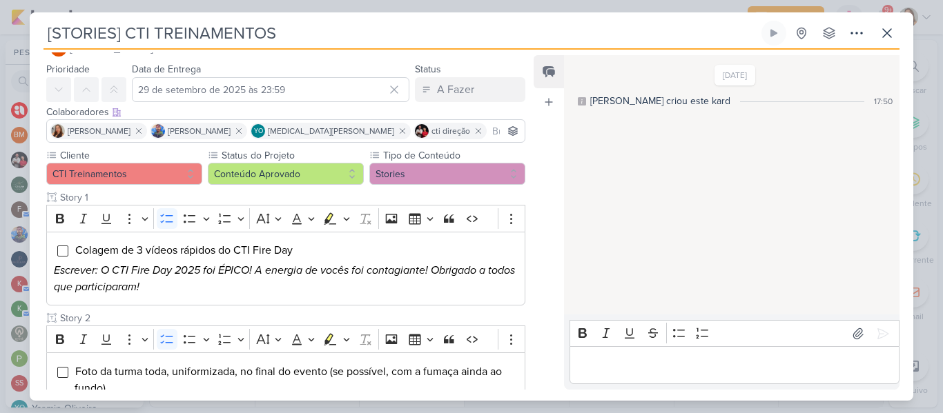
scroll to position [0, 0]
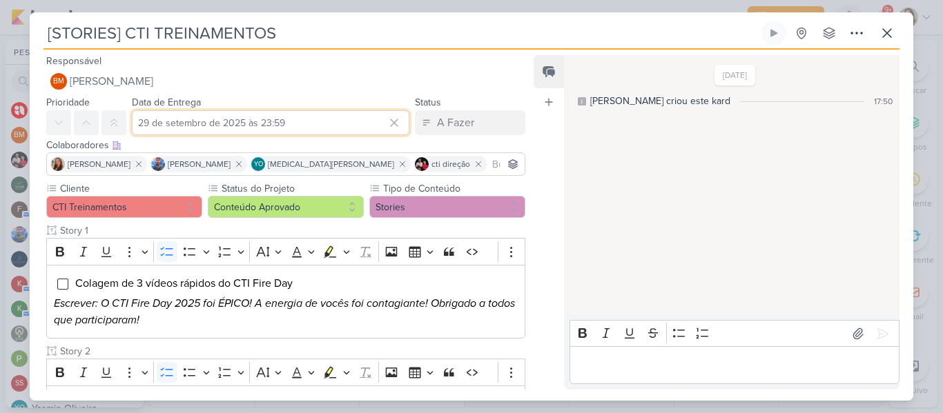
click at [333, 124] on input "29 de setembro de 2025 às 23:59" at bounding box center [270, 122] width 277 height 25
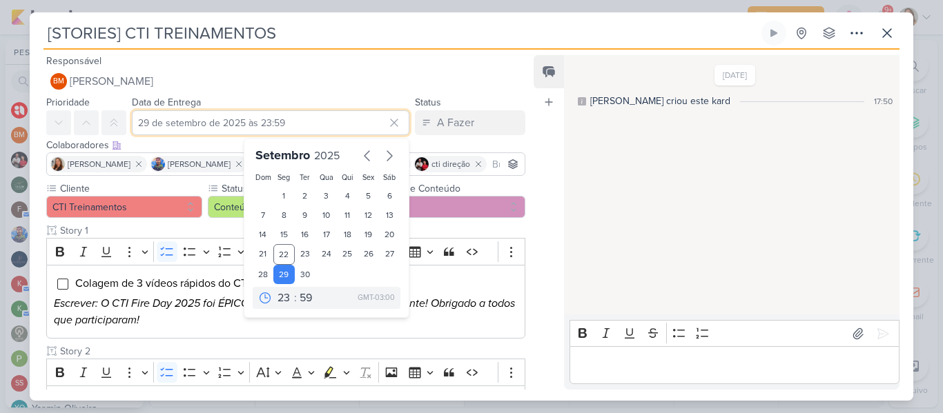
drag, startPoint x: 206, startPoint y: 125, endPoint x: 164, endPoint y: 123, distance: 42.1
click at [164, 123] on input "29 de setembro de 2025 às 23:59" at bounding box center [270, 122] width 277 height 25
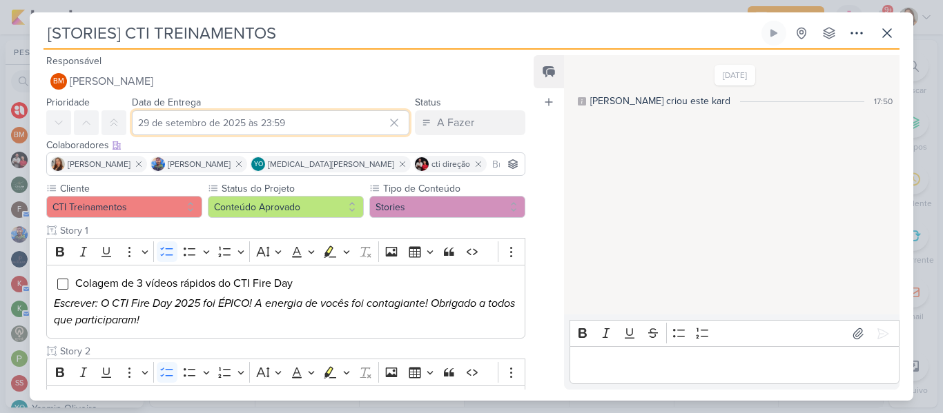
click at [261, 113] on input "29 de setembro de 2025 às 23:59" at bounding box center [270, 122] width 277 height 25
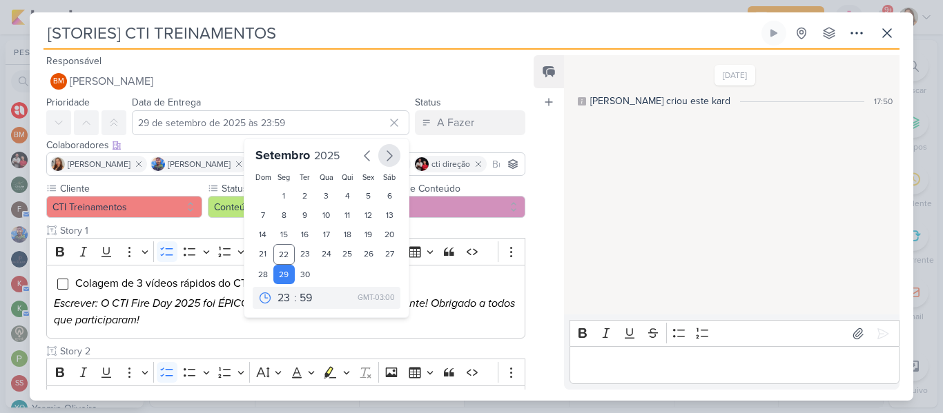
click at [382, 158] on icon "button" at bounding box center [389, 156] width 17 height 17
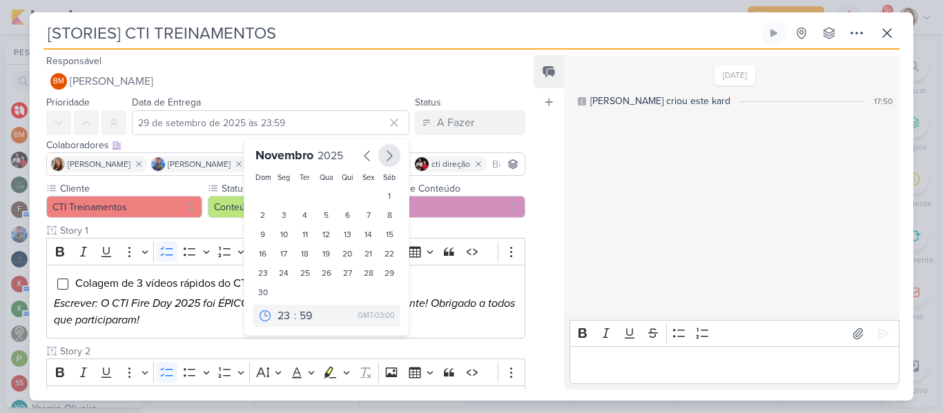
click at [382, 158] on icon "button" at bounding box center [389, 156] width 17 height 17
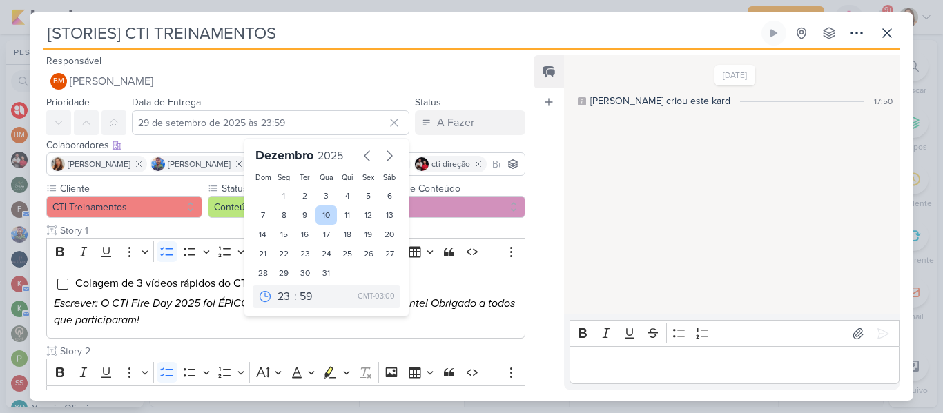
click at [319, 219] on div "10" at bounding box center [325, 215] width 21 height 19
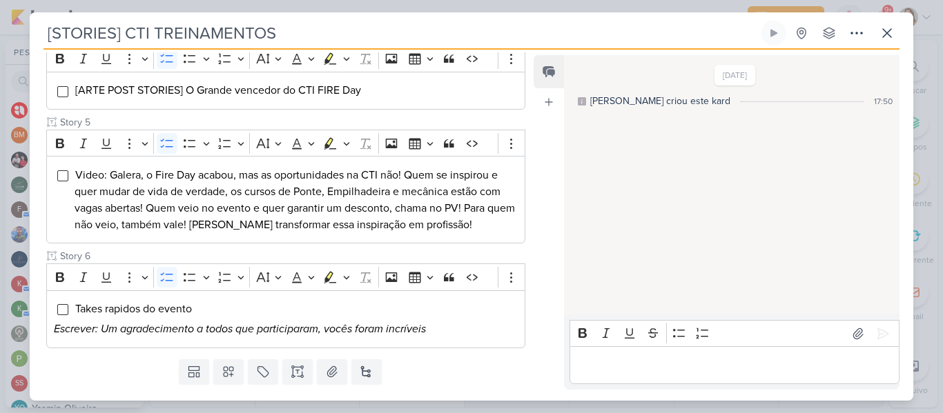
scroll to position [608, 0]
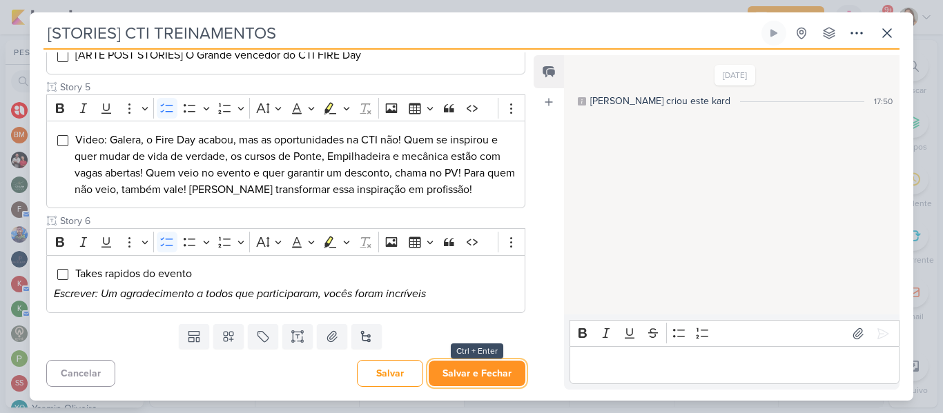
click at [493, 370] on button "Salvar e Fechar" at bounding box center [477, 374] width 97 height 26
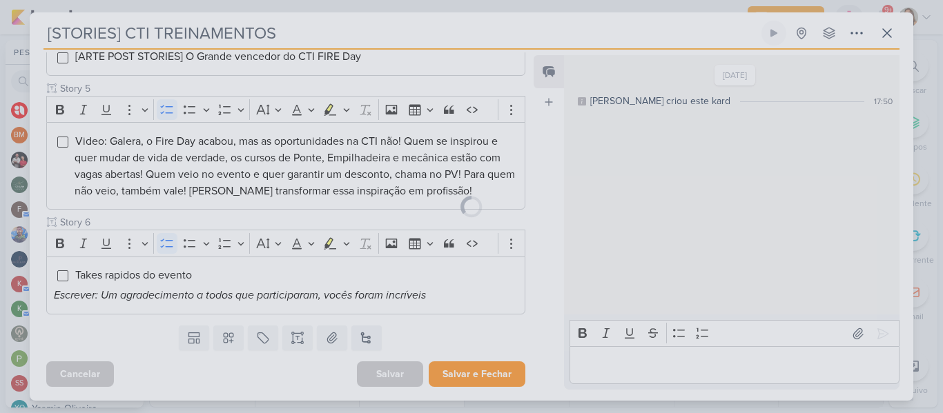
scroll to position [607, 0]
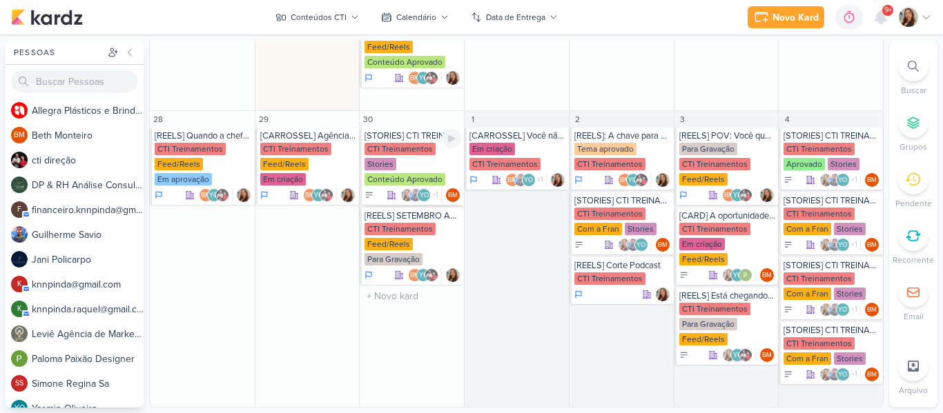
click at [387, 171] on div "CTI Treinamentos Stories Conteúdo Aprovado" at bounding box center [412, 165] width 97 height 44
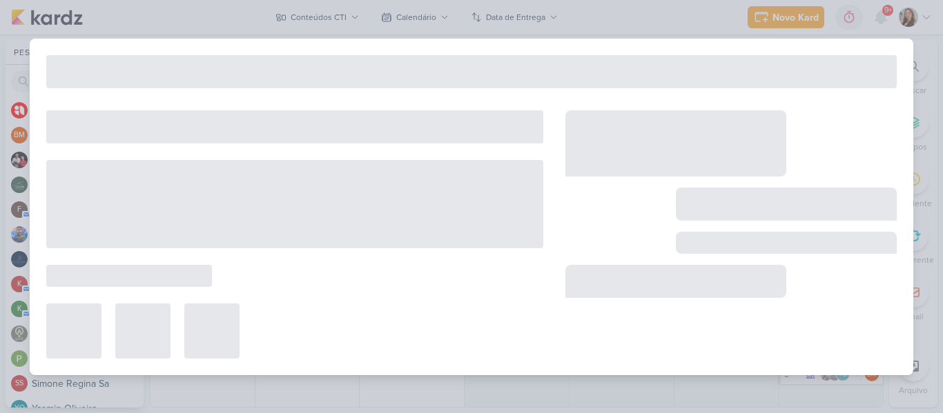
type input "[DATE] 23:59"
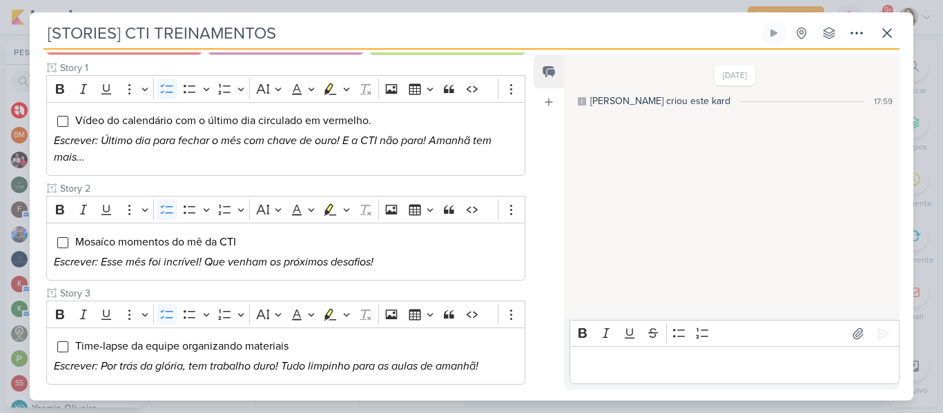
scroll to position [165, 0]
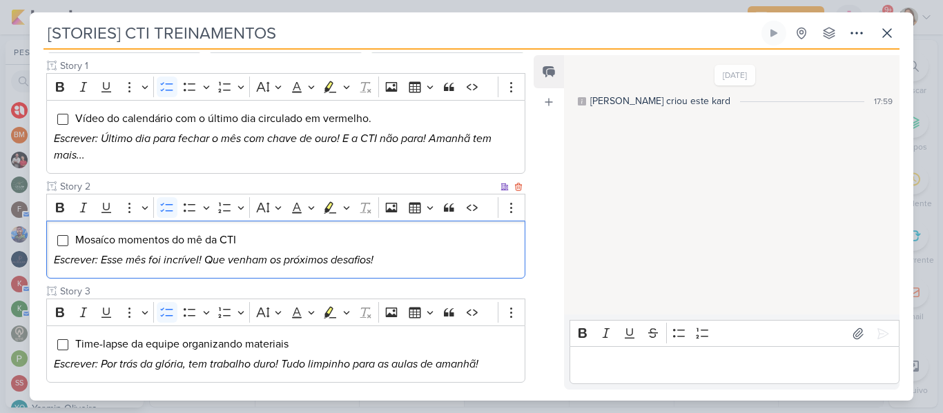
click at [206, 242] on span "Mosaíco momentos do mê da CTI" at bounding box center [155, 240] width 161 height 14
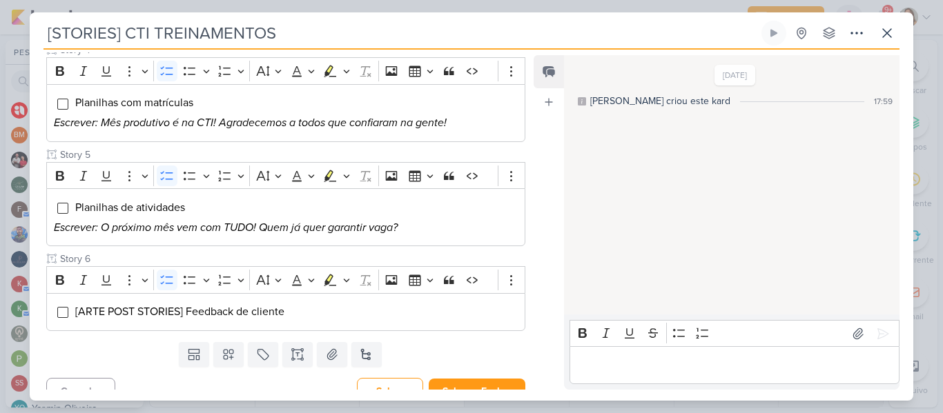
scroll to position [529, 0]
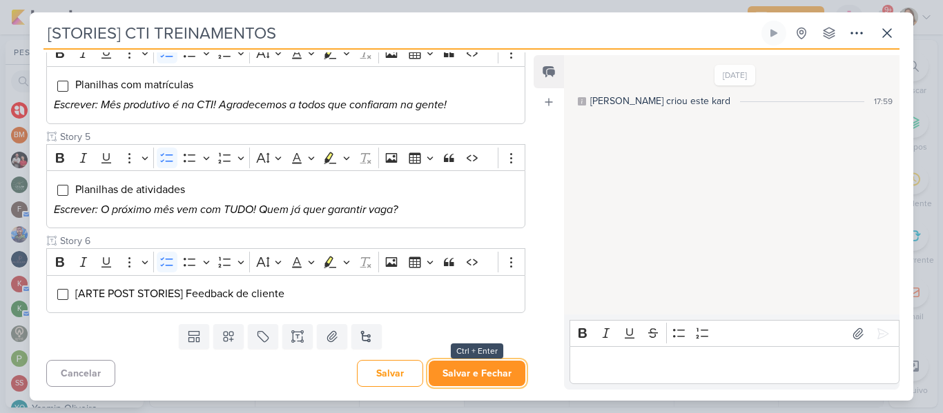
click at [482, 382] on button "Salvar e Fechar" at bounding box center [477, 374] width 97 height 26
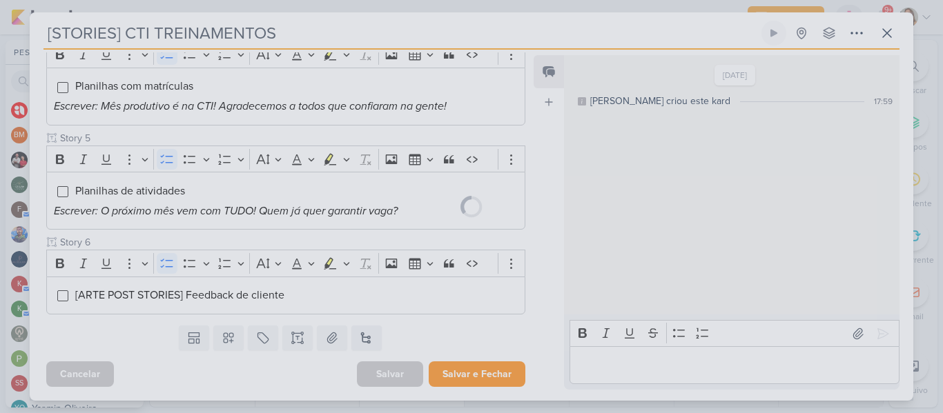
scroll to position [527, 0]
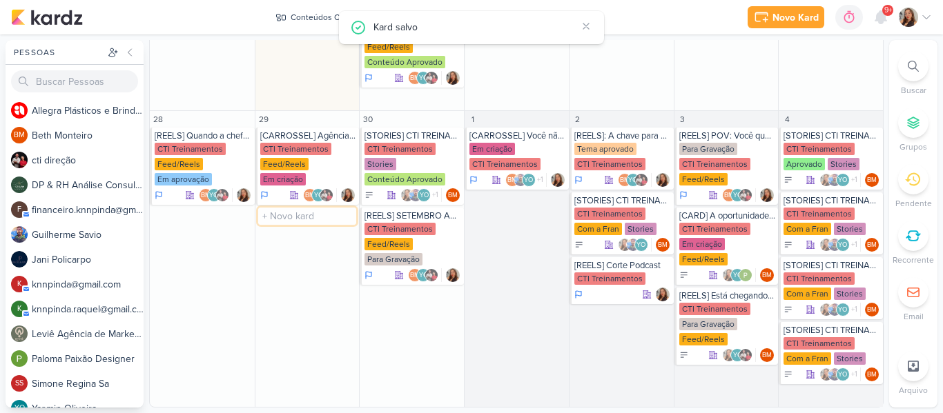
click at [306, 208] on input "text" at bounding box center [307, 216] width 99 height 17
type input "[STORIES] CTI Treinamentos"
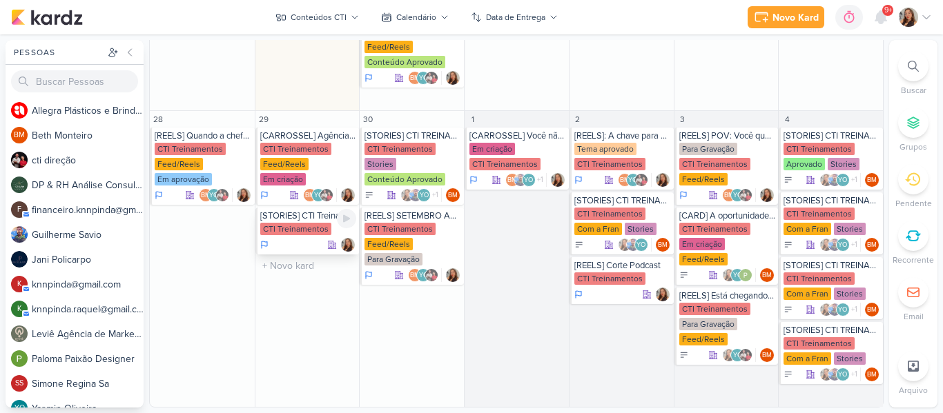
click at [280, 223] on div "CTI Treinamentos" at bounding box center [295, 229] width 71 height 12
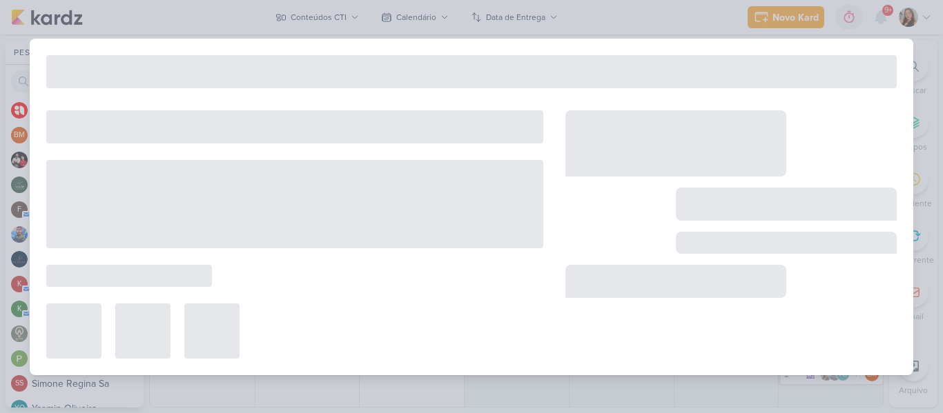
type input "[STORIES] CTI Treinamentos"
type input "29 de setembro de 2025 às 23:59"
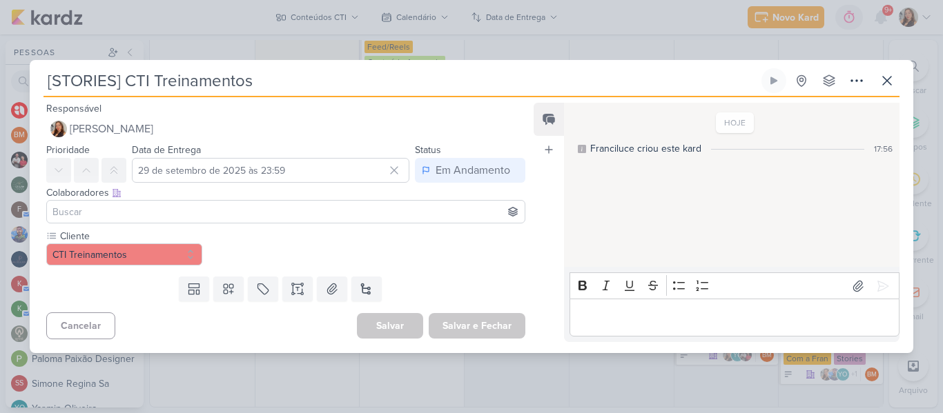
click at [267, 217] on input at bounding box center [286, 212] width 472 height 17
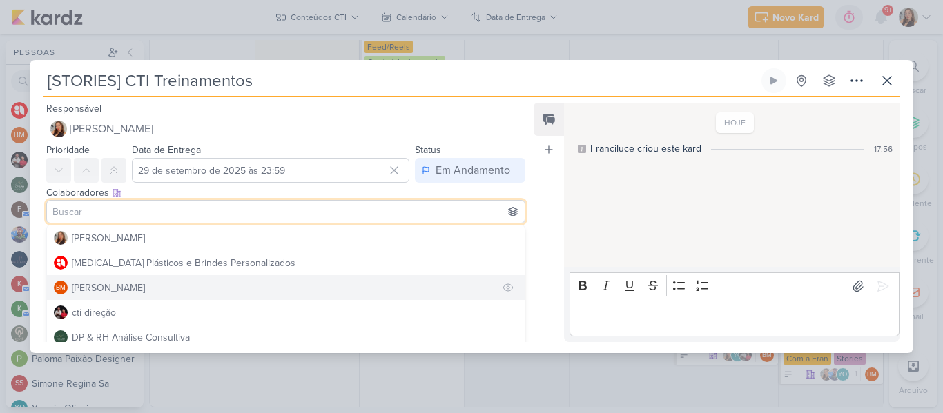
click at [228, 291] on button "BM [GEOGRAPHIC_DATA]" at bounding box center [286, 287] width 478 height 25
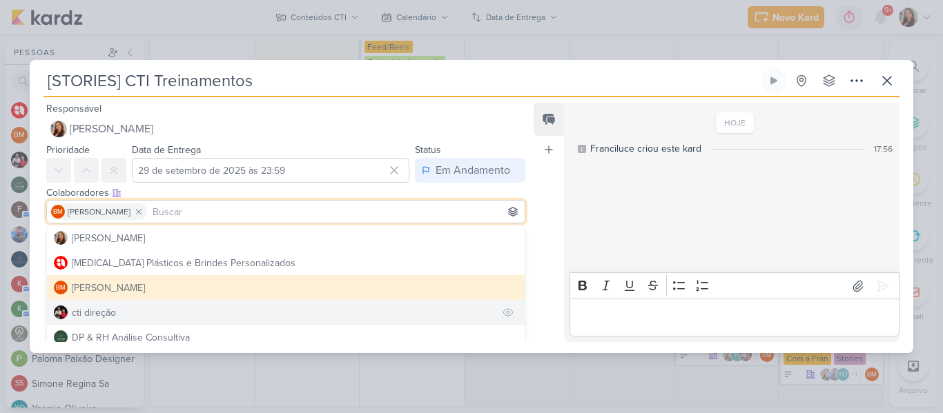
click at [219, 309] on button "cti direção" at bounding box center [286, 312] width 478 height 25
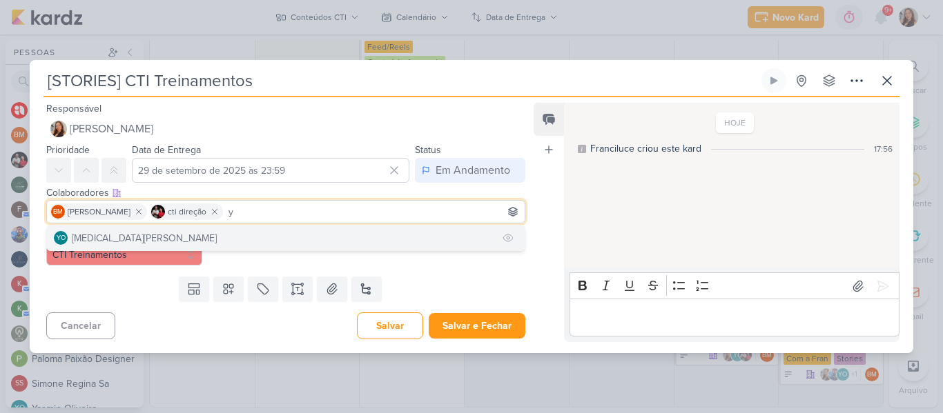
type input "y"
click at [181, 240] on button "YO [MEDICAL_DATA][PERSON_NAME]" at bounding box center [286, 238] width 478 height 25
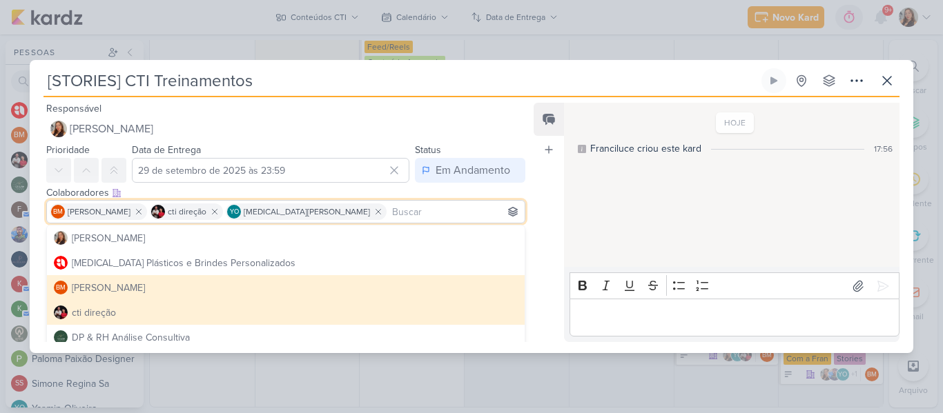
click at [532, 213] on div "Responsável [PERSON_NAME] Nenhum contato encontrado create new contact Novo Con…" at bounding box center [471, 225] width 883 height 256
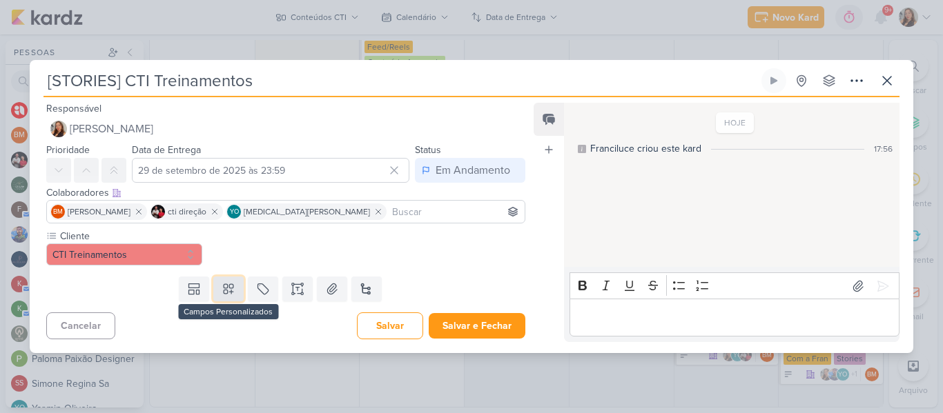
click at [224, 297] on button at bounding box center [228, 289] width 30 height 25
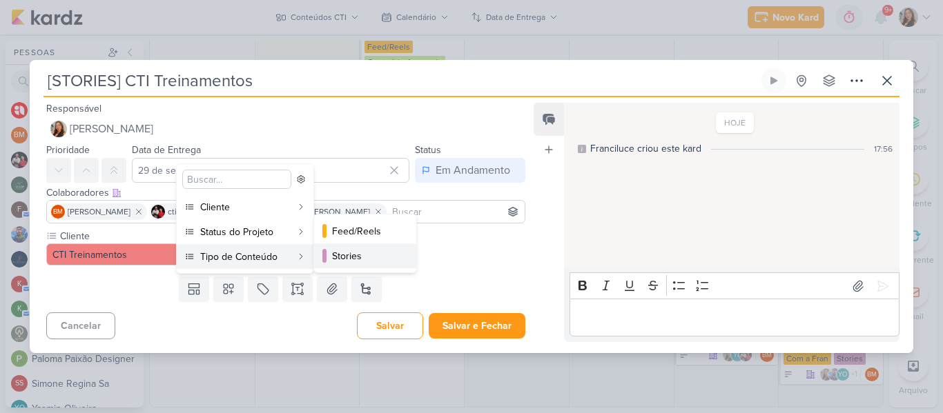
click at [326, 253] on button "Stories" at bounding box center [365, 256] width 102 height 25
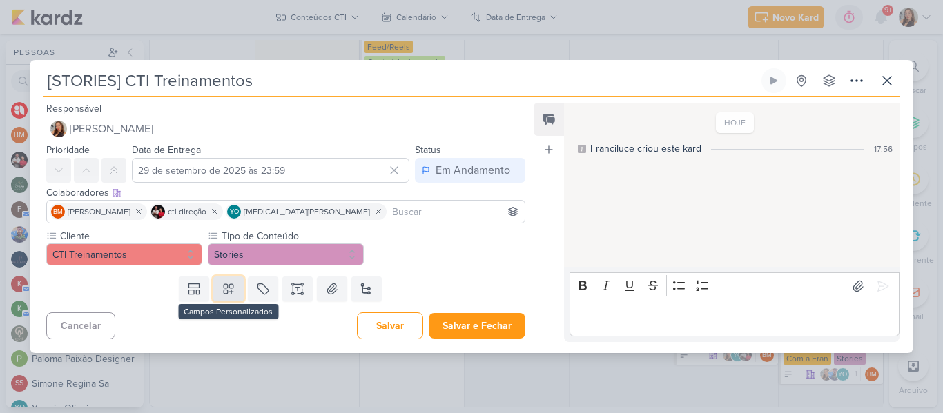
click at [233, 290] on button at bounding box center [228, 289] width 30 height 25
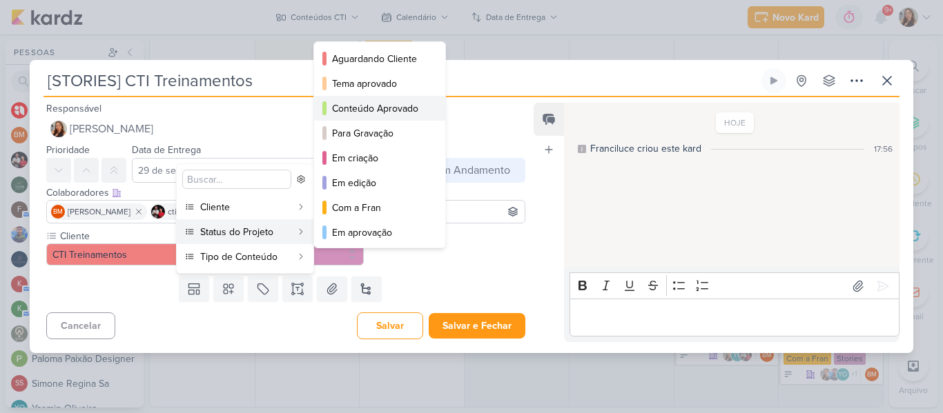
click at [365, 113] on div "Conteúdo Aprovado" at bounding box center [380, 108] width 97 height 14
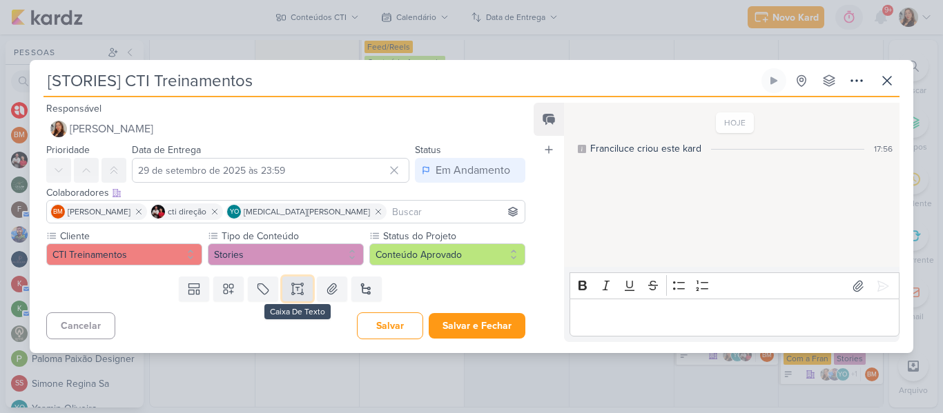
click at [301, 293] on icon at bounding box center [302, 294] width 2 height 2
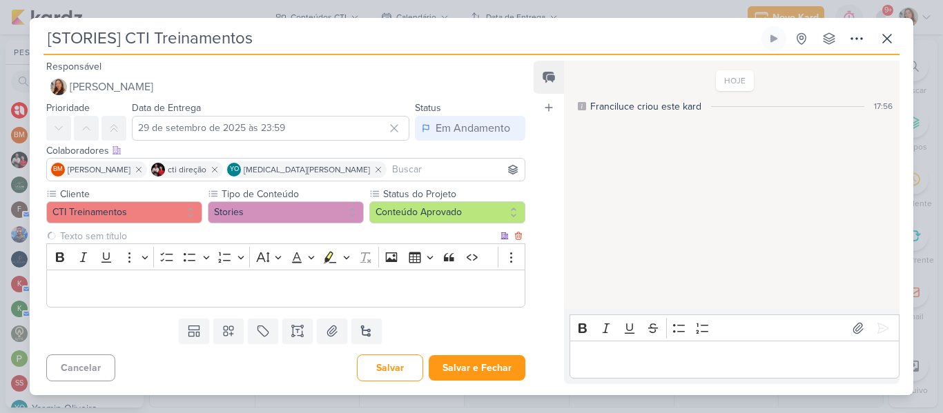
click at [124, 234] on input "text" at bounding box center [277, 236] width 440 height 14
type input "Story 1"
click at [115, 300] on div "Editor editing area: main" at bounding box center [285, 289] width 479 height 38
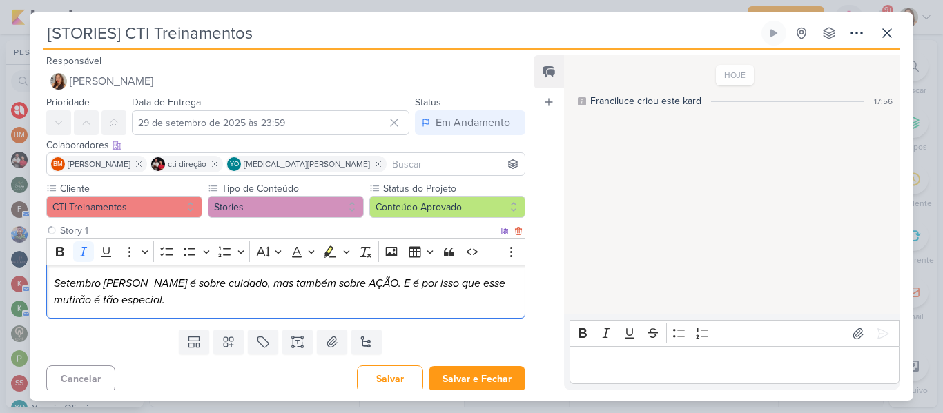
click at [52, 281] on div "Setembro [PERSON_NAME] é sobre cuidado, mas também sobre AÇÃO. E é por isso que…" at bounding box center [285, 292] width 479 height 55
click at [266, 297] on p "Vídeo: Setembro [PERSON_NAME] é sobre cuidado, mas também sobre AÇÃO. E é por i…" at bounding box center [286, 291] width 464 height 33
click at [179, 302] on icon "Vídeo: Setembro [PERSON_NAME] é sobre cuidado, mas também sobre AÇÃO. E é por i…" at bounding box center [284, 292] width 461 height 30
click at [218, 302] on p "Vídeo: Setembro [PERSON_NAME] é sobre cuidado, mas também sobre AÇÃO. E é por i…" at bounding box center [286, 291] width 464 height 33
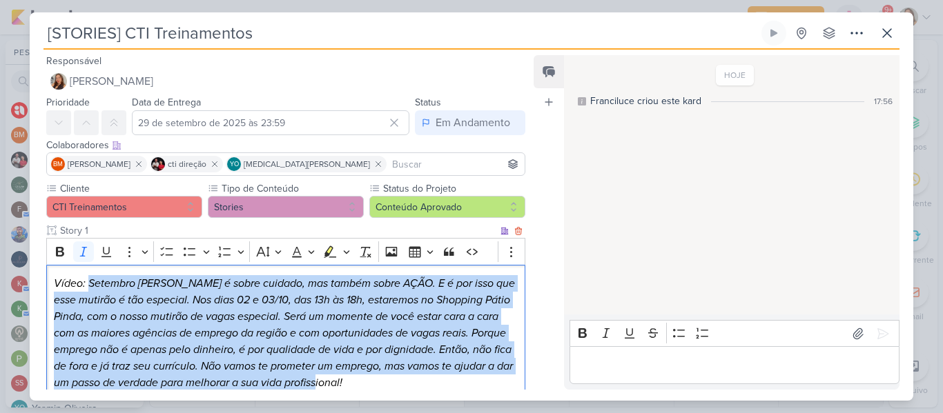
drag, startPoint x: 397, startPoint y: 384, endPoint x: 88, endPoint y: 286, distance: 323.7
click at [88, 286] on p "Vídeo: Setembro [PERSON_NAME] é sobre cuidado, mas também sobre AÇÃO. E é por i…" at bounding box center [286, 333] width 464 height 116
click at [82, 257] on icon "Editor toolbar" at bounding box center [84, 252] width 14 height 14
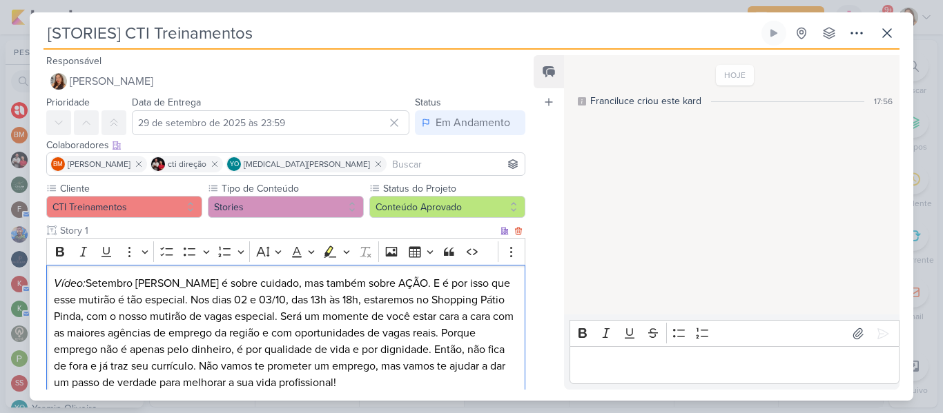
click at [158, 337] on p "Vídeo: Setembro [PERSON_NAME] é sobre cuidado, mas também sobre AÇÃO. E é por i…" at bounding box center [286, 333] width 464 height 116
click at [109, 291] on p "Vídeo: Setembro [PERSON_NAME] é sobre cuidado, mas também sobre AÇÃO. E é por i…" at bounding box center [286, 333] width 464 height 116
click at [161, 255] on icon "Editor toolbar" at bounding box center [166, 251] width 12 height 9
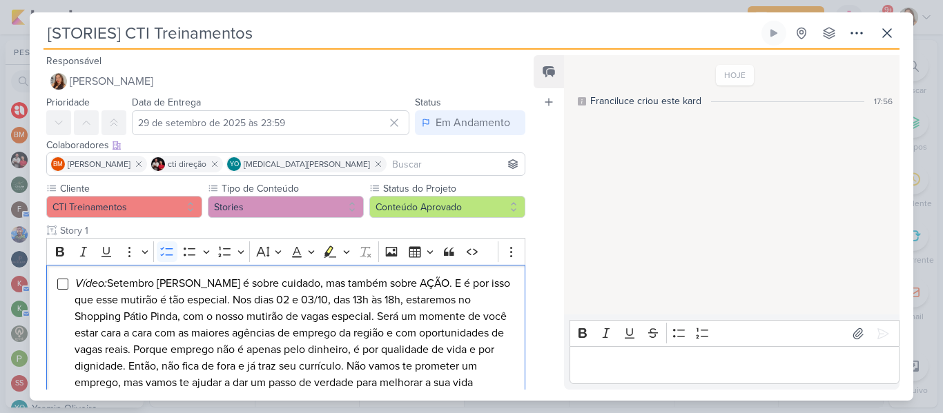
scroll to position [105, 0]
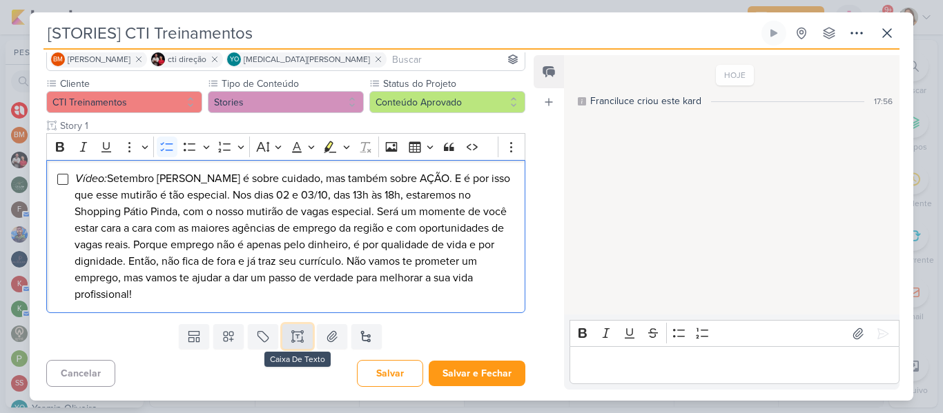
click at [295, 342] on icon at bounding box center [298, 337] width 14 height 14
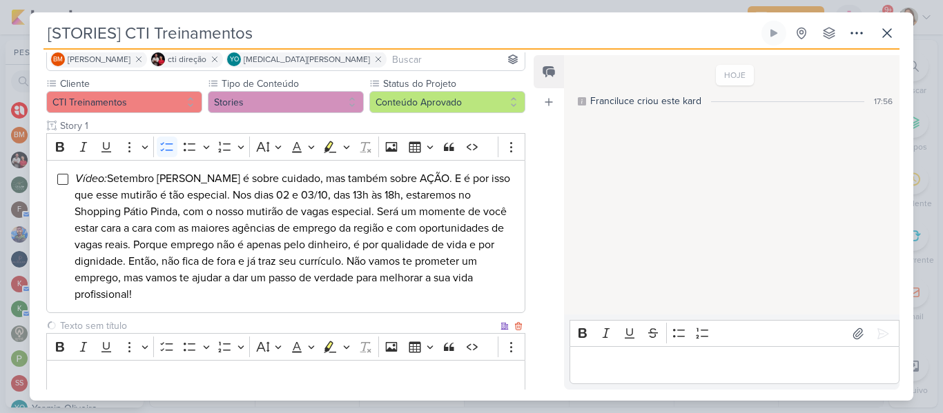
click at [269, 324] on input "text" at bounding box center [277, 326] width 440 height 14
type input "Story 2"
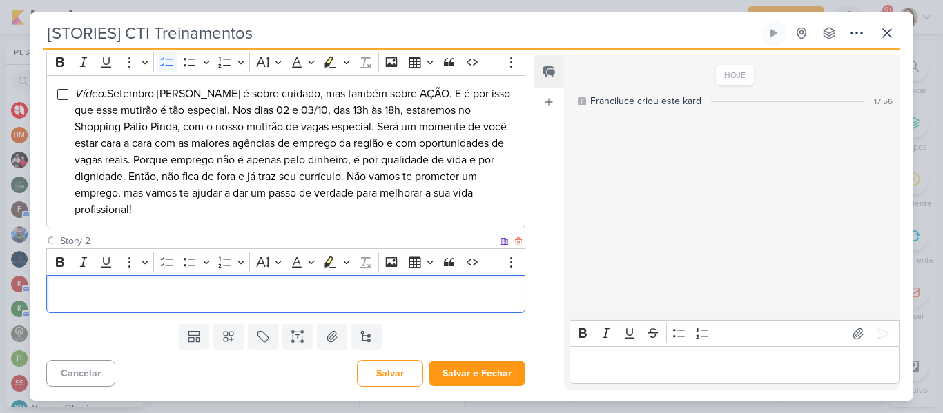
click at [453, 300] on p "Editor editing area: main" at bounding box center [286, 294] width 464 height 17
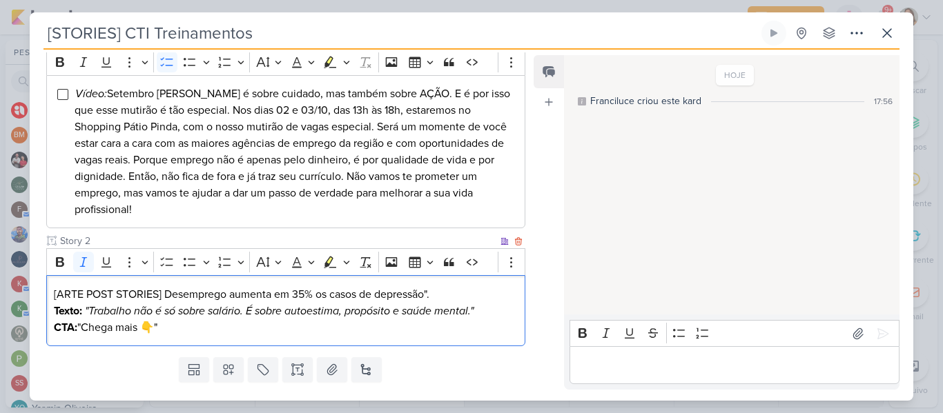
click at [290, 304] on icon ""Trabalho não é só sobre salário. É sobre autoestima, propósito e saúde mental."" at bounding box center [279, 311] width 389 height 14
click at [433, 292] on p "[ARTE POST STORIES] Desemprego aumenta em 35% os casos de depressão"." at bounding box center [286, 294] width 464 height 17
click at [91, 311] on icon ""Trabalho não é só sobre salário. É sobre autoestima, propósito e saúde mental."" at bounding box center [279, 311] width 389 height 14
click at [456, 307] on p "Trabalho não é só sobre salário. É sobre autoestima, propósito e saúde mental."" at bounding box center [286, 311] width 464 height 17
click at [85, 331] on p "CTA: "Chega mais 👇"" at bounding box center [286, 328] width 464 height 17
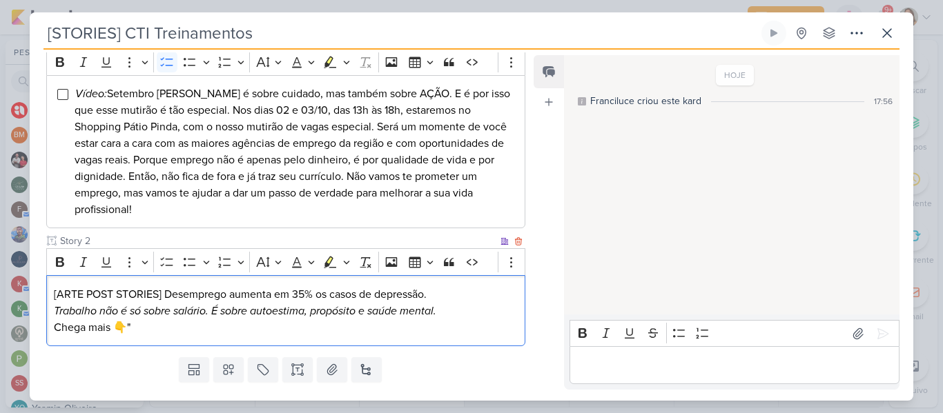
click at [133, 328] on p "Chega mais 👇"" at bounding box center [286, 328] width 464 height 17
click at [136, 294] on p "[ARTE POST STORIES] Desemprego aumenta em 35% os casos de depressão." at bounding box center [286, 294] width 464 height 17
click at [159, 264] on button "To-do List" at bounding box center [167, 262] width 21 height 21
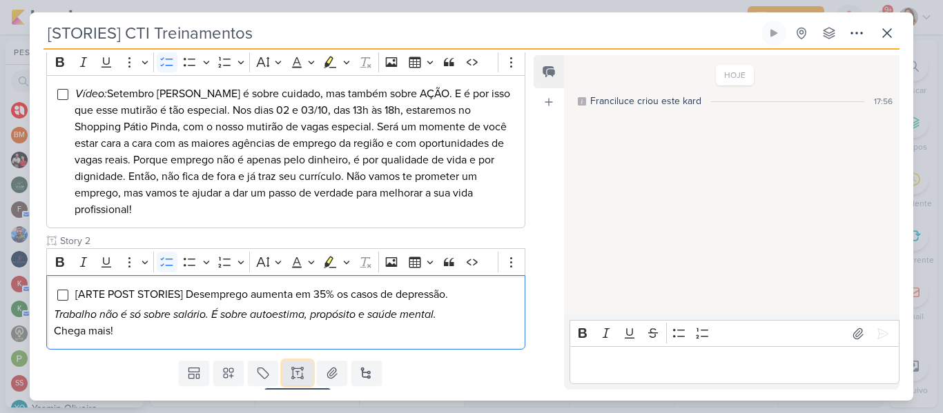
click at [301, 377] on icon at bounding box center [298, 373] width 14 height 14
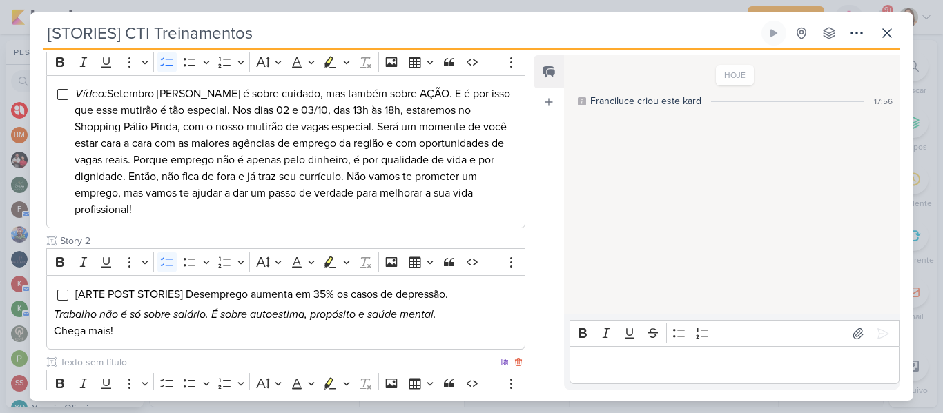
click at [256, 362] on input "text" at bounding box center [277, 362] width 440 height 14
type input "s"
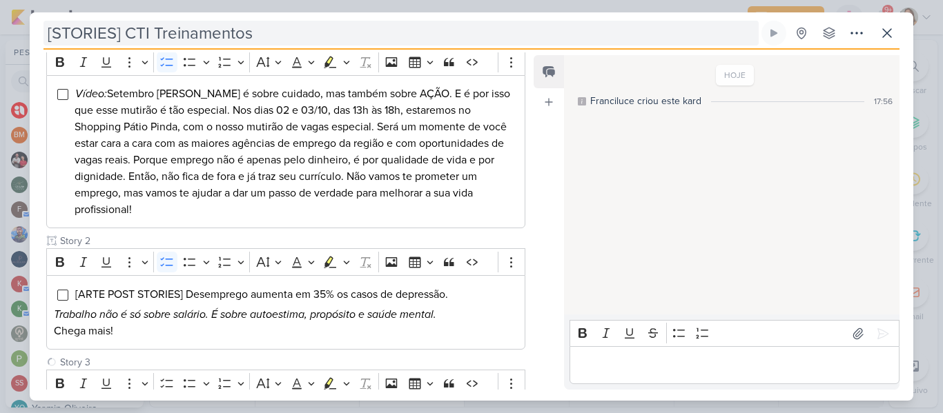
type input "Story 3"
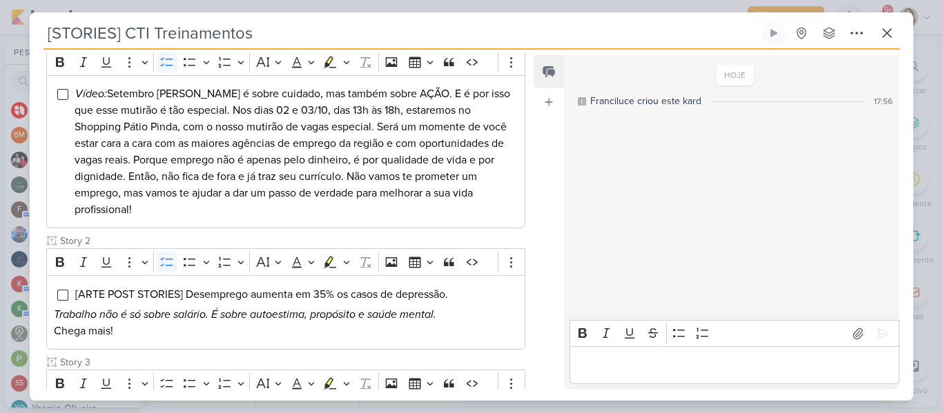
scroll to position [311, 0]
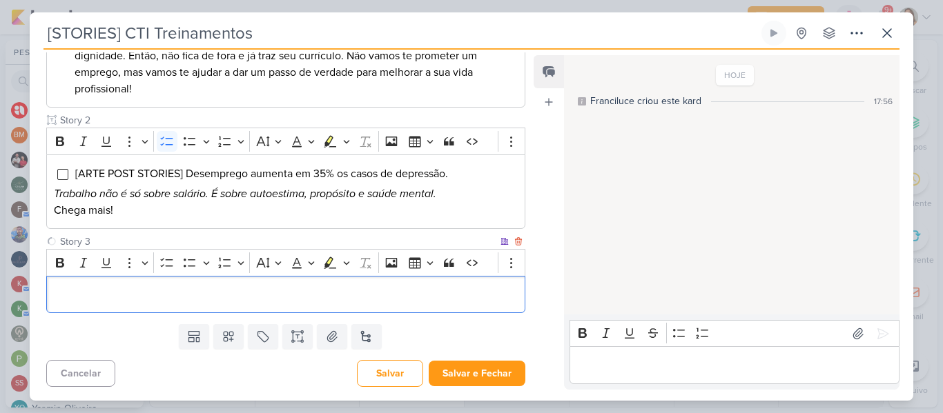
click at [402, 301] on p "Editor editing area: main" at bounding box center [286, 294] width 464 height 17
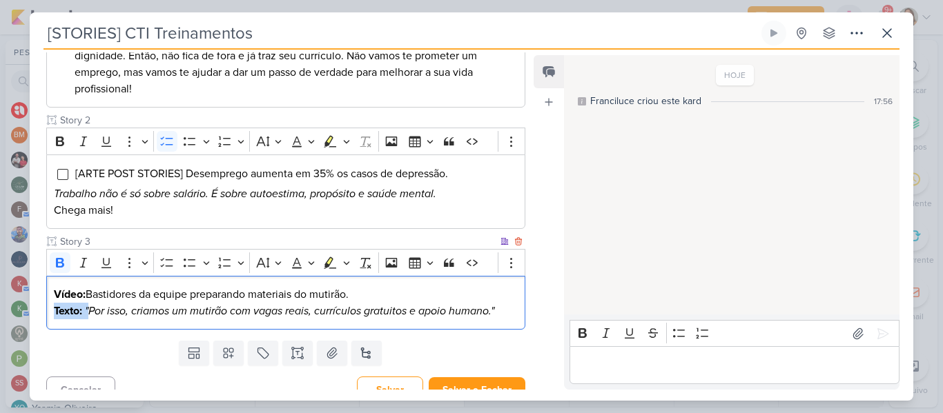
drag, startPoint x: 89, startPoint y: 310, endPoint x: 48, endPoint y: 311, distance: 40.7
click at [48, 311] on div "Vídeo: Bastidores da equipe preparando materiais do mutirão. Texto: "Por isso, …" at bounding box center [285, 303] width 479 height 55
click at [518, 308] on div "Vídeo: Bastidores da equipe preparando materiais do mutirão. Escrever: Por isso…" at bounding box center [285, 303] width 479 height 55
click at [458, 296] on p "Vídeo: Bastidores da equipe preparando materiais do mutirão." at bounding box center [286, 294] width 464 height 17
click at [159, 260] on button "To-do List" at bounding box center [167, 263] width 21 height 21
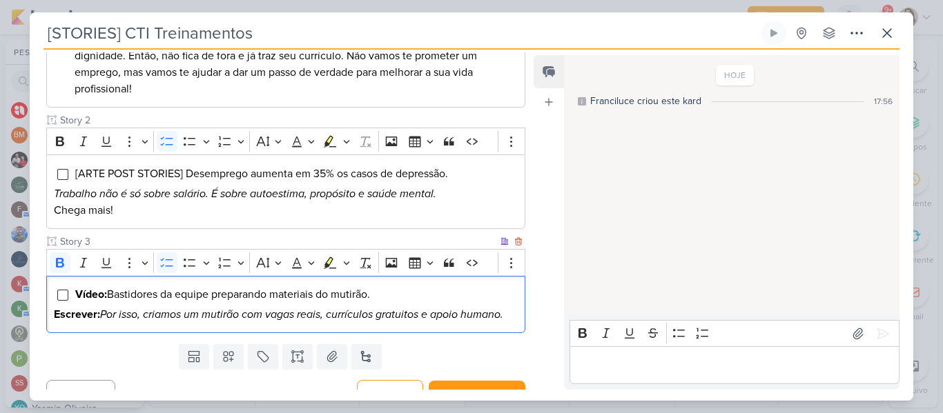
drag, startPoint x: 76, startPoint y: 294, endPoint x: 101, endPoint y: 317, distance: 34.2
click at [101, 317] on div "Vídeo: Bastidores da equipe preparando materiais do mutirão. Escrever: Por isso…" at bounding box center [285, 305] width 479 height 58
click at [64, 268] on icon "Editor toolbar" at bounding box center [60, 263] width 14 height 14
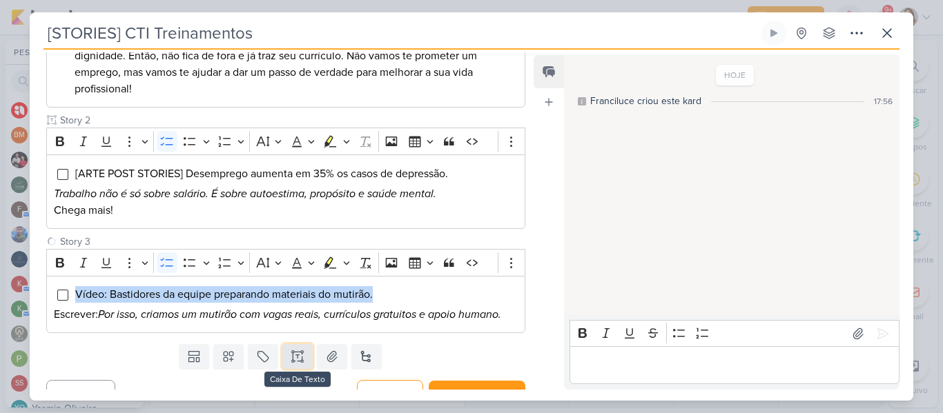
click at [293, 360] on icon at bounding box center [298, 357] width 14 height 14
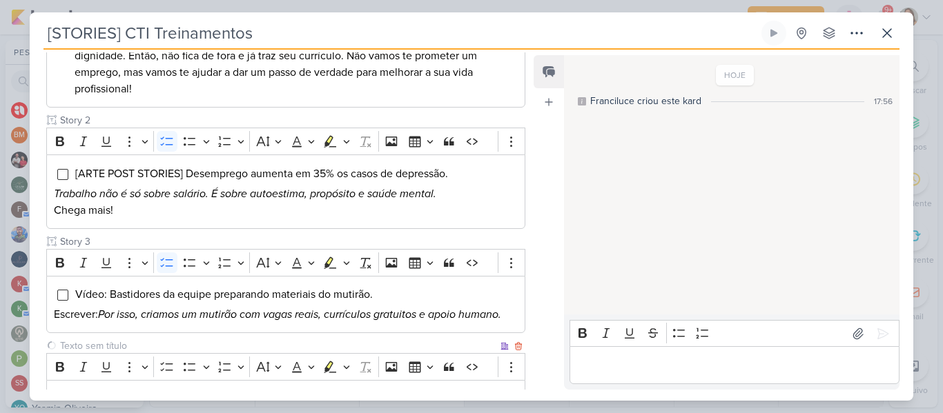
click at [233, 341] on input "text" at bounding box center [277, 346] width 440 height 14
type input "Story 4"
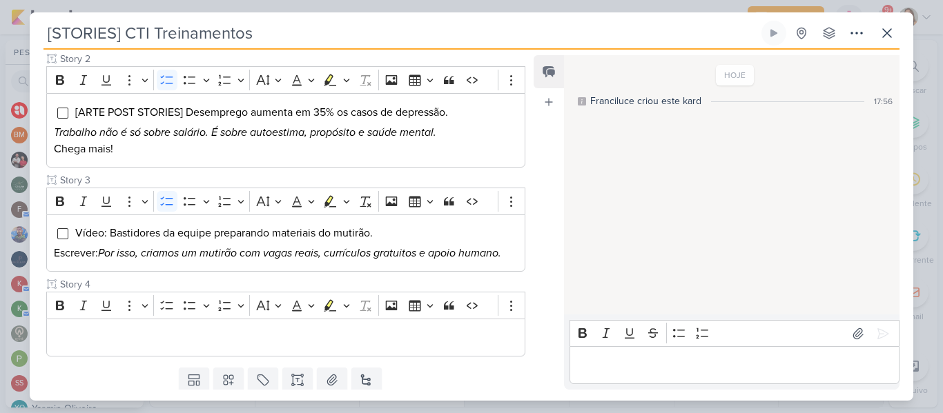
scroll to position [415, 0]
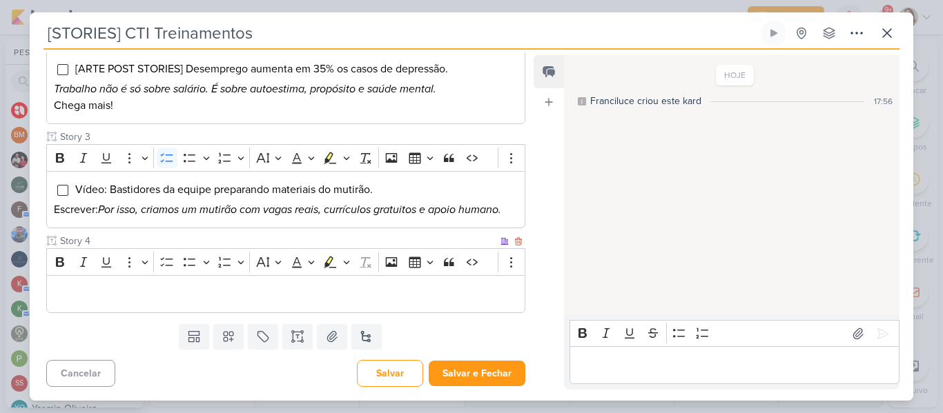
click at [443, 295] on p "Editor editing area: main" at bounding box center [286, 294] width 464 height 17
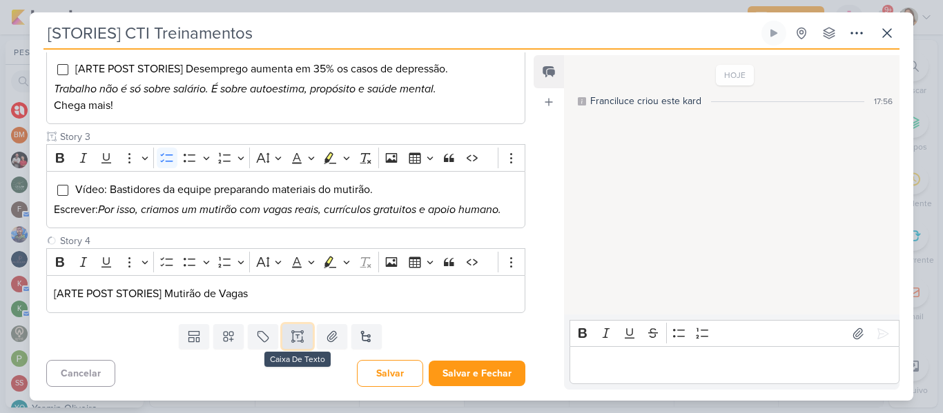
click at [295, 337] on icon at bounding box center [298, 337] width 14 height 14
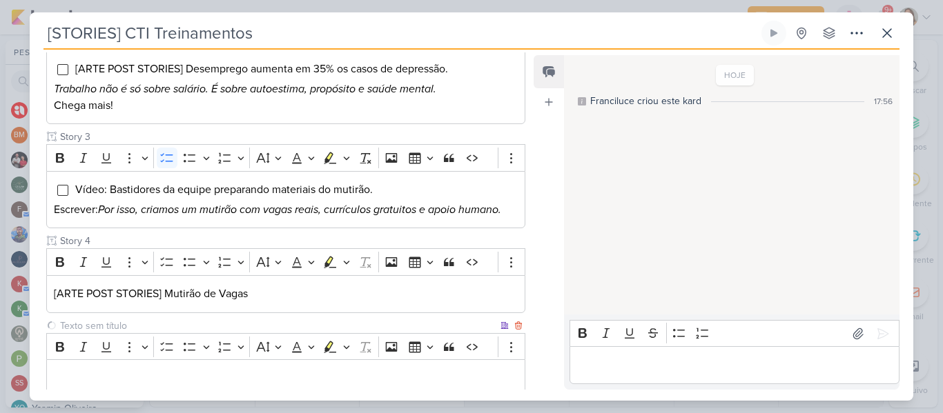
click at [274, 324] on input "text" at bounding box center [277, 326] width 440 height 14
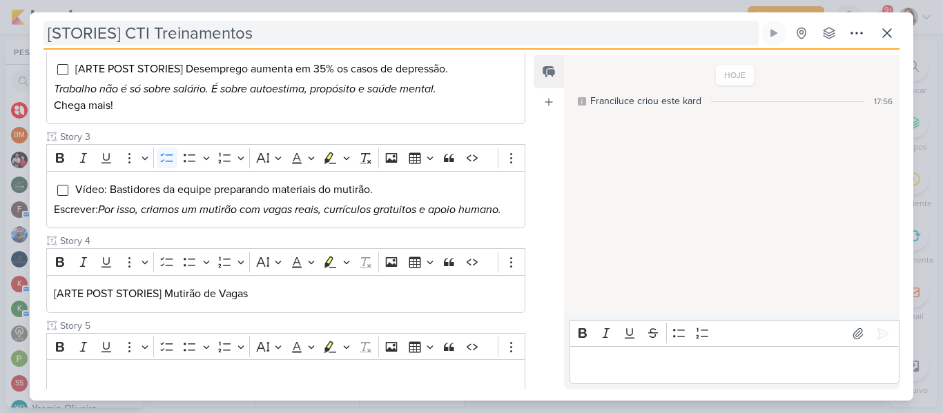
type input "Story 5"
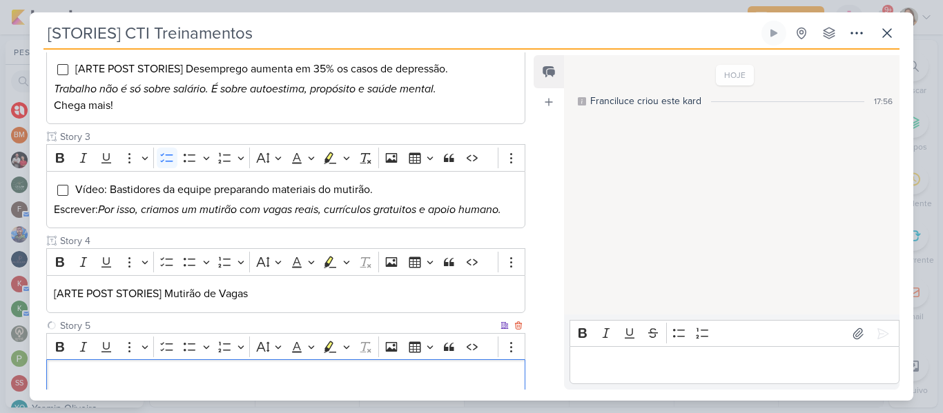
click at [168, 384] on p "Editor editing area: main" at bounding box center [286, 379] width 464 height 17
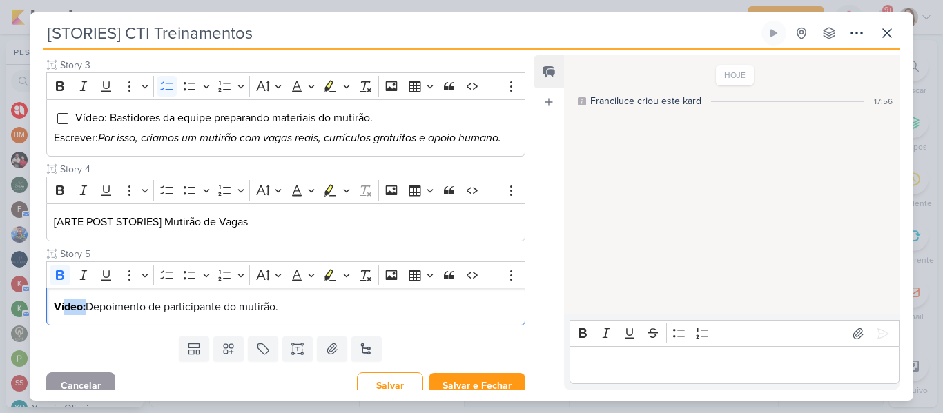
scroll to position [500, 0]
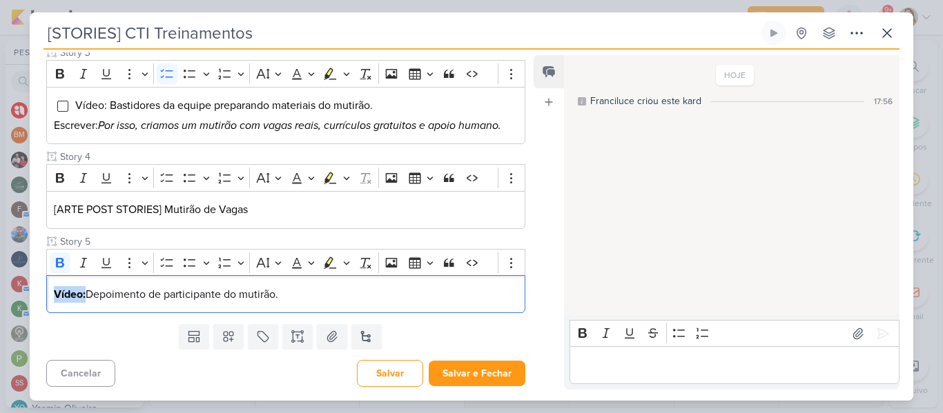
drag, startPoint x: 86, startPoint y: 379, endPoint x: 35, endPoint y: 363, distance: 53.5
click at [35, 363] on div "Responsável [PERSON_NAME] Nenhum contato encontrado create new contact Novo Con…" at bounding box center [280, 220] width 501 height 337
click at [55, 265] on icon "Editor toolbar" at bounding box center [60, 263] width 14 height 14
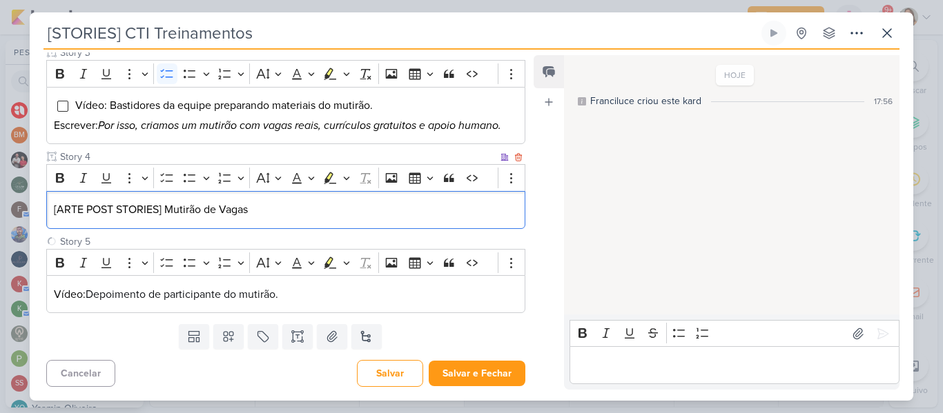
click at [86, 202] on p "[ARTE POST STORIES] Mutirão de Vagas" at bounding box center [286, 210] width 464 height 17
click at [162, 179] on icon "Editor toolbar" at bounding box center [167, 178] width 14 height 14
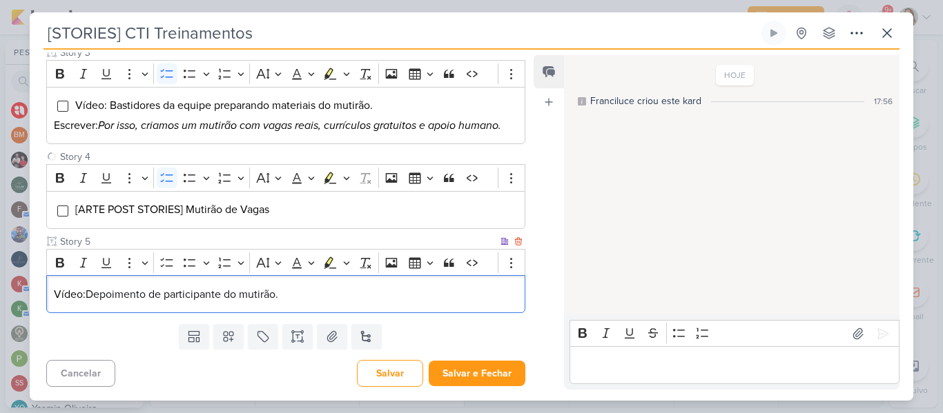
click at [140, 295] on span "Depoimento de participante do mutirão." at bounding box center [182, 295] width 193 height 14
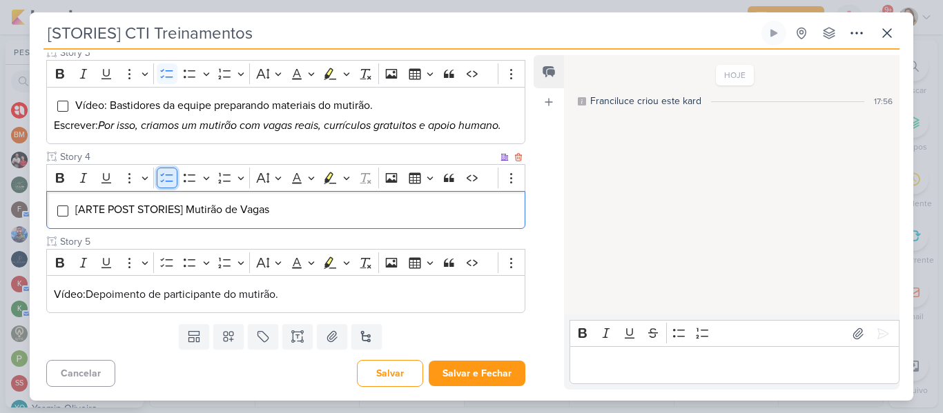
click at [166, 182] on icon "Editor toolbar" at bounding box center [167, 178] width 14 height 14
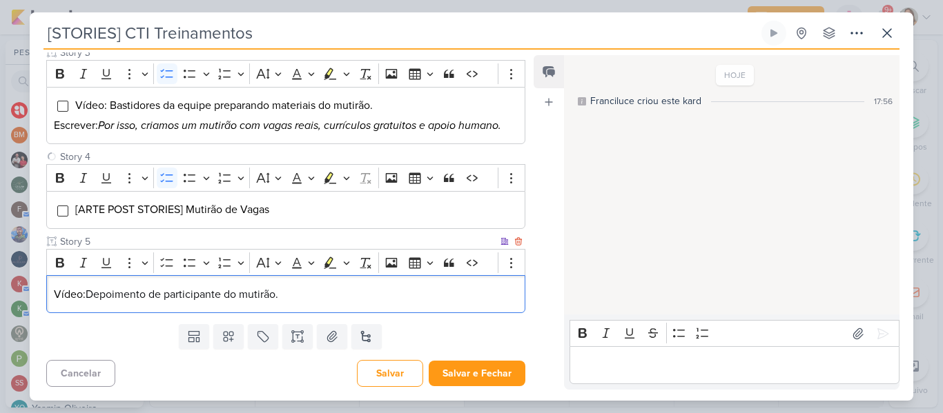
click at [151, 291] on span "Depoimento de participante do mutirão." at bounding box center [182, 295] width 193 height 14
click at [163, 270] on button "To-do List" at bounding box center [167, 263] width 21 height 21
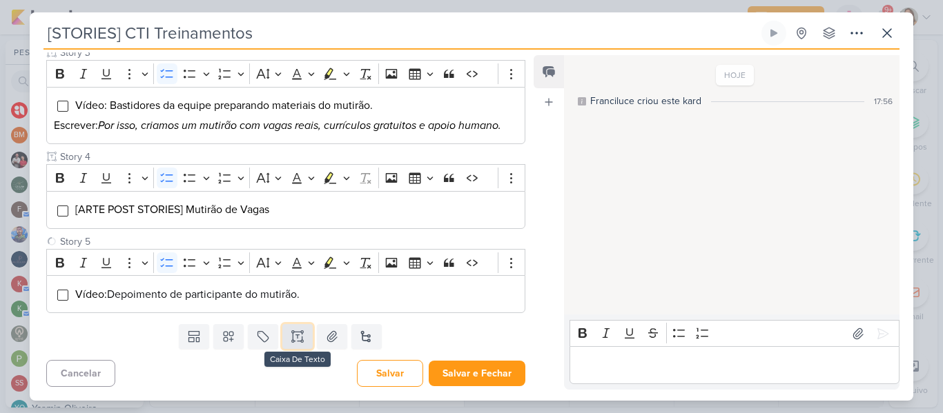
click at [291, 342] on icon at bounding box center [292, 341] width 2 height 2
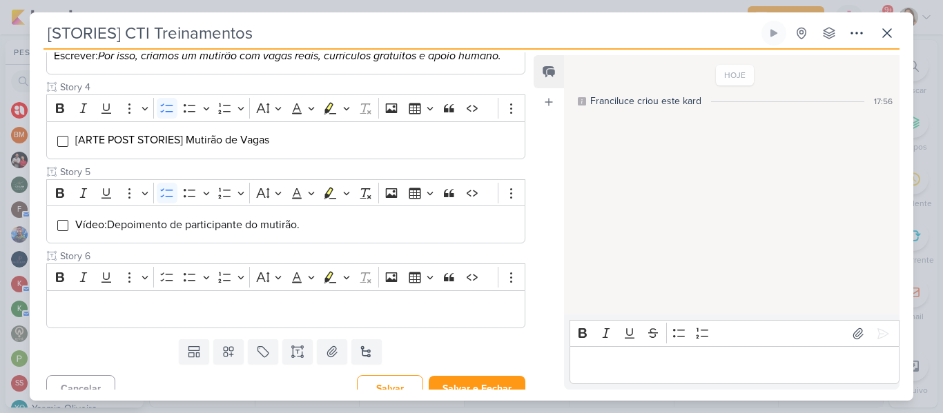
scroll to position [585, 0]
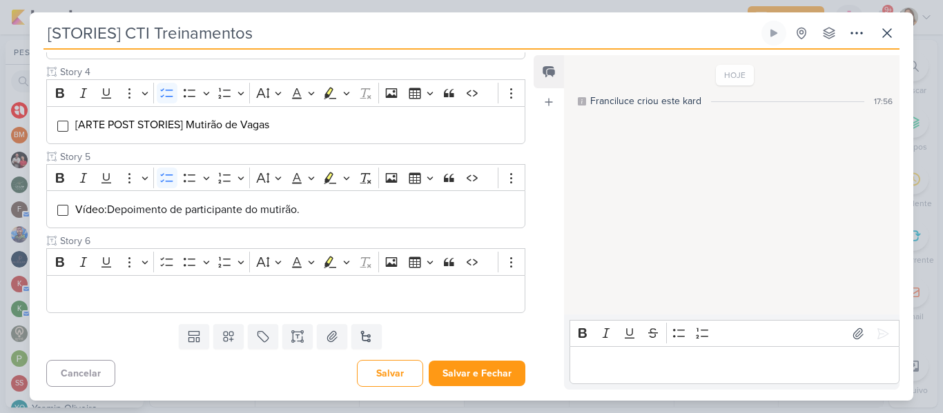
type input "Story 6"
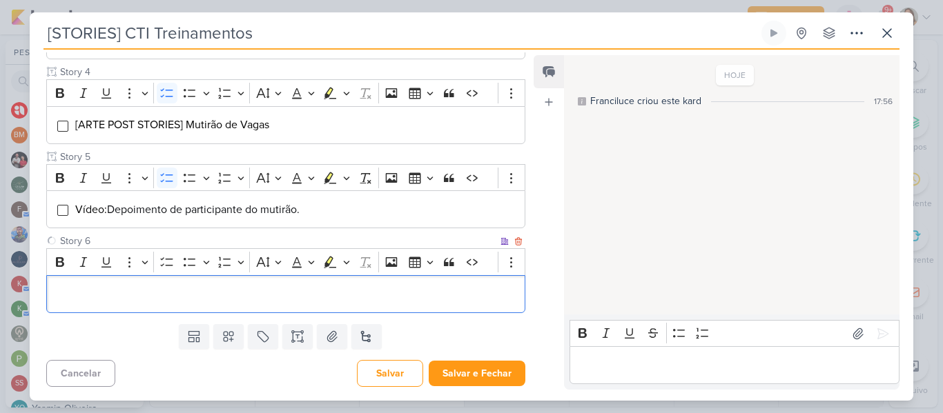
click at [402, 298] on p "Editor editing area: main" at bounding box center [286, 294] width 464 height 17
click at [174, 261] on button "To-do List" at bounding box center [167, 262] width 21 height 21
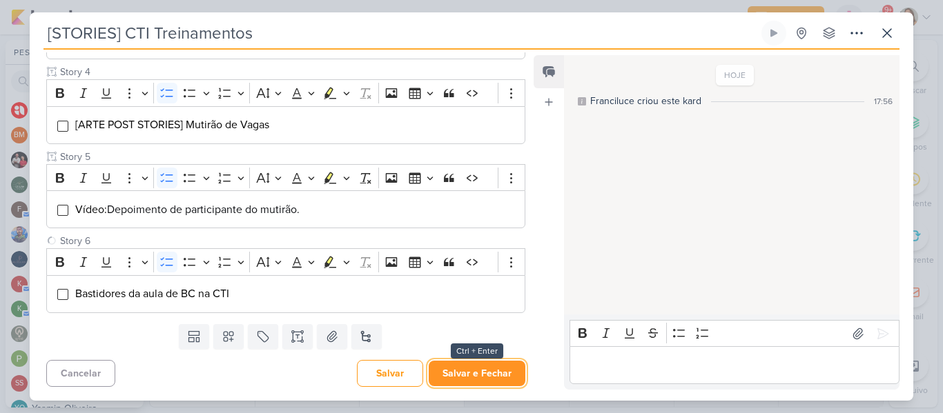
click at [470, 374] on button "Salvar e Fechar" at bounding box center [477, 374] width 97 height 26
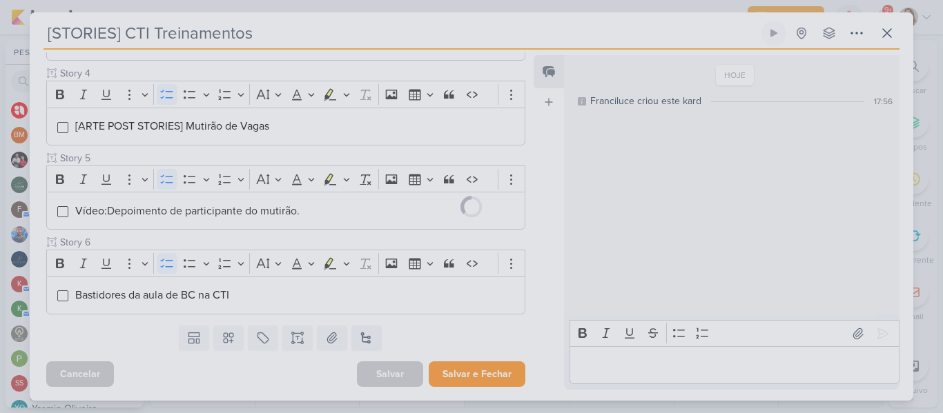
scroll to position [583, 0]
click at [470, 374] on div at bounding box center [471, 206] width 883 height 389
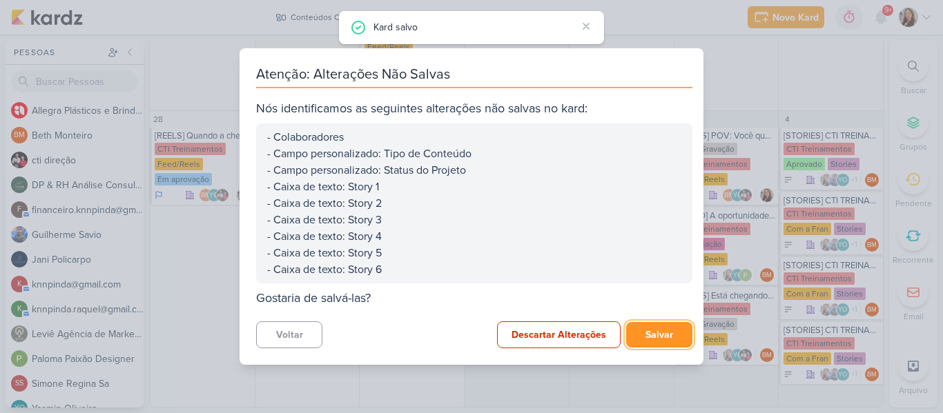
click at [630, 331] on button "Salvar" at bounding box center [659, 335] width 66 height 26
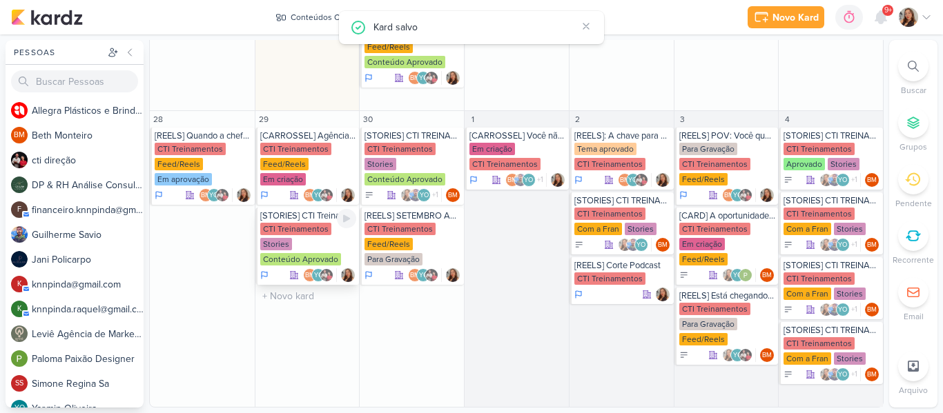
click at [313, 223] on div "CTI Treinamentos" at bounding box center [295, 229] width 71 height 12
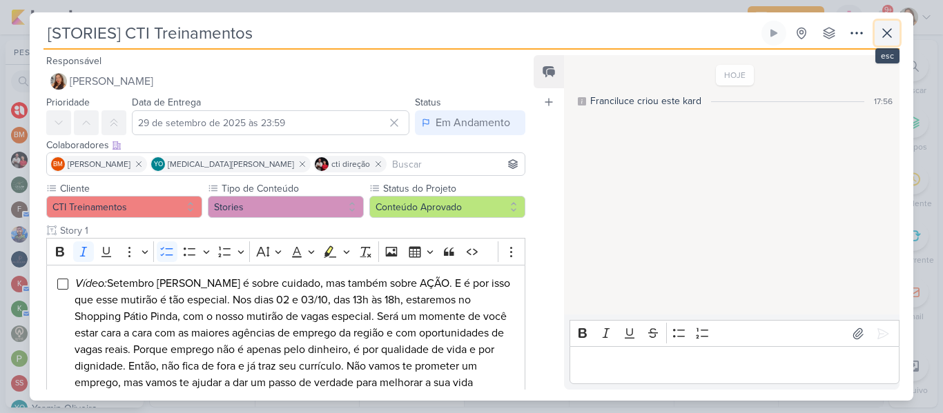
click at [896, 28] on button at bounding box center [886, 33] width 25 height 25
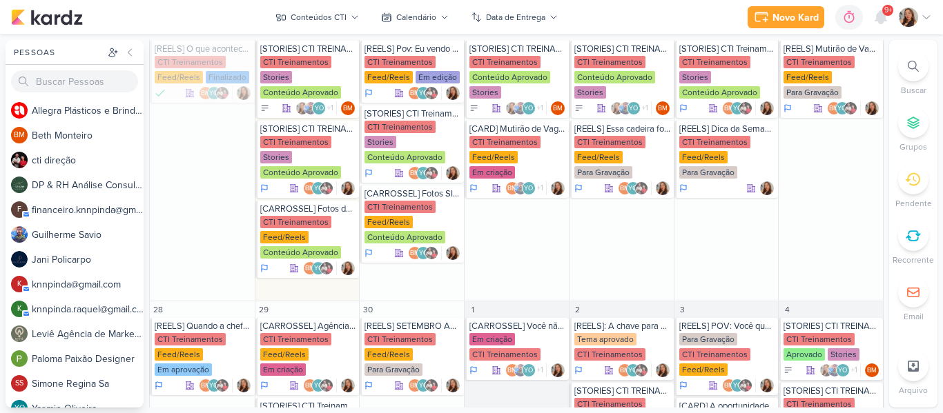
scroll to position [511, 0]
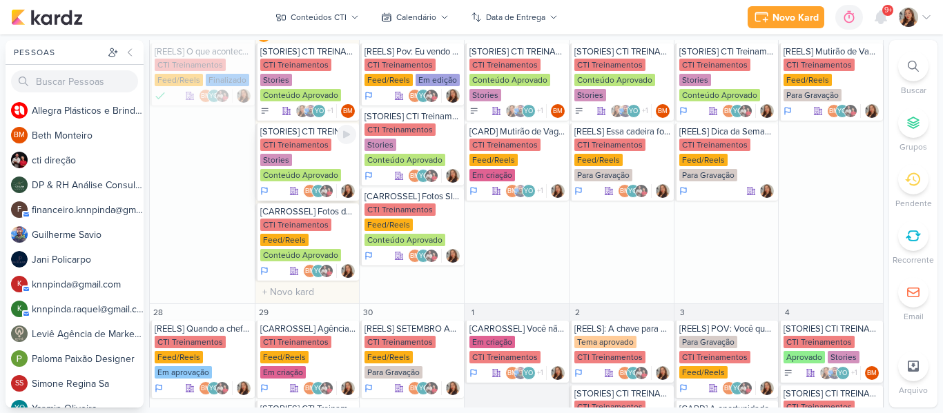
click at [311, 148] on div "CTI Treinamentos" at bounding box center [295, 145] width 71 height 12
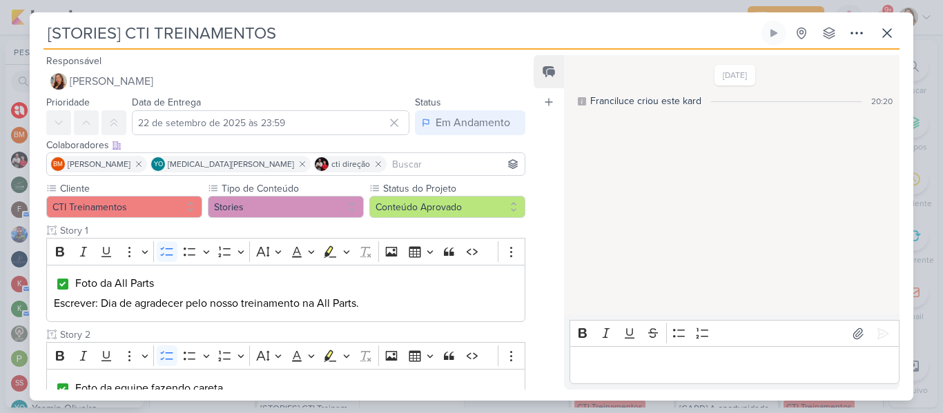
scroll to position [622, 0]
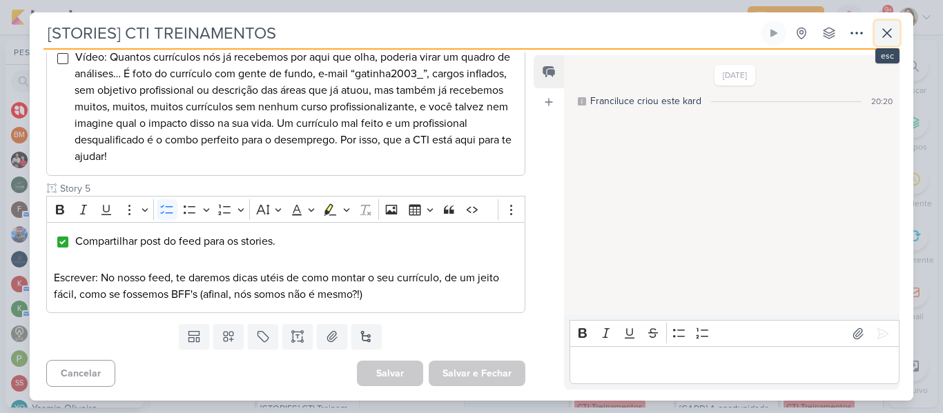
click at [882, 40] on icon at bounding box center [887, 33] width 17 height 17
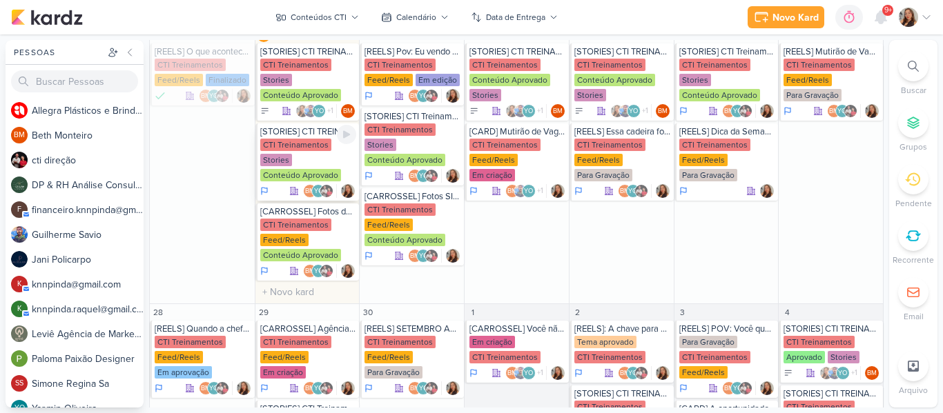
click at [306, 166] on div "CTI Treinamentos Stories Conteúdo Aprovado" at bounding box center [308, 161] width 97 height 44
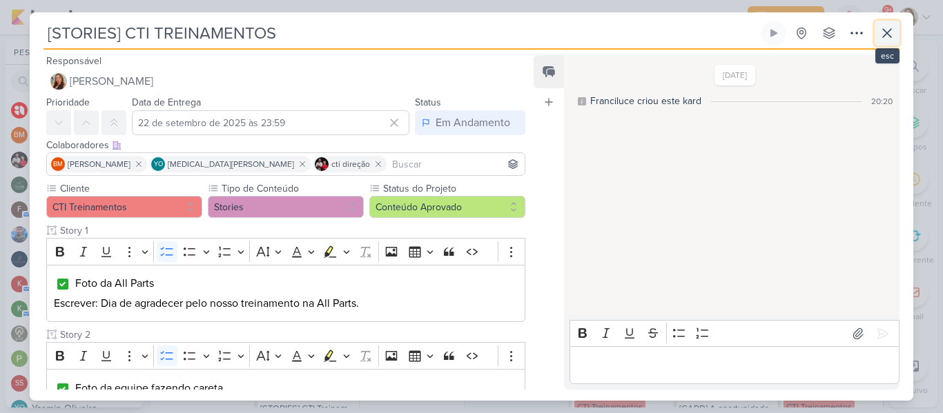
click at [886, 29] on icon at bounding box center [887, 33] width 17 height 17
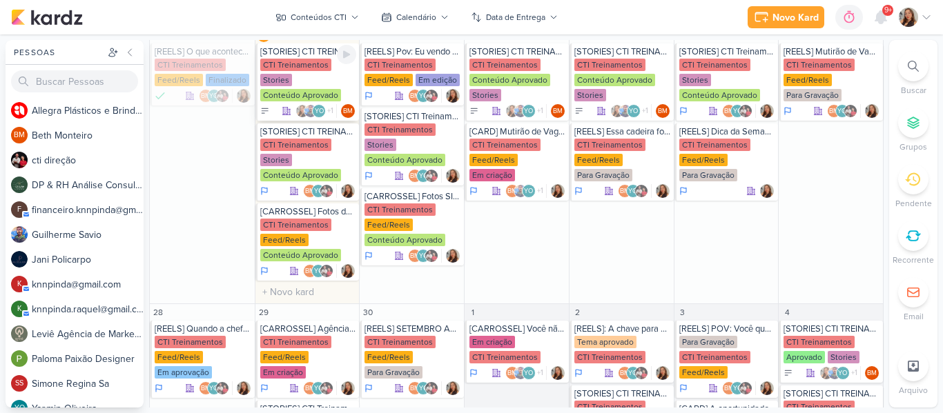
click at [320, 94] on div "Conteúdo Aprovado" at bounding box center [300, 95] width 81 height 12
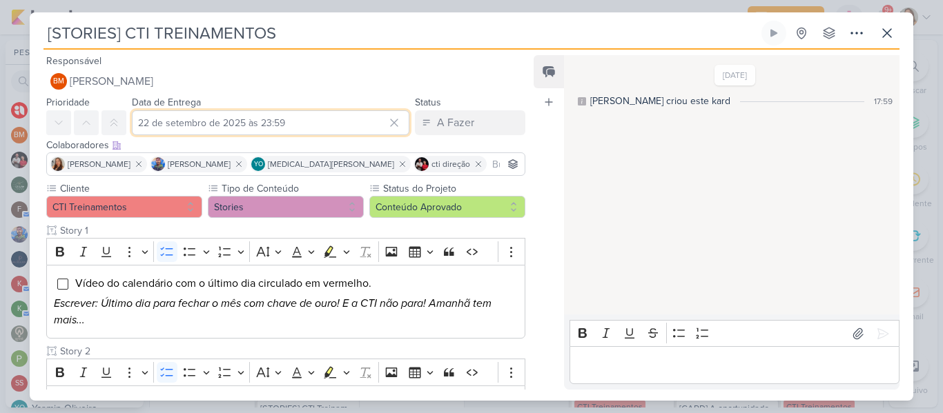
click at [286, 124] on input "22 de setembro de 2025 às 23:59" at bounding box center [270, 122] width 277 height 25
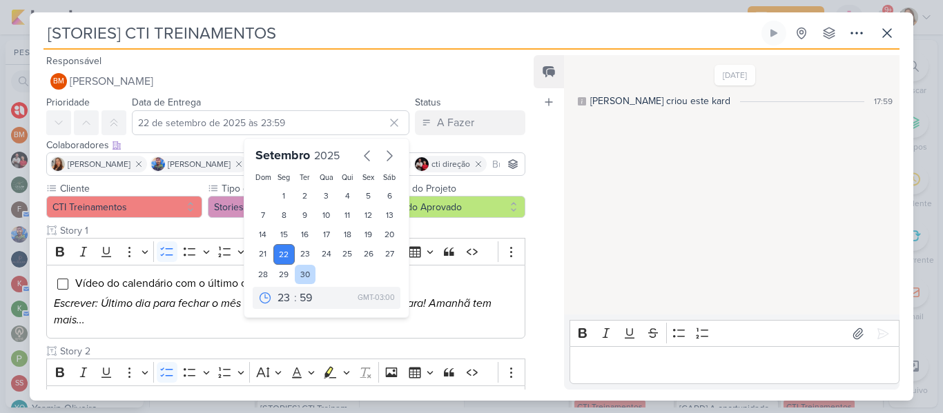
click at [304, 274] on div "30" at bounding box center [305, 274] width 21 height 19
type input "[DATE] 23:59"
click at [534, 141] on div "Feed Atrelar email Solte o email para atrelar ao kard" at bounding box center [548, 222] width 30 height 335
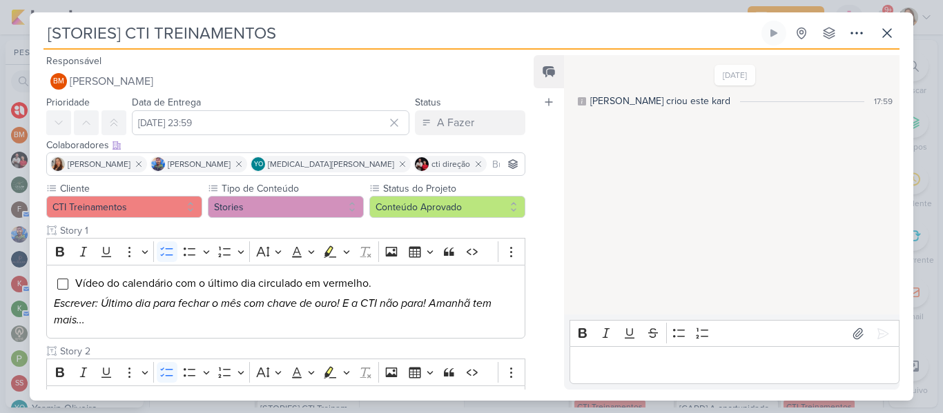
scroll to position [529, 0]
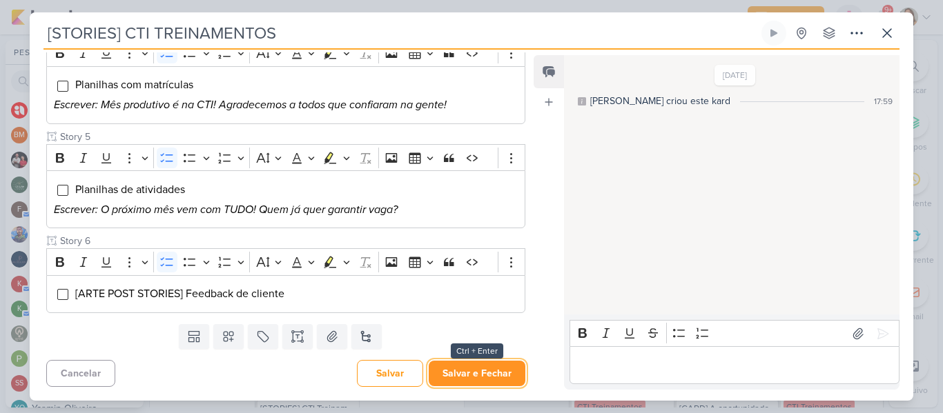
click at [487, 370] on button "Salvar e Fechar" at bounding box center [477, 374] width 97 height 26
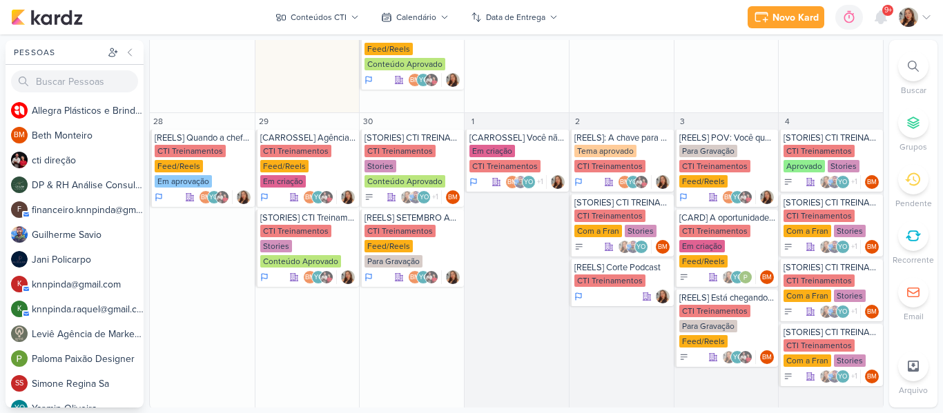
scroll to position [689, 0]
